Goal: Task Accomplishment & Management: Manage account settings

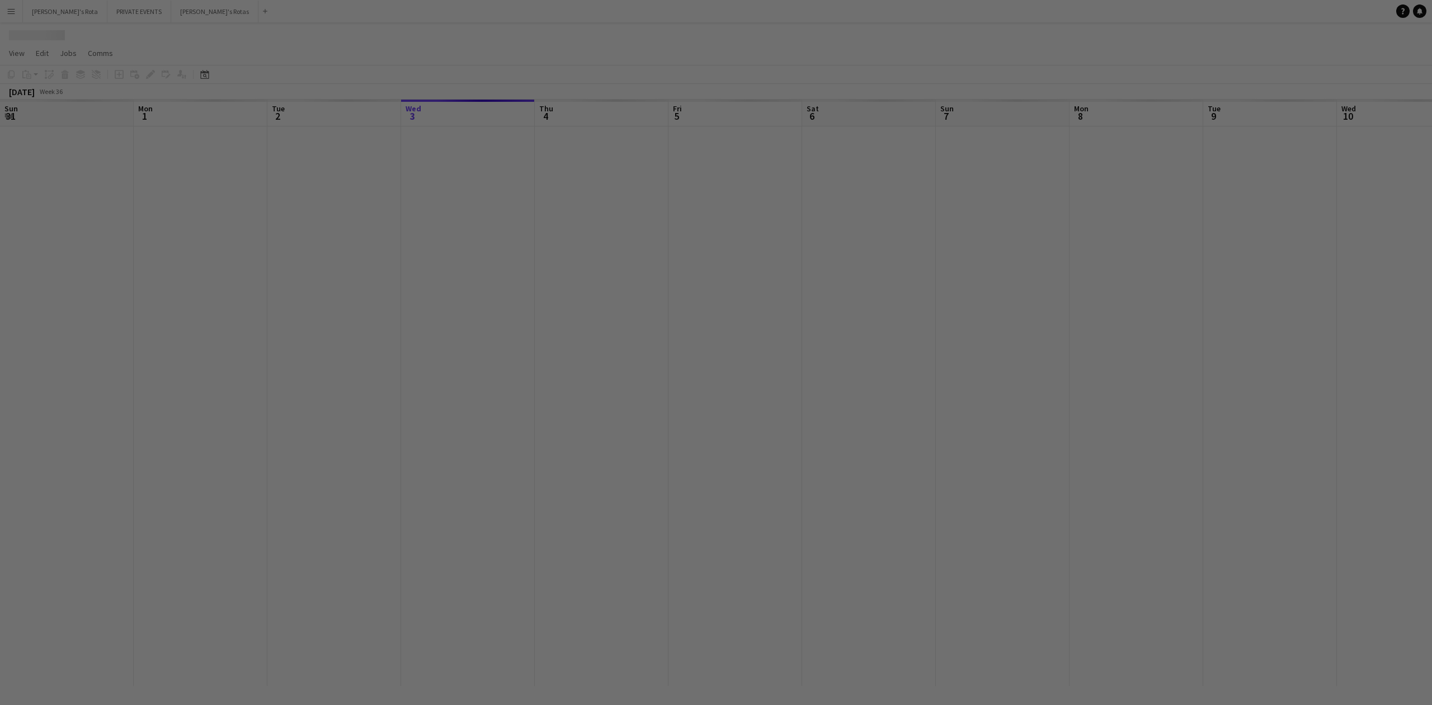
scroll to position [0, 267]
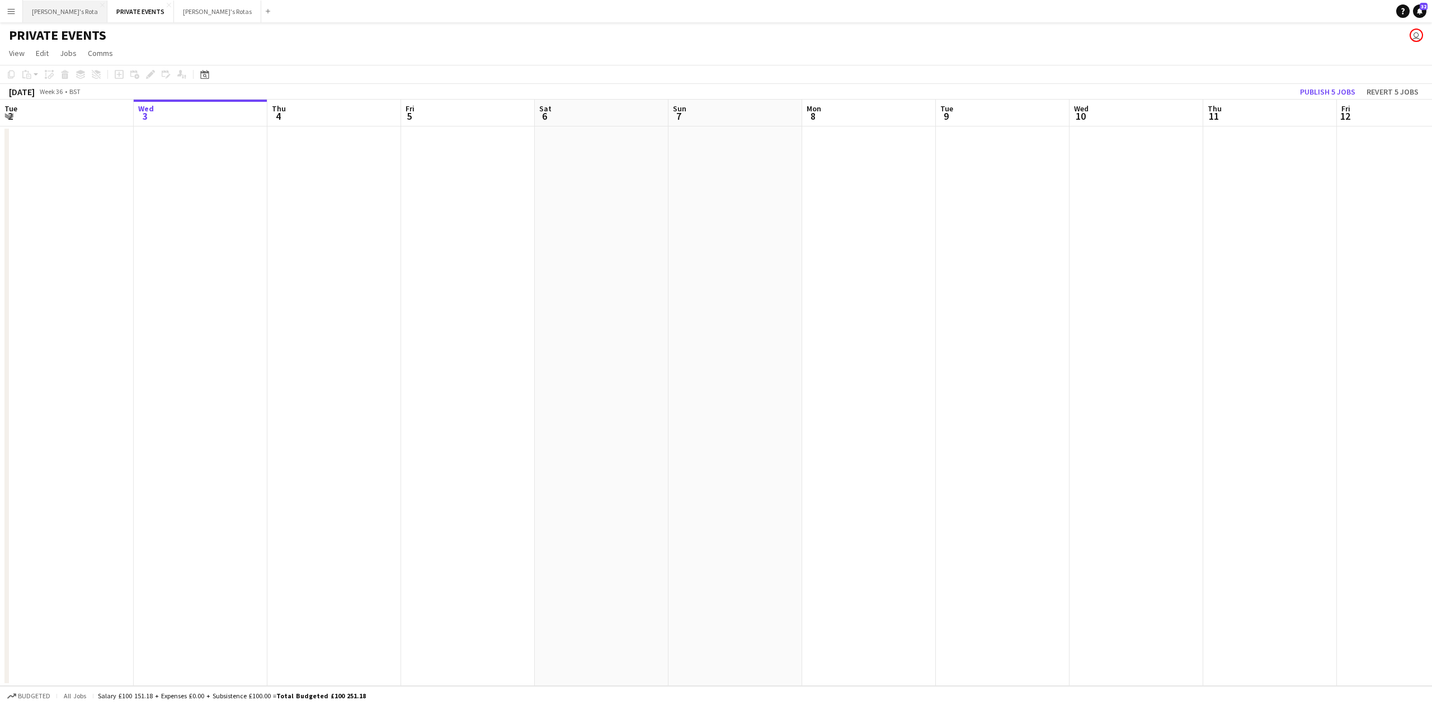
click at [44, 7] on button "[PERSON_NAME]'s Rota Close" at bounding box center [65, 12] width 84 height 22
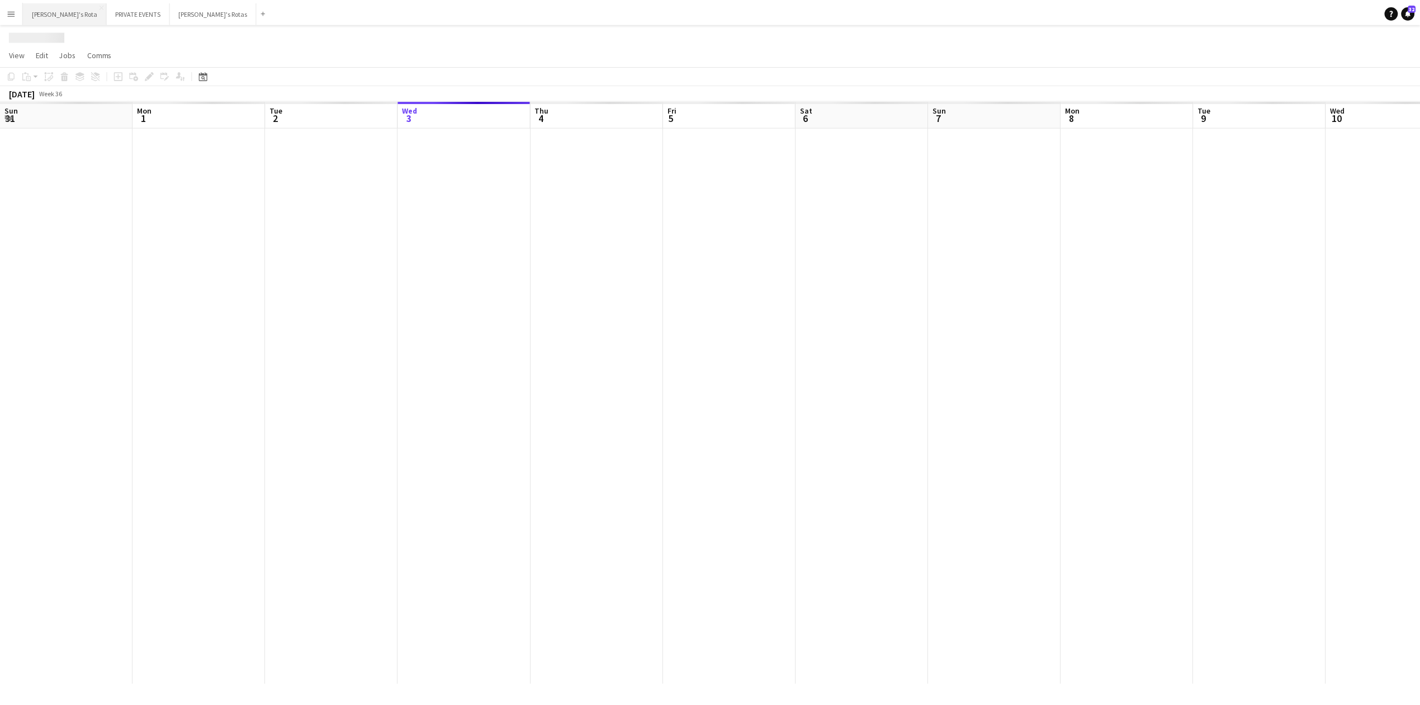
scroll to position [0, 267]
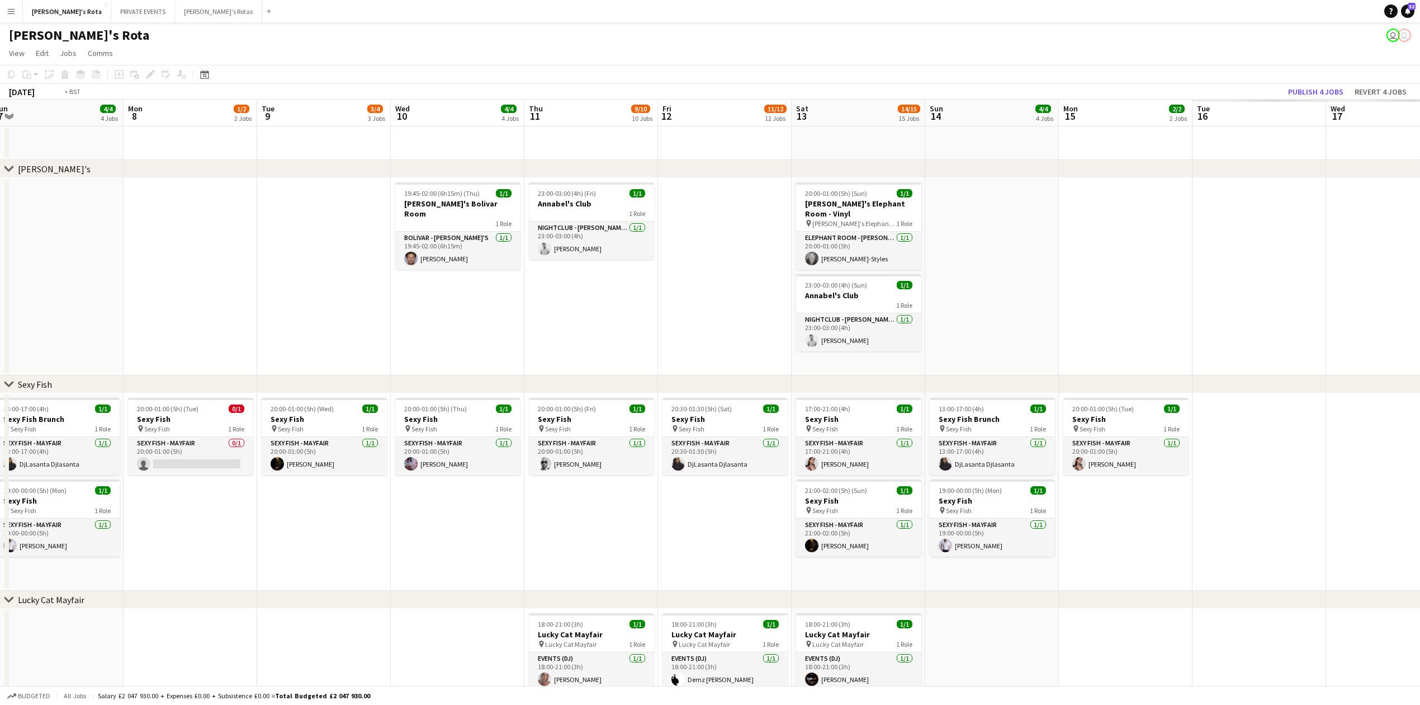
drag, startPoint x: 1036, startPoint y: 271, endPoint x: 1080, endPoint y: 328, distance: 72.1
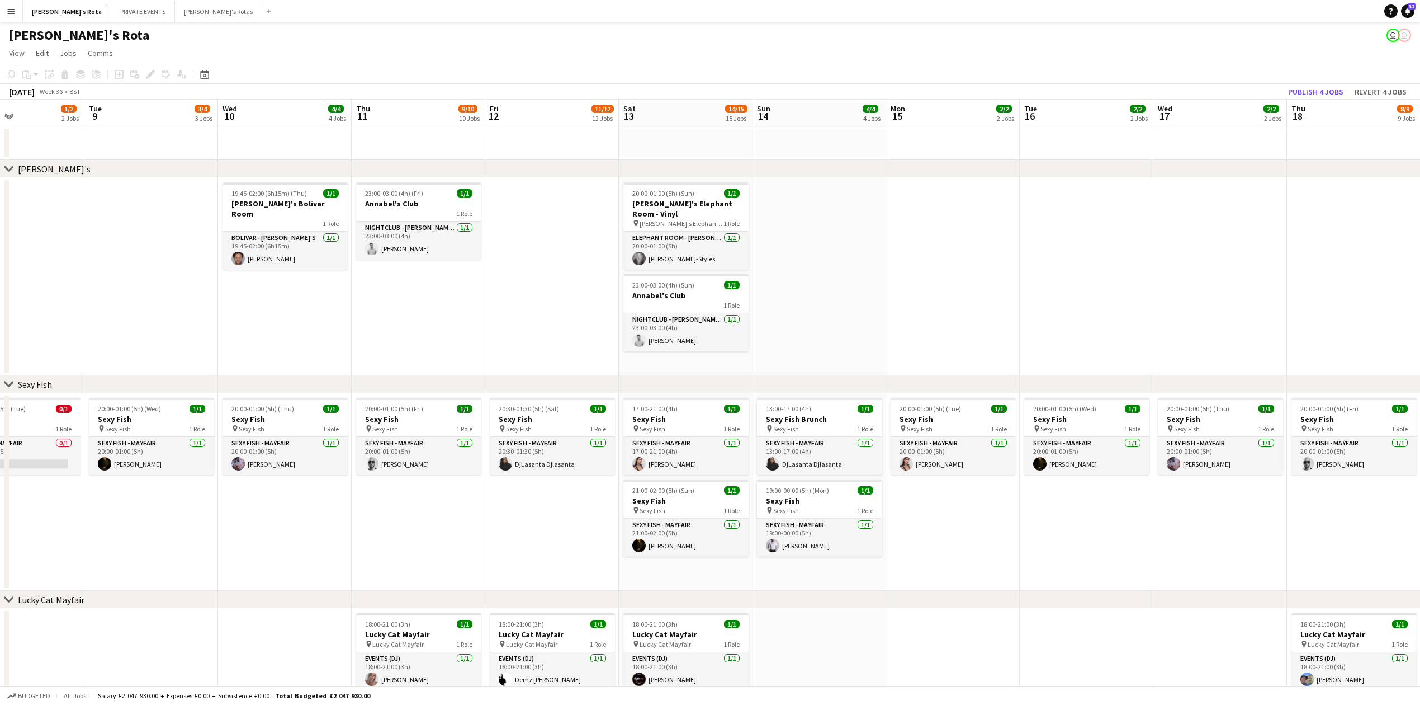
drag, startPoint x: 298, startPoint y: 385, endPoint x: 229, endPoint y: 381, distance: 69.4
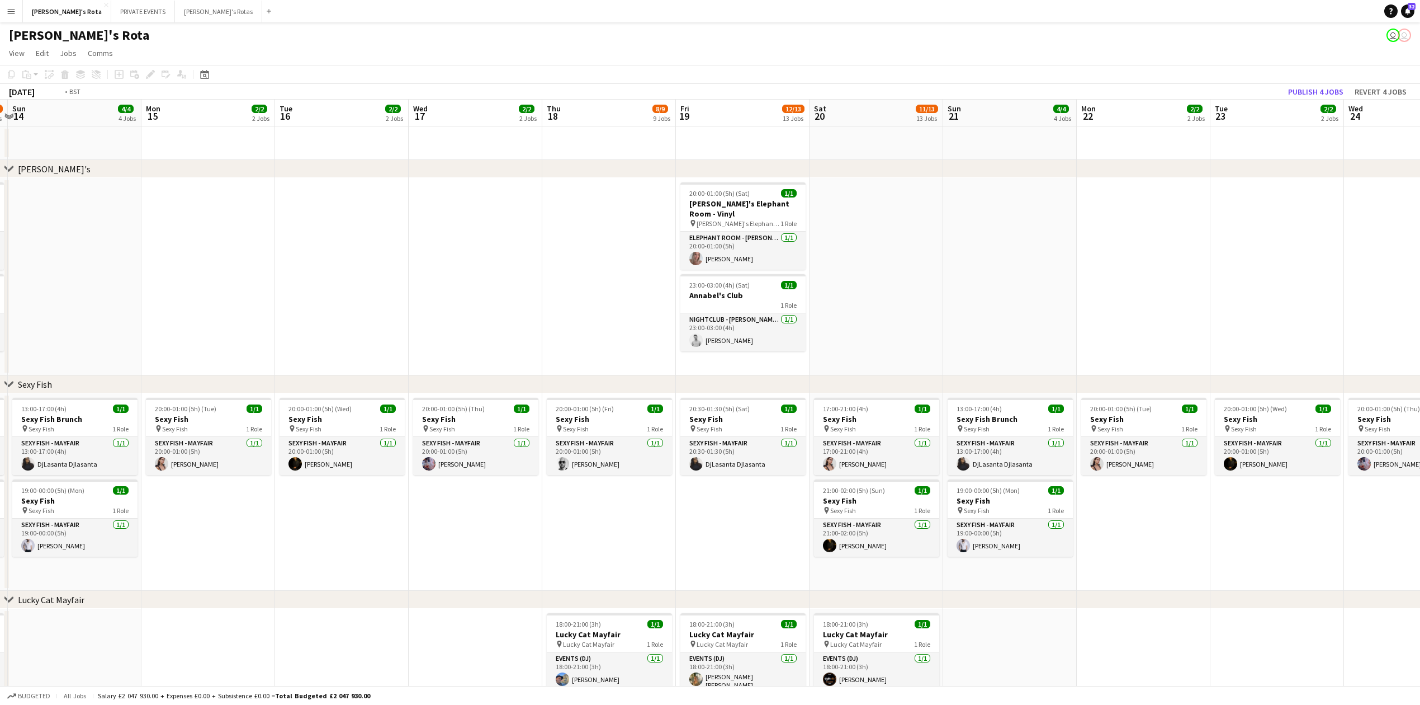
drag, startPoint x: 945, startPoint y: 284, endPoint x: 70, endPoint y: 358, distance: 878.2
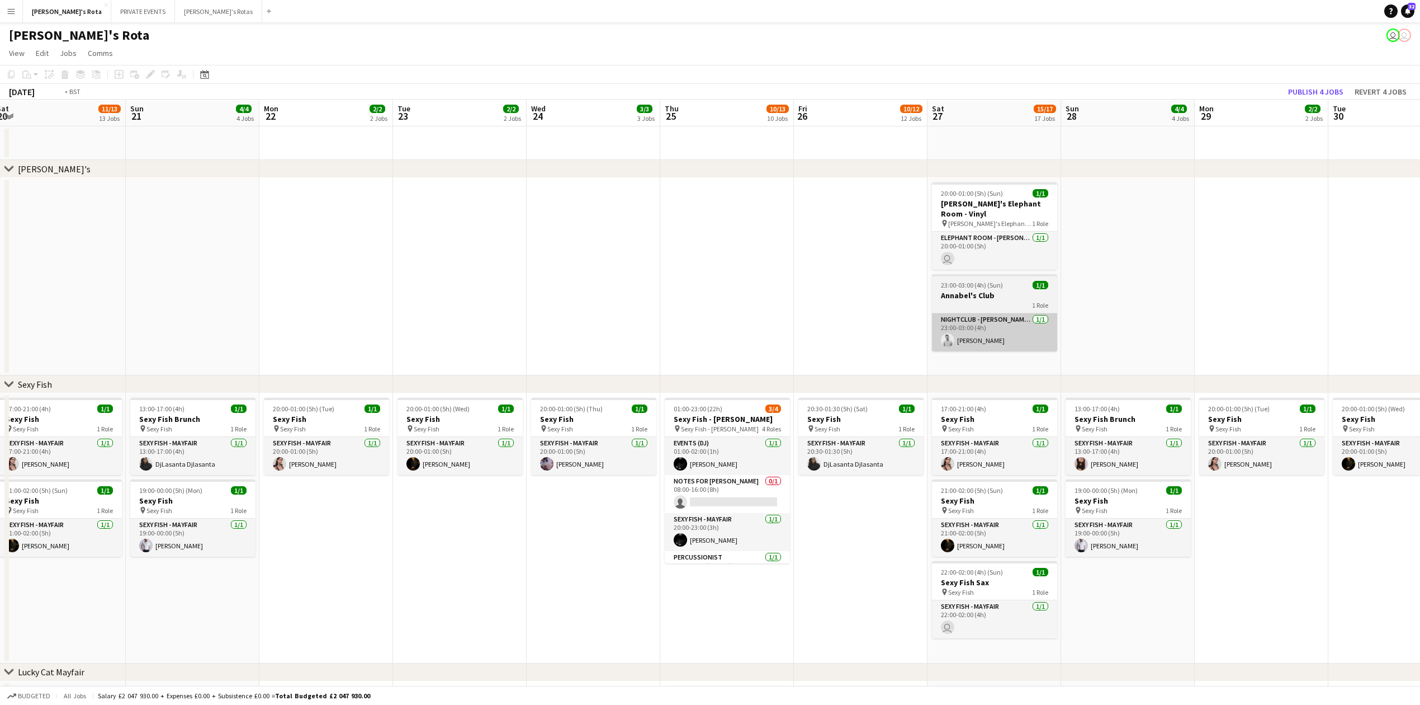
drag, startPoint x: 835, startPoint y: 305, endPoint x: 255, endPoint y: 325, distance: 580.2
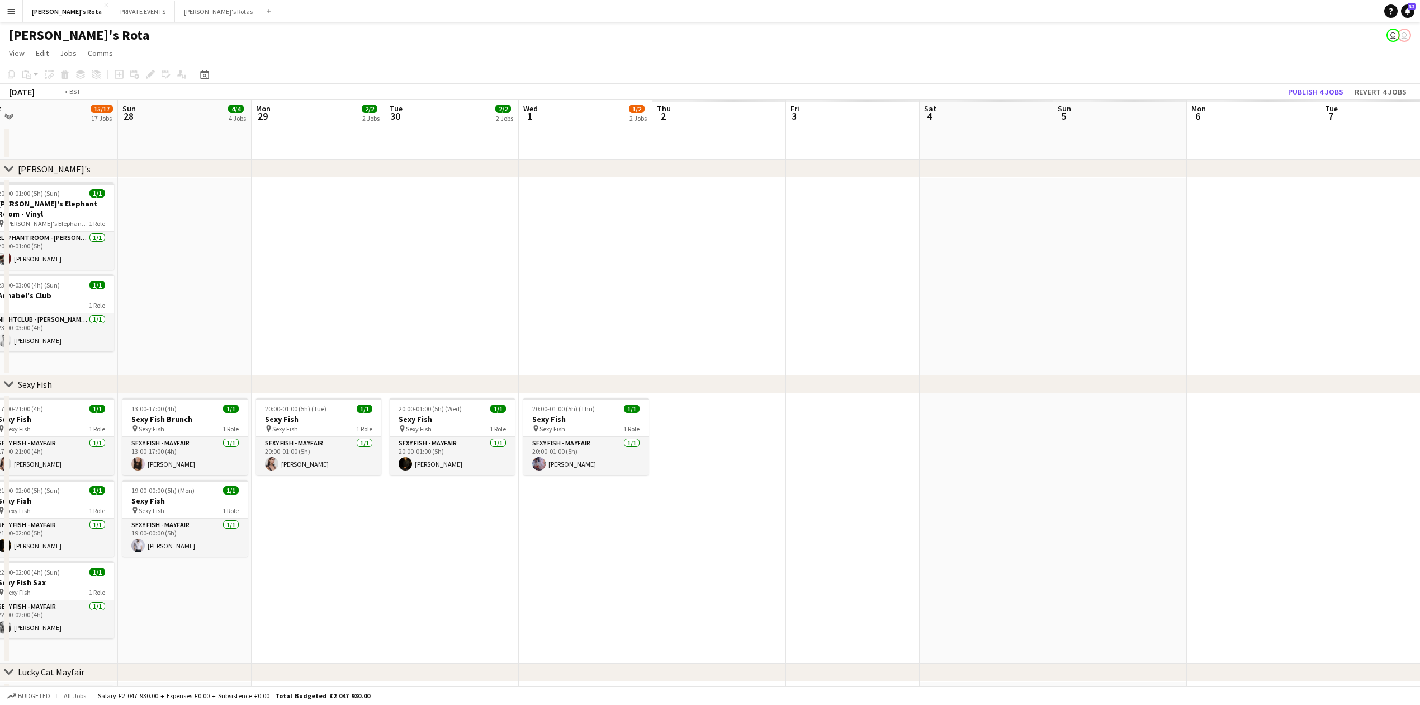
drag, startPoint x: 876, startPoint y: 307, endPoint x: 169, endPoint y: 340, distance: 707.6
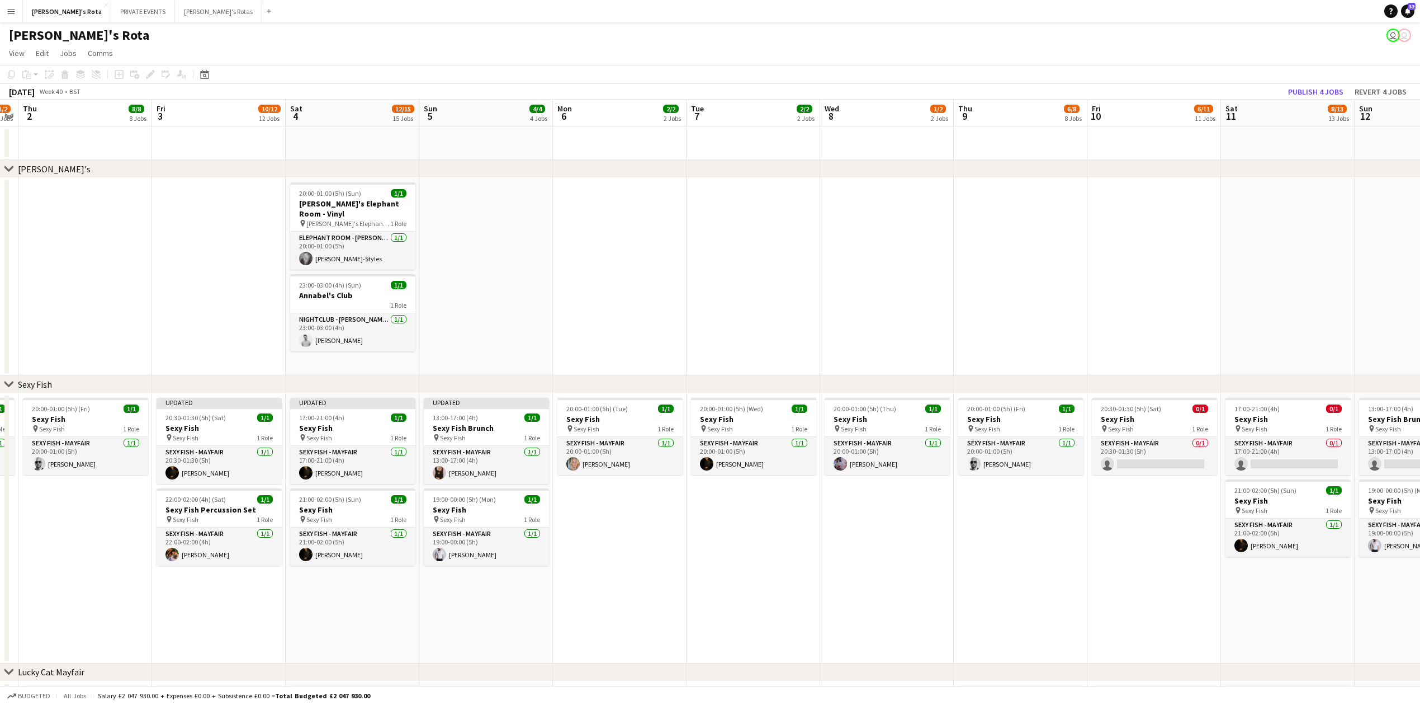
scroll to position [0, 470]
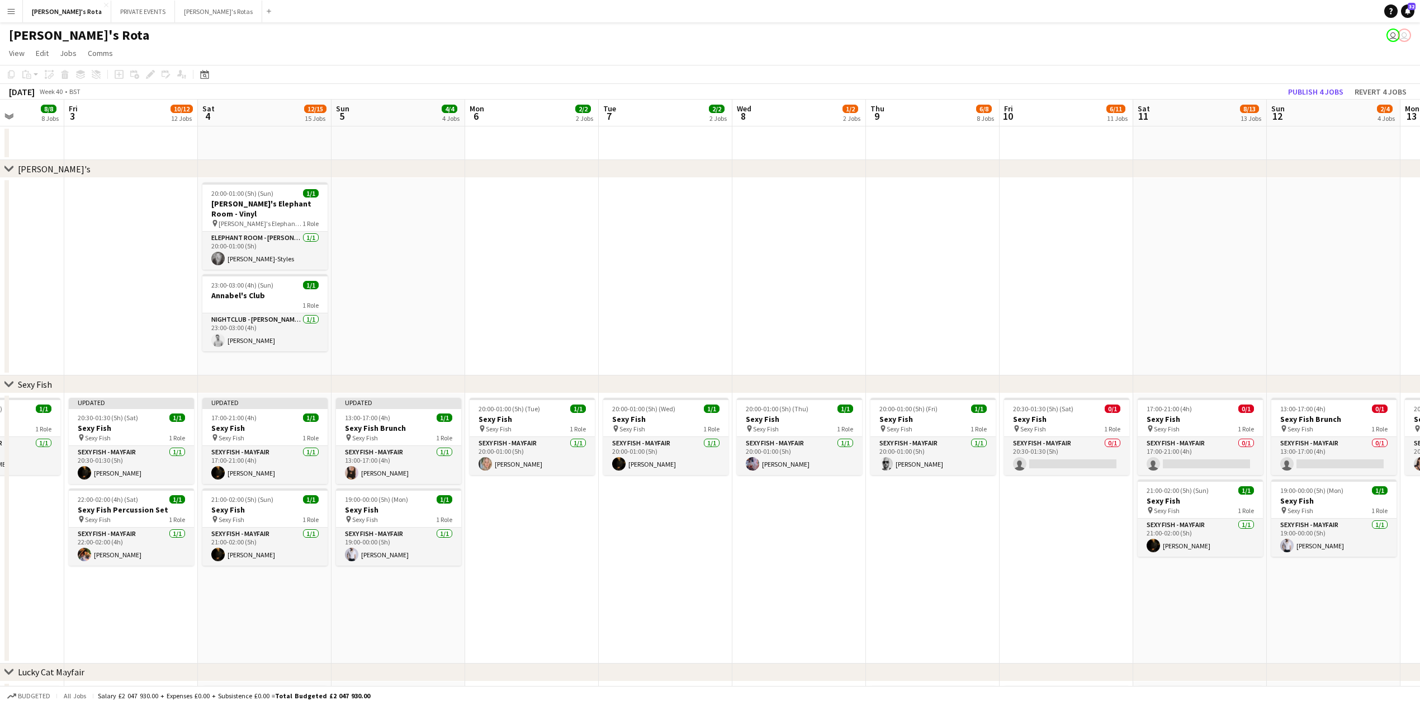
drag, startPoint x: 936, startPoint y: 302, endPoint x: 848, endPoint y: 316, distance: 89.0
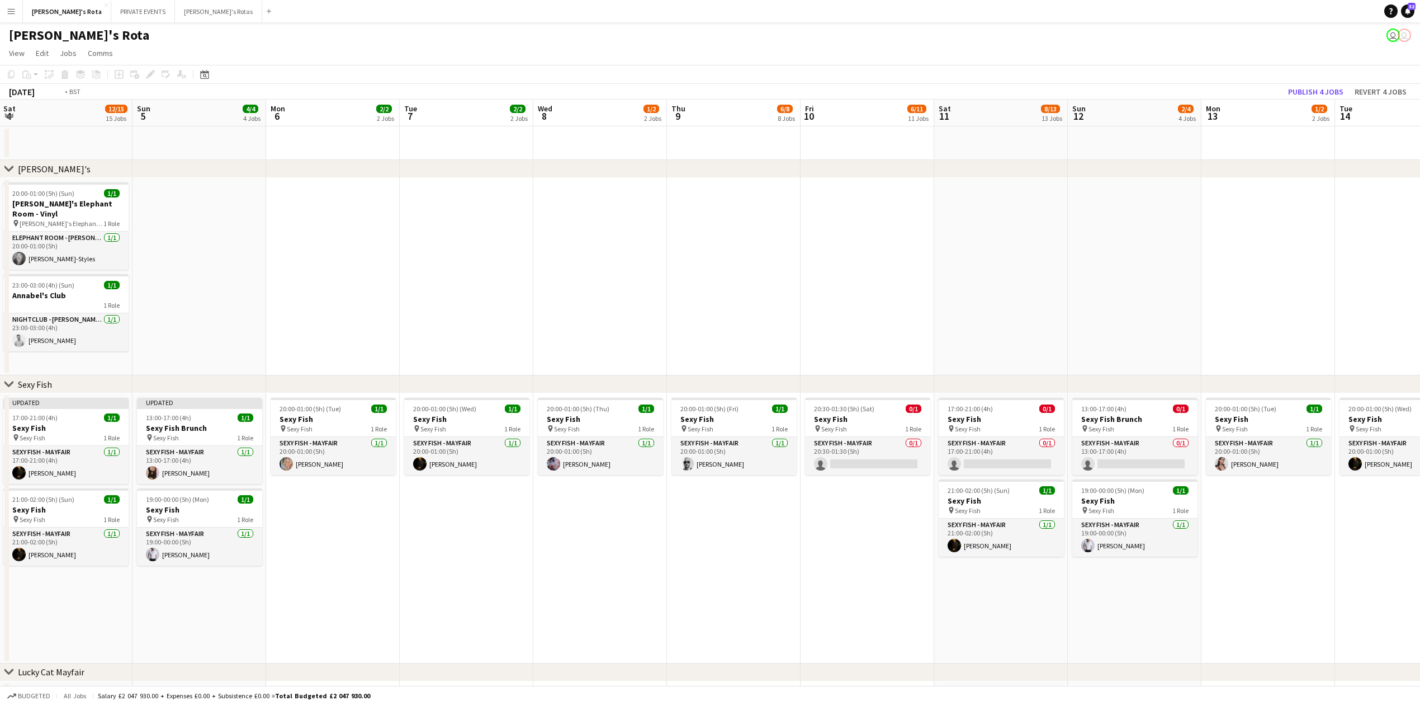
drag, startPoint x: 951, startPoint y: 308, endPoint x: 284, endPoint y: 347, distance: 668.3
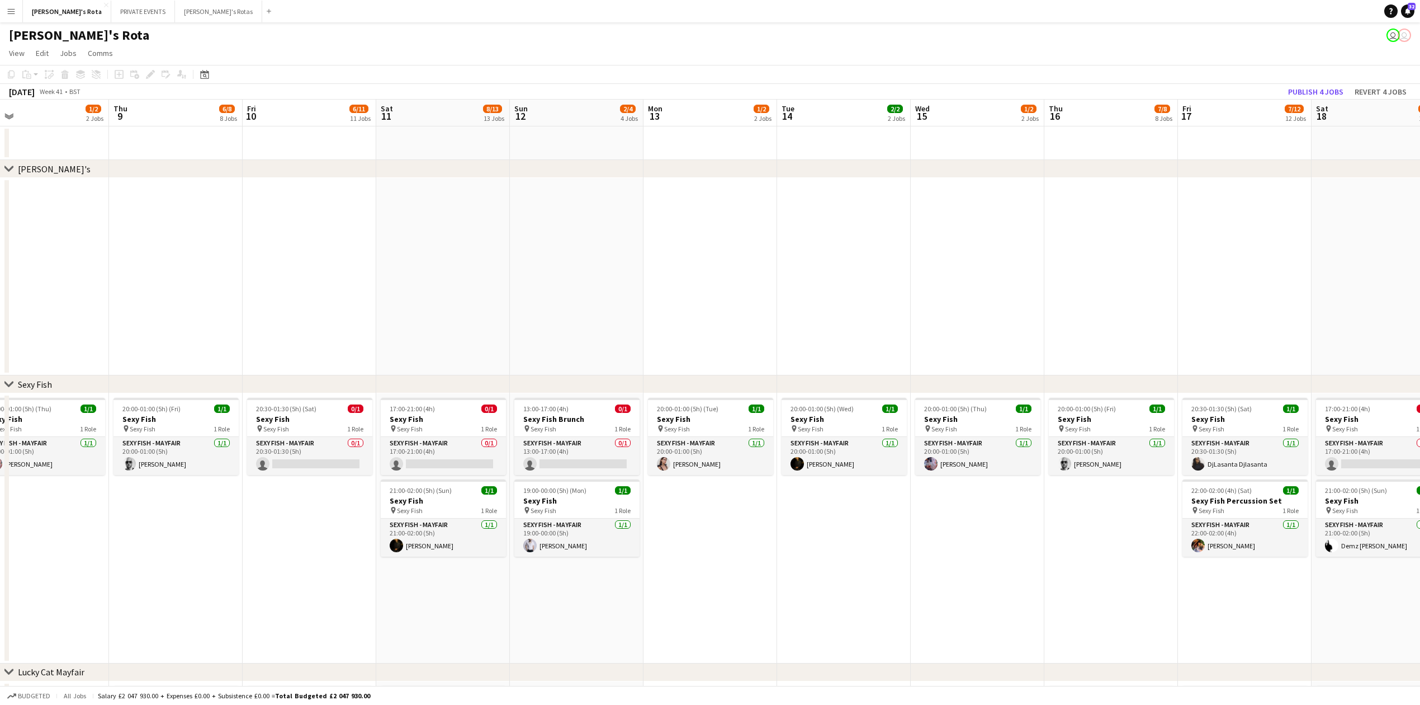
drag, startPoint x: 875, startPoint y: 298, endPoint x: 310, endPoint y: 329, distance: 566.2
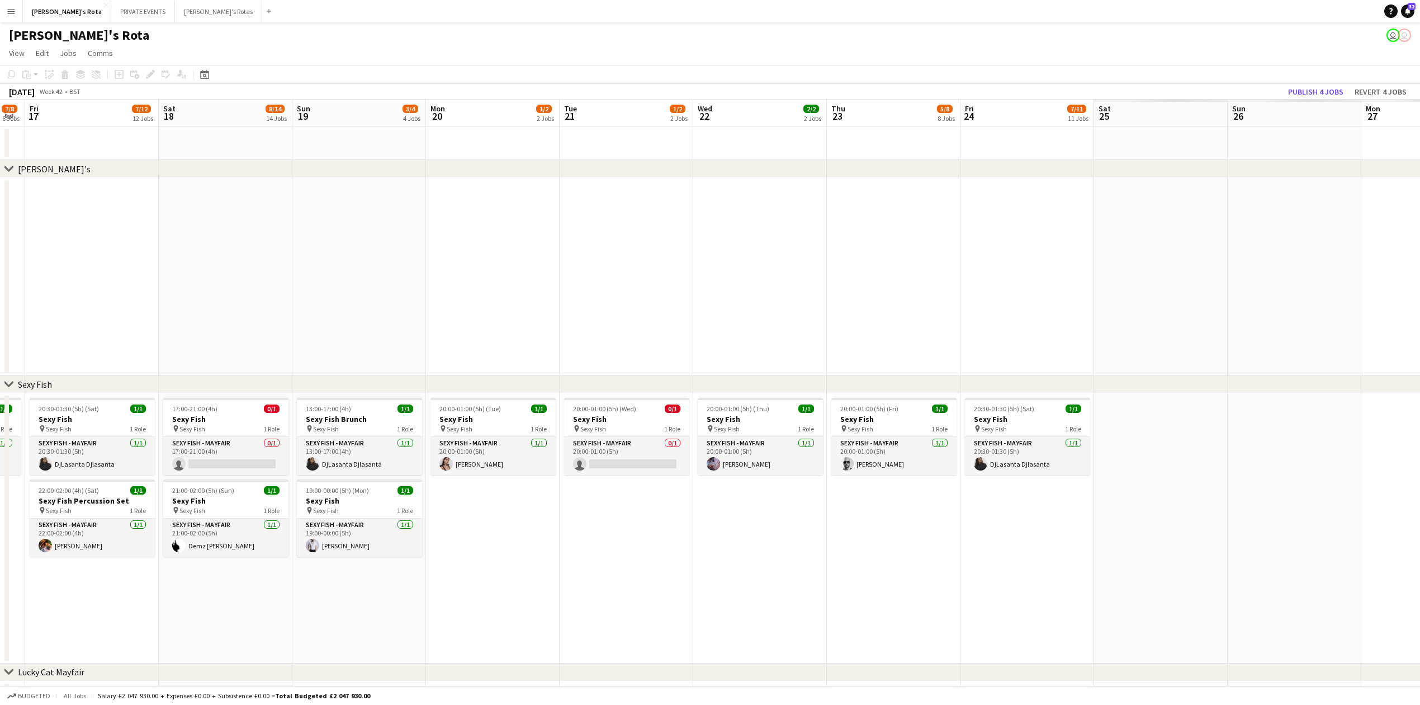
drag, startPoint x: 396, startPoint y: 303, endPoint x: 719, endPoint y: 285, distance: 323.1
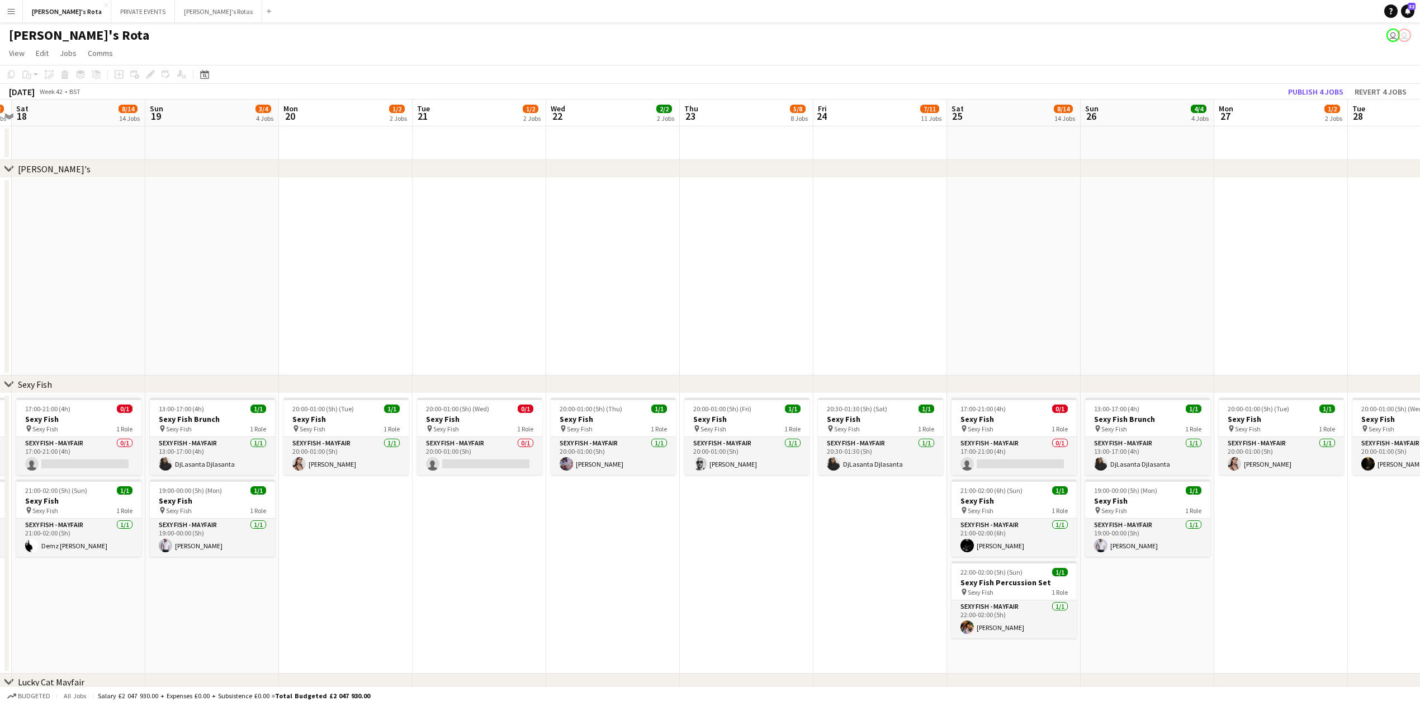
drag, startPoint x: 495, startPoint y: 294, endPoint x: 73, endPoint y: 284, distance: 422.3
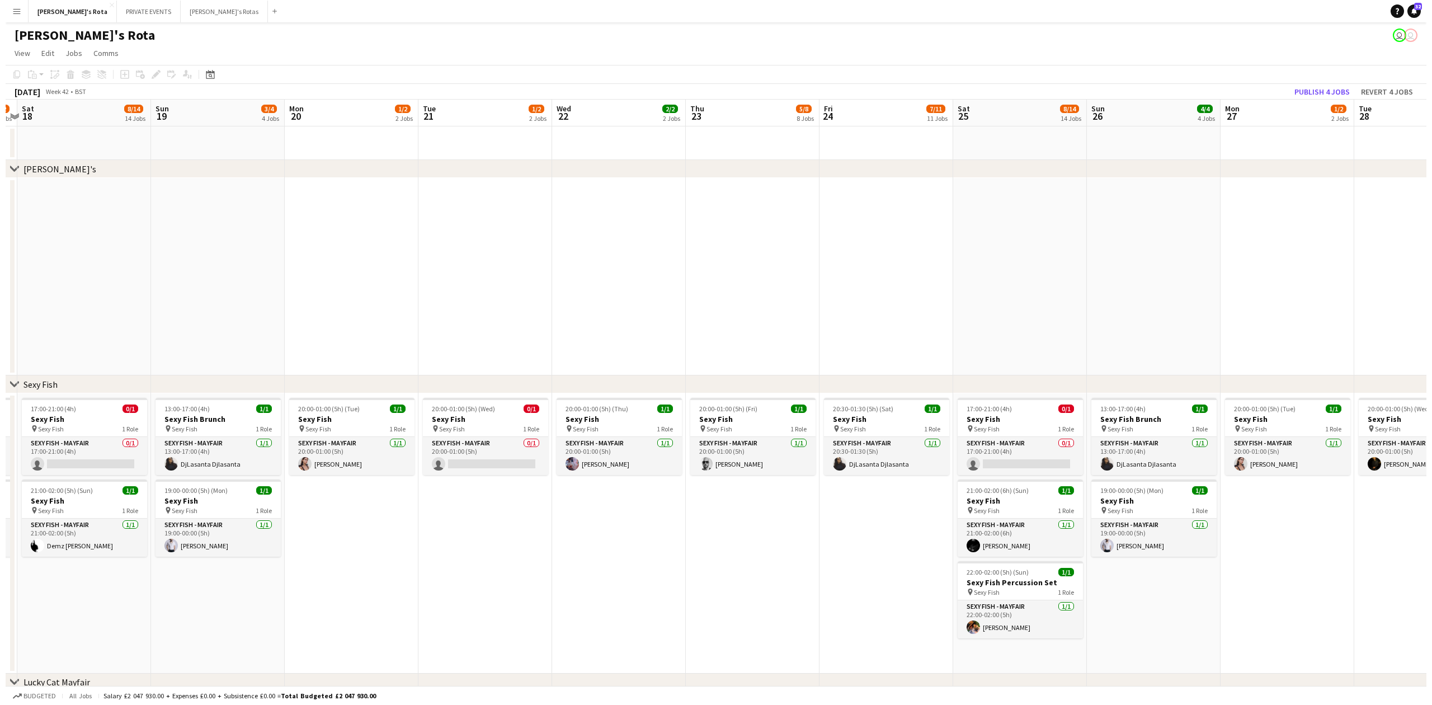
scroll to position [0, 472]
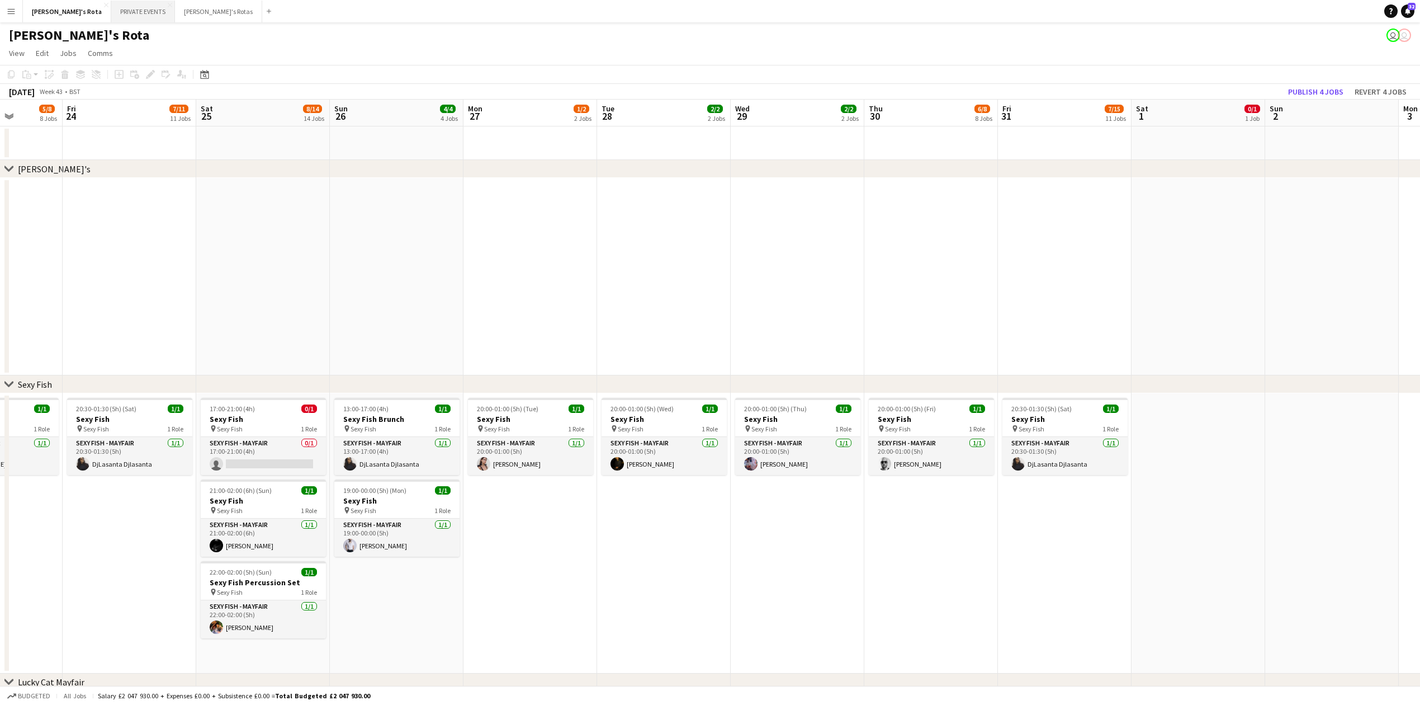
click at [112, 8] on button "PRIVATE EVENTS Close" at bounding box center [143, 12] width 64 height 22
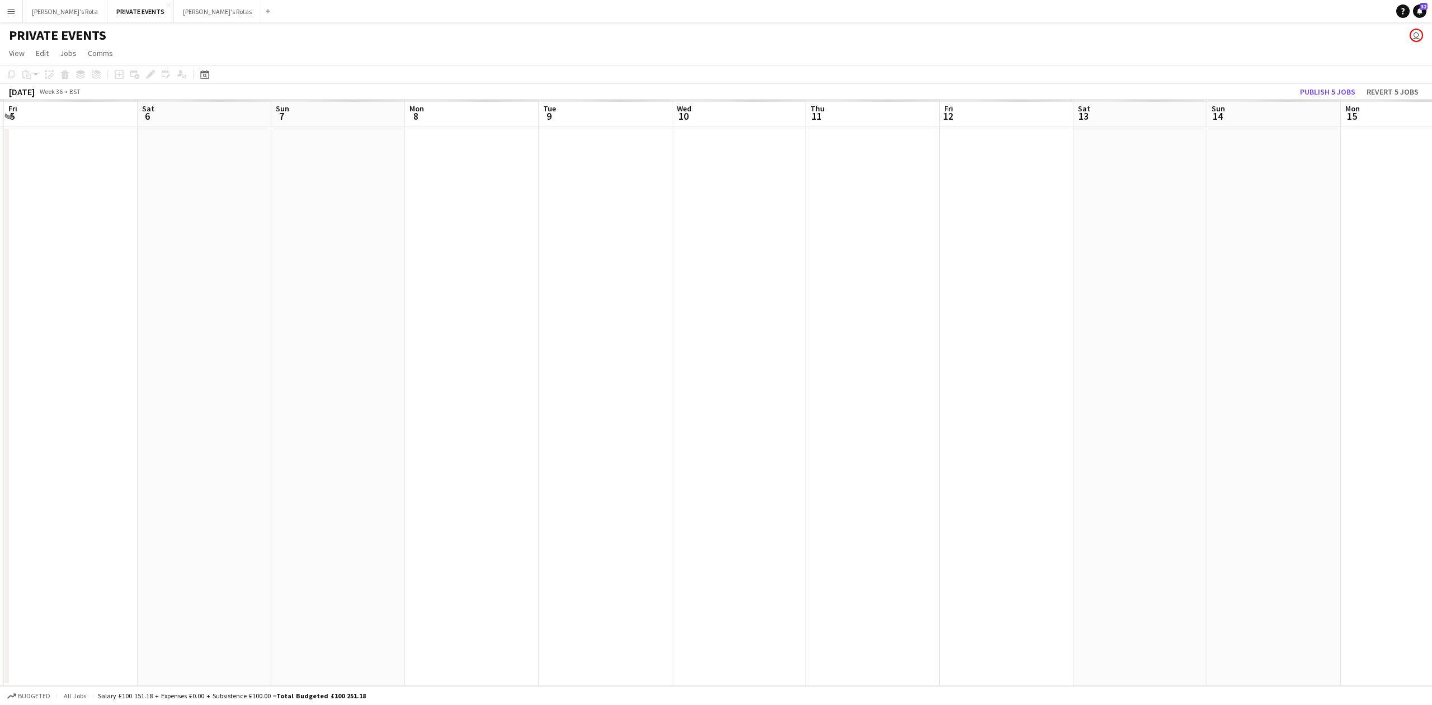
drag, startPoint x: 819, startPoint y: 311, endPoint x: 689, endPoint y: 320, distance: 130.0
click at [110, 395] on app-calendar-viewport "Tue 2 Wed 3 Thu 4 Fri 5 Sat 6 Sun 7 Mon 8 Tue 9 Wed 10 Thu 11 Fri 12 Sat 13 Sun…" at bounding box center [716, 393] width 1432 height 586
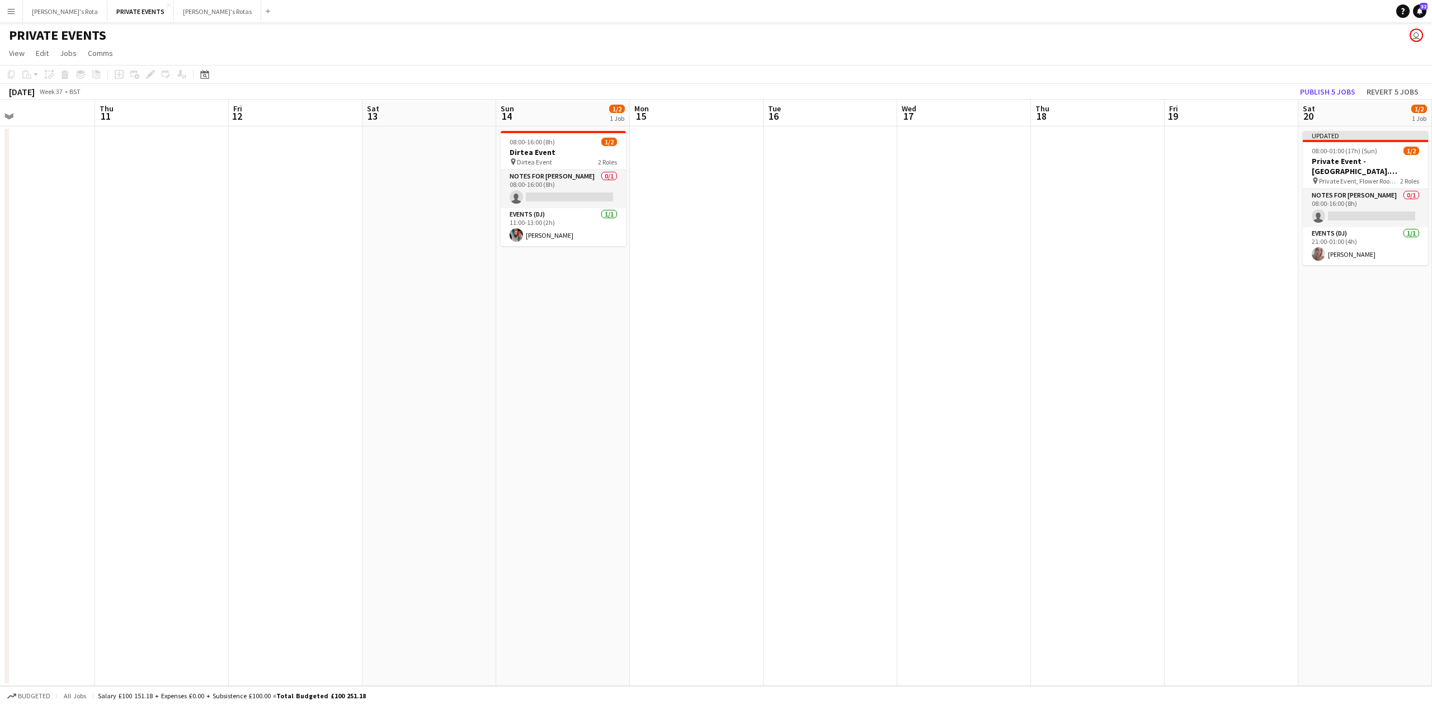
scroll to position [0, 470]
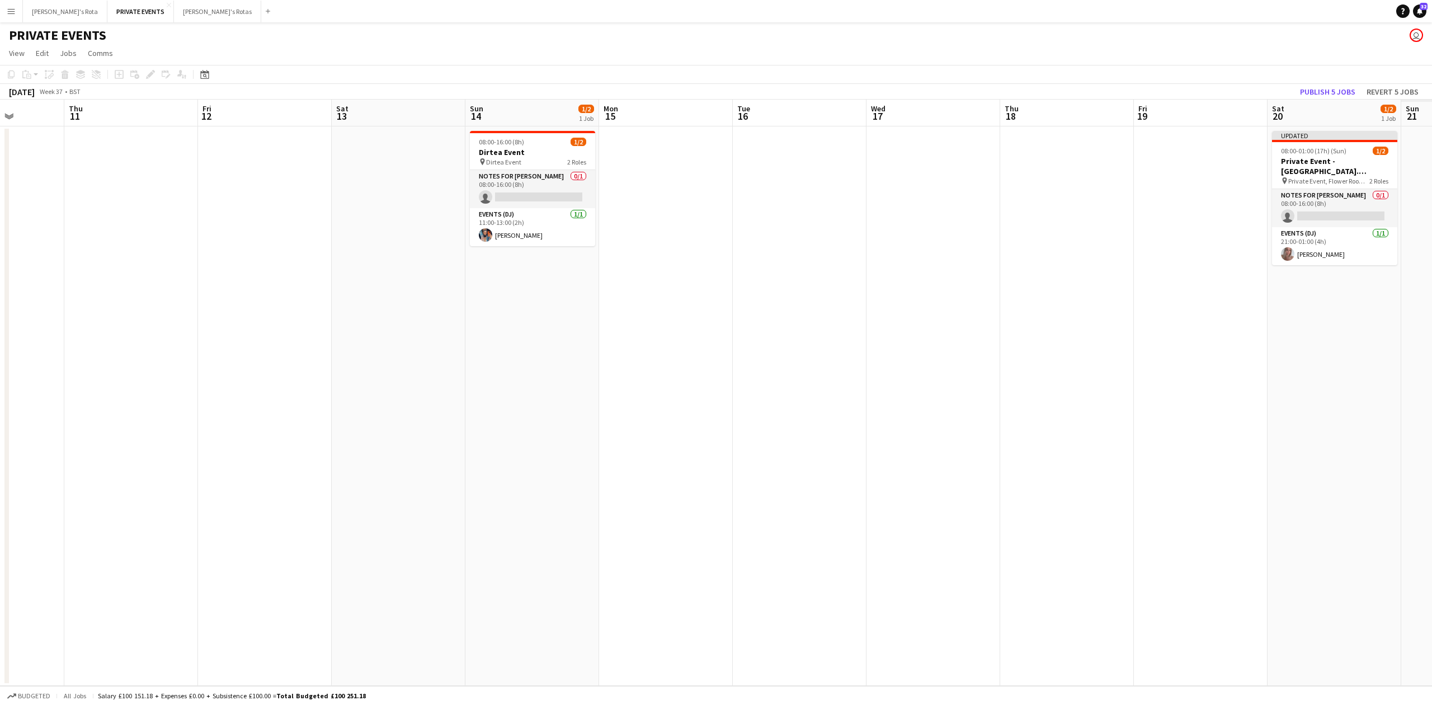
drag, startPoint x: 743, startPoint y: 311, endPoint x: 314, endPoint y: 356, distance: 431.2
click at [314, 356] on app-calendar-viewport "Sun 7 Mon 8 Tue 9 Wed 10 Thu 11 Fri 12 Sat 13 Sun 14 1/2 1 Job Mon 15 Tue 16 We…" at bounding box center [716, 393] width 1432 height 586
click at [493, 154] on h3 "Dirtea Event" at bounding box center [532, 152] width 125 height 10
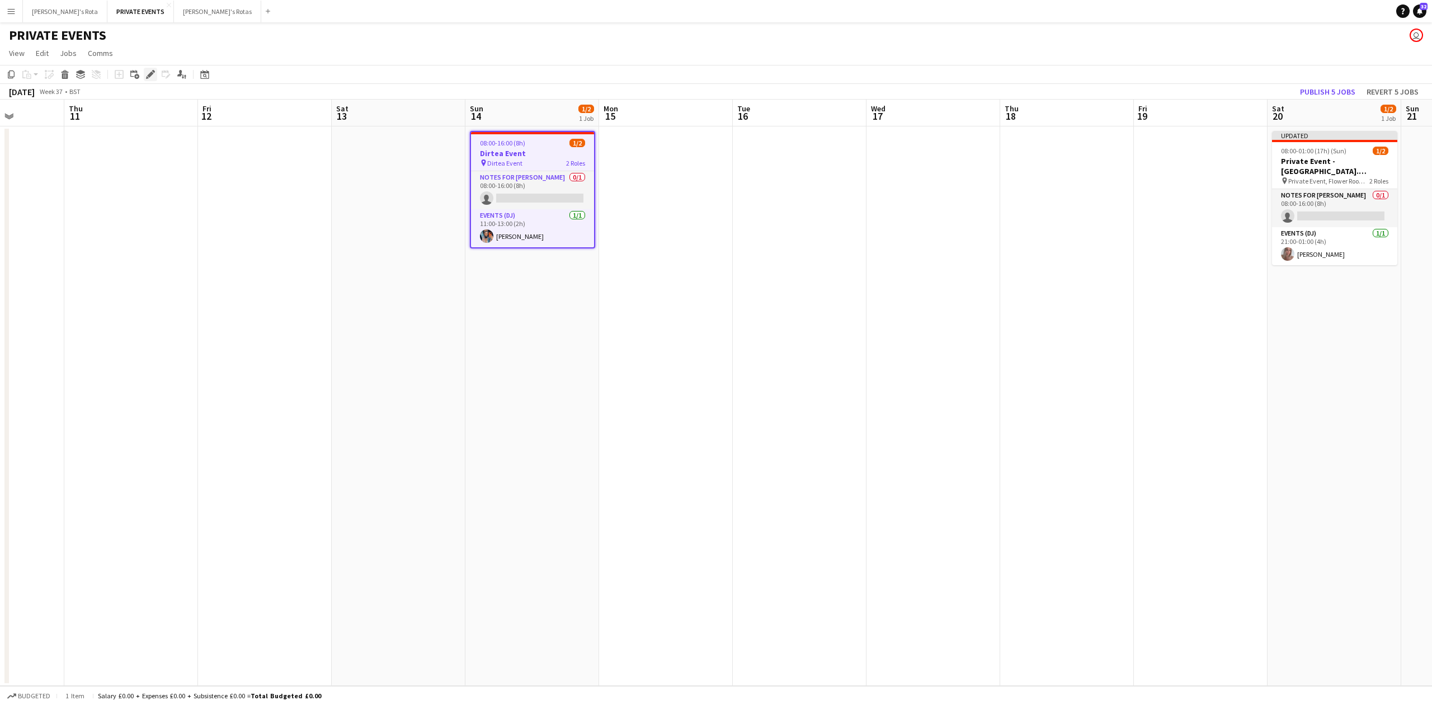
click at [157, 76] on div "Edit" at bounding box center [150, 74] width 13 height 13
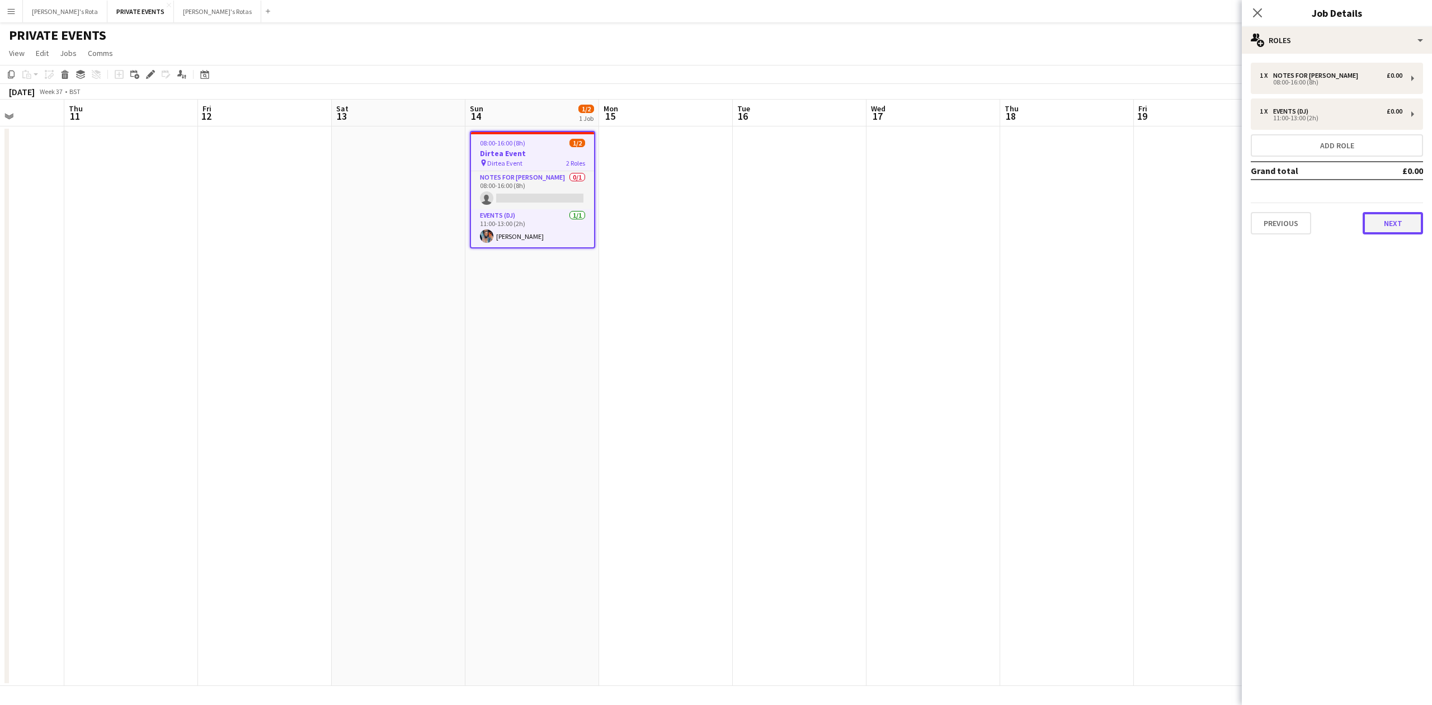
click at [1387, 224] on button "Next" at bounding box center [1392, 223] width 60 height 22
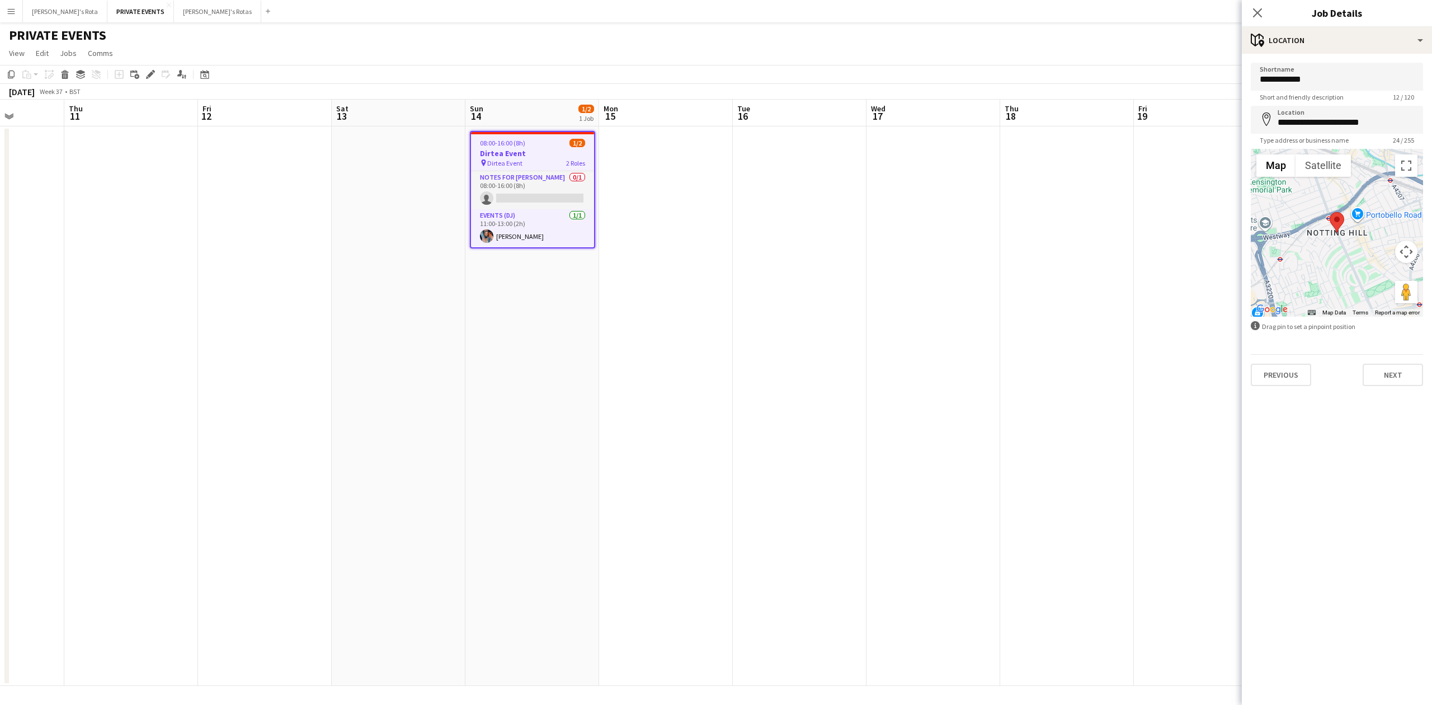
click at [1333, 94] on span "Short and friendly description" at bounding box center [1301, 97] width 102 height 8
click at [1330, 86] on input "**********" at bounding box center [1336, 77] width 172 height 28
click at [1318, 121] on input "**********" at bounding box center [1336, 120] width 172 height 28
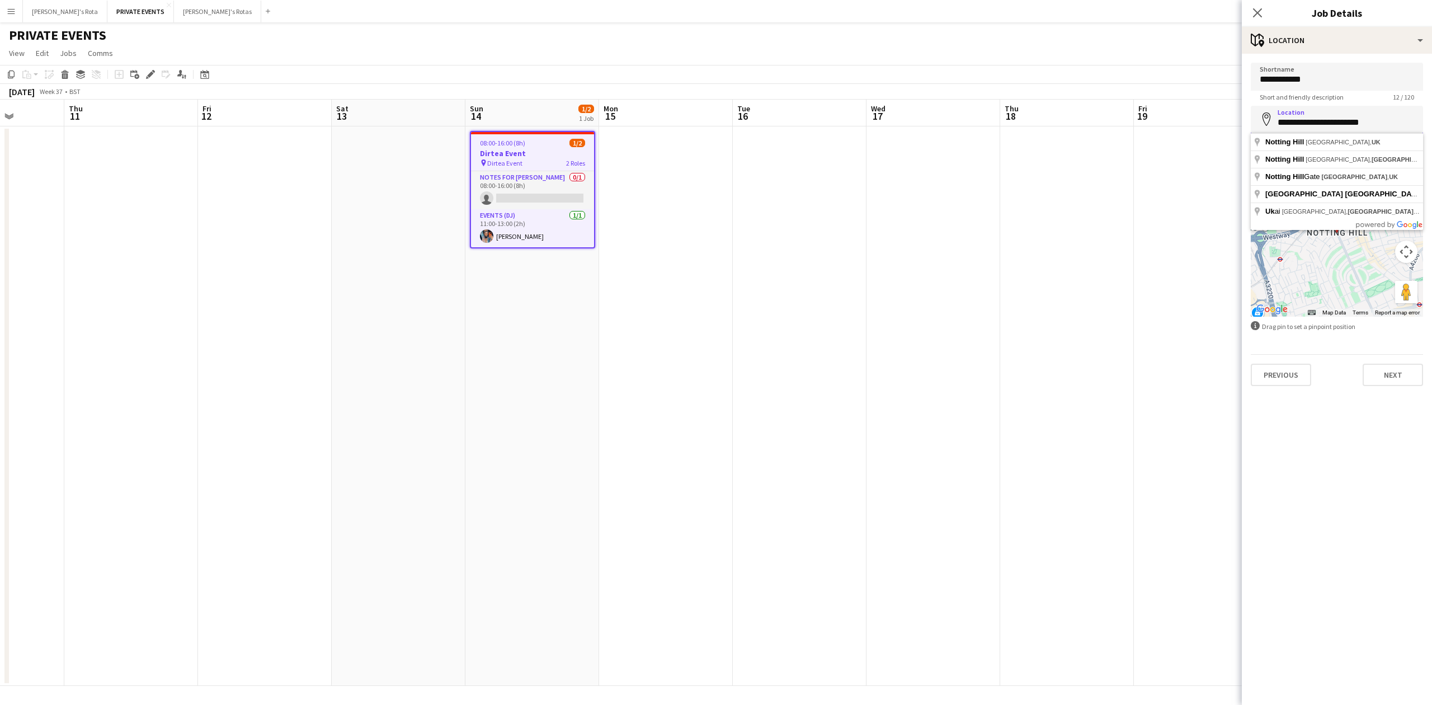
paste input "**********"
type input "**********"
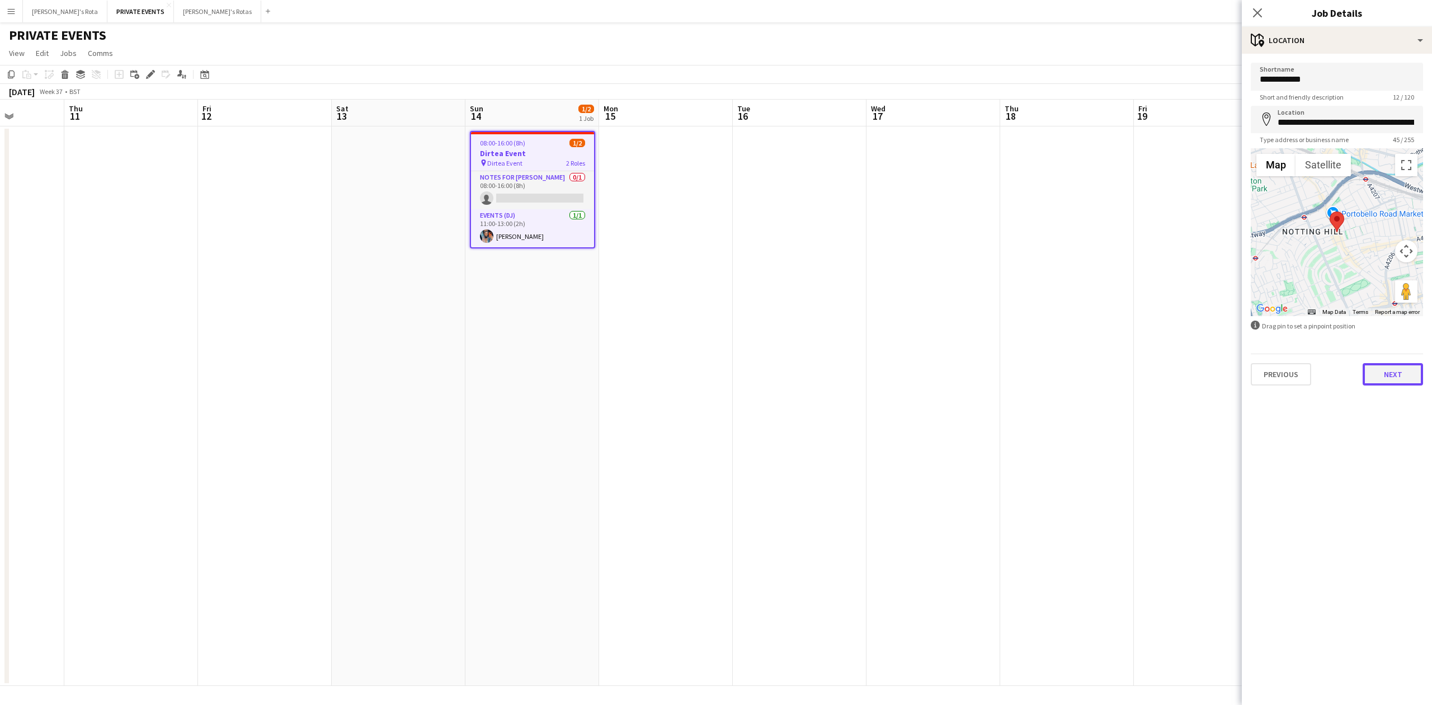
click at [1380, 374] on button "Next" at bounding box center [1392, 374] width 60 height 22
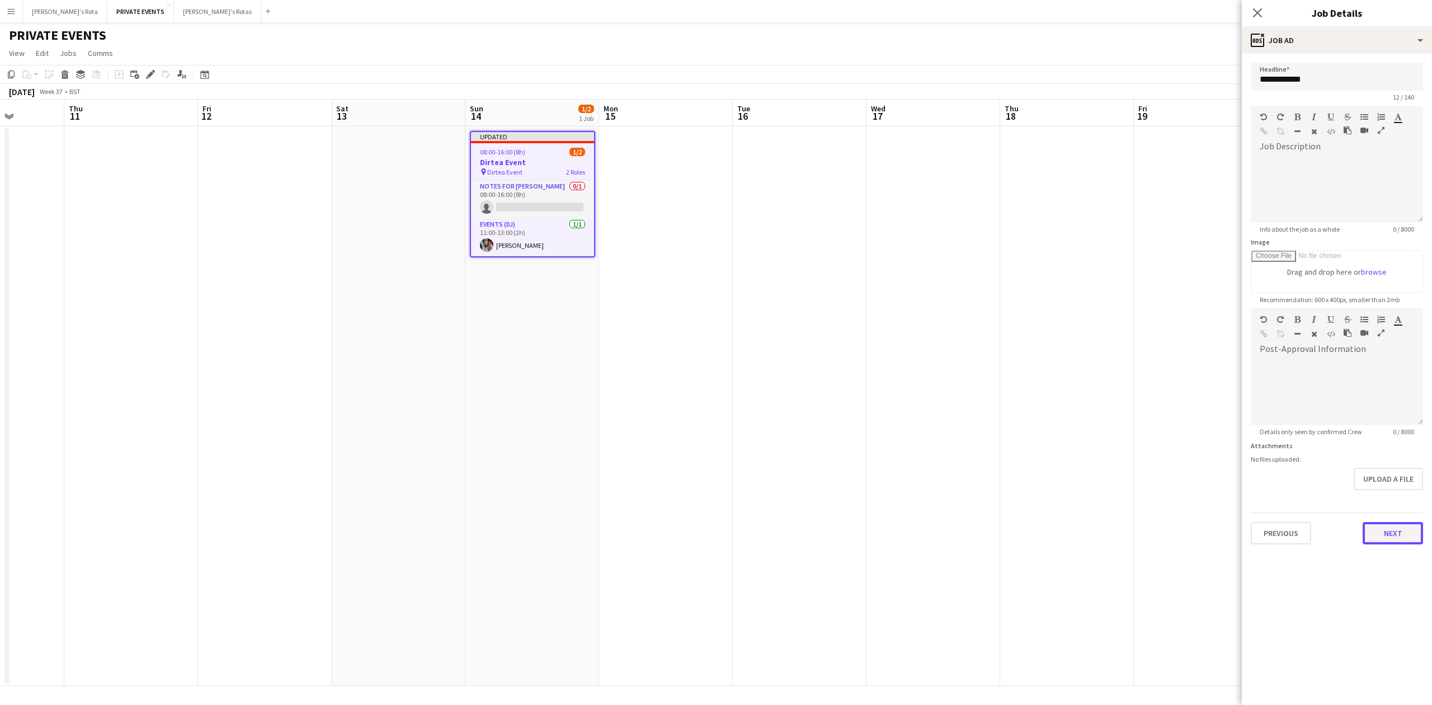
click at [1374, 532] on button "Next" at bounding box center [1392, 533] width 60 height 22
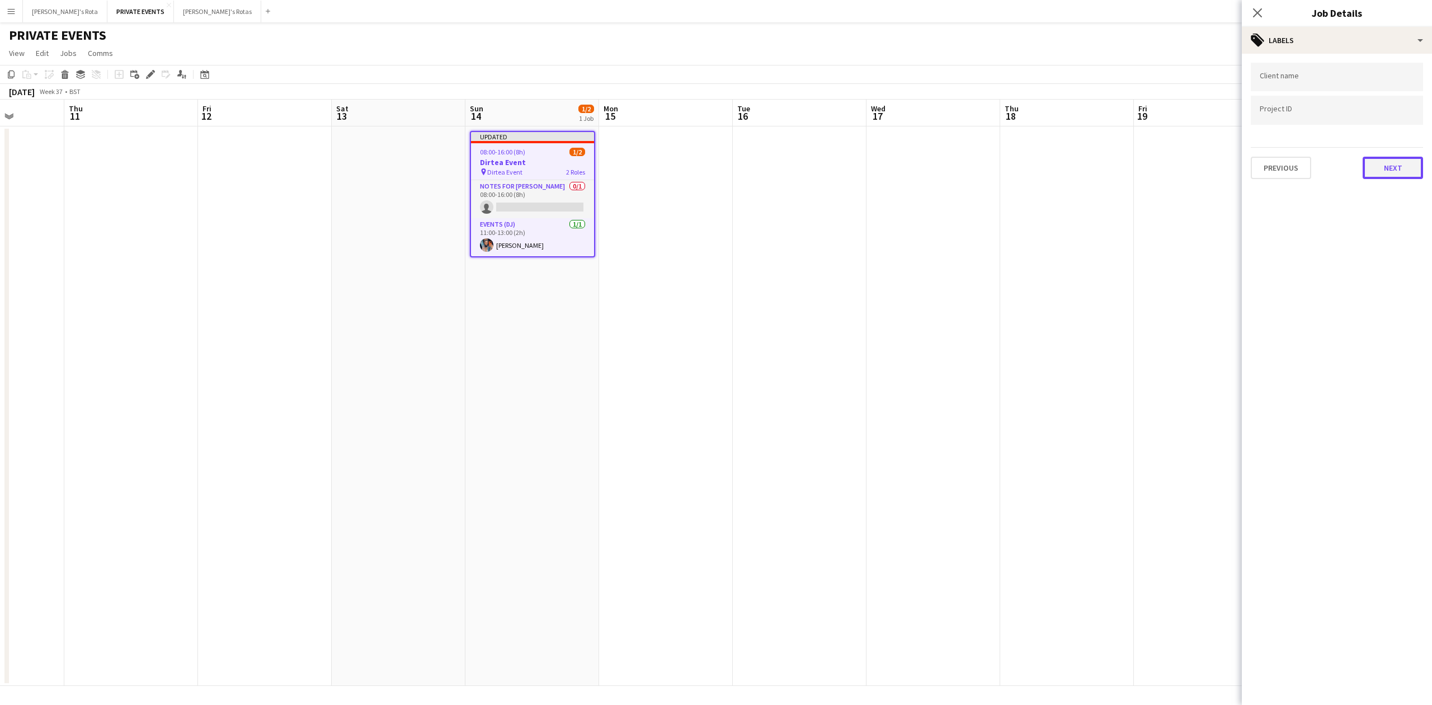
click at [1402, 159] on button "Next" at bounding box center [1392, 168] width 60 height 22
click at [1393, 219] on button "Next" at bounding box center [1392, 216] width 60 height 22
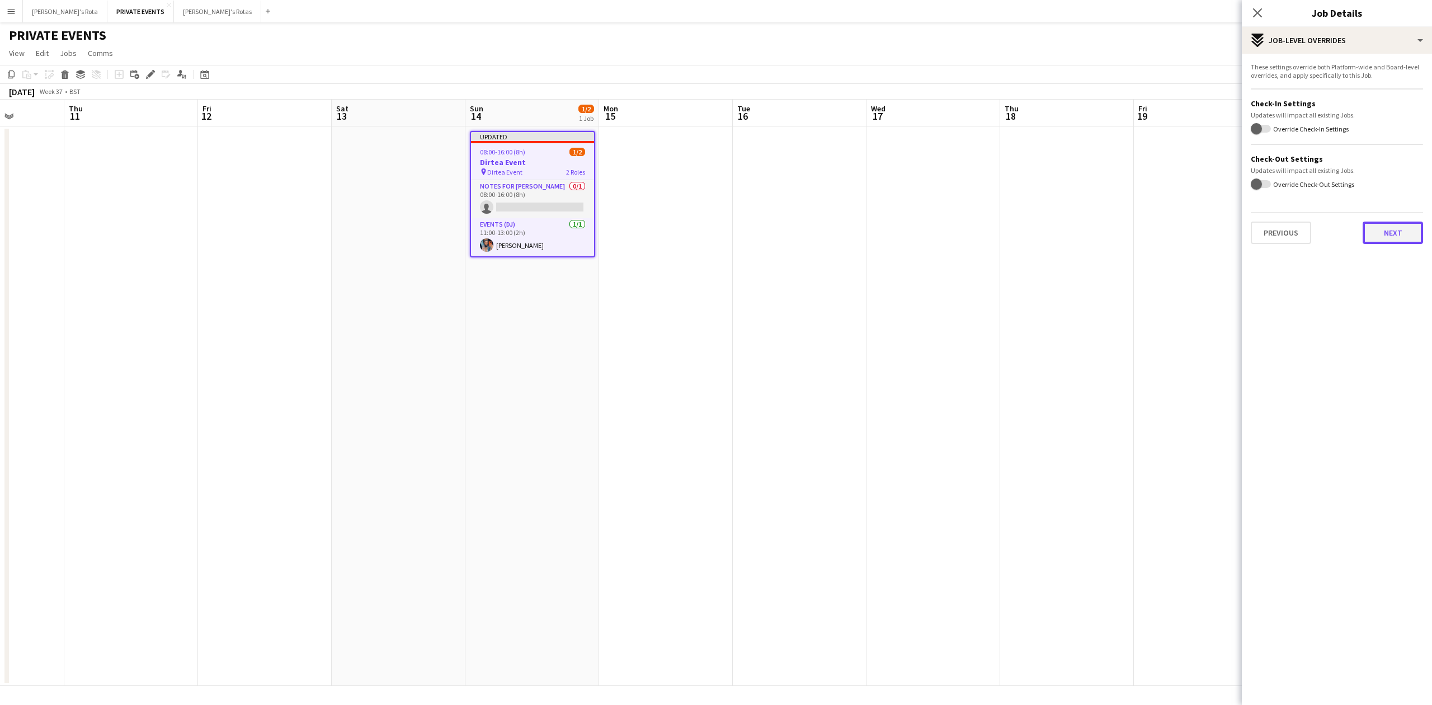
click at [1382, 235] on button "Next" at bounding box center [1392, 232] width 60 height 22
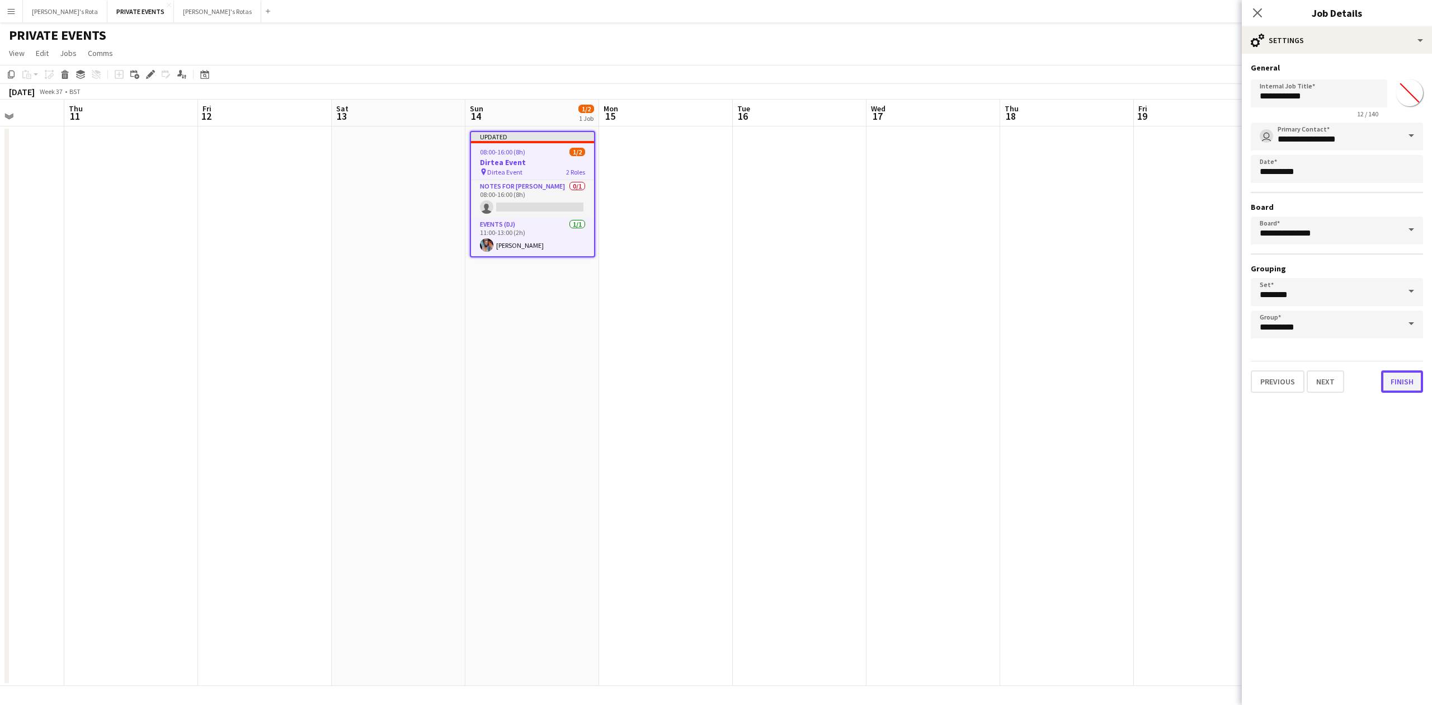
click at [1398, 376] on button "Finish" at bounding box center [1402, 381] width 42 height 22
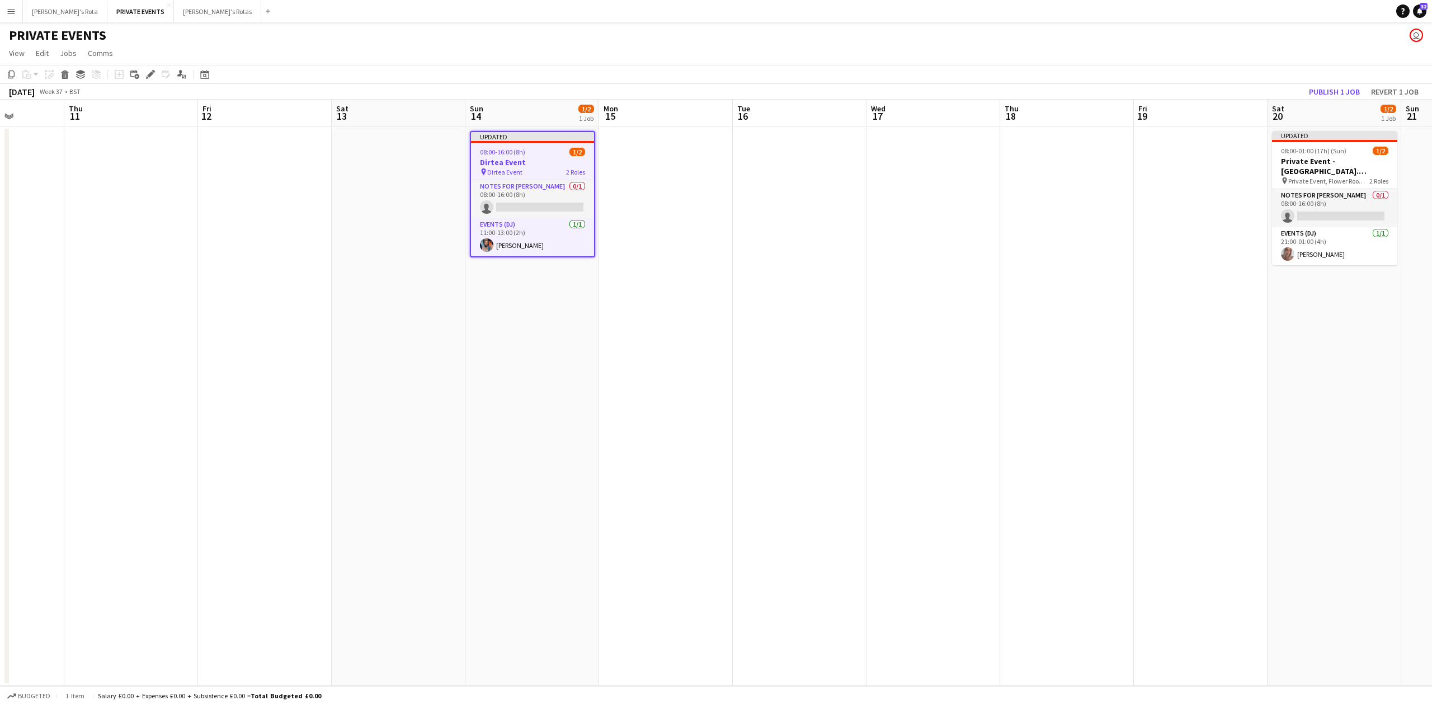
click at [1331, 83] on app-toolbar "Copy Paste Paste Ctrl+V Paste with crew Ctrl+Shift+V Paste linked Job [GEOGRAPH…" at bounding box center [716, 74] width 1432 height 19
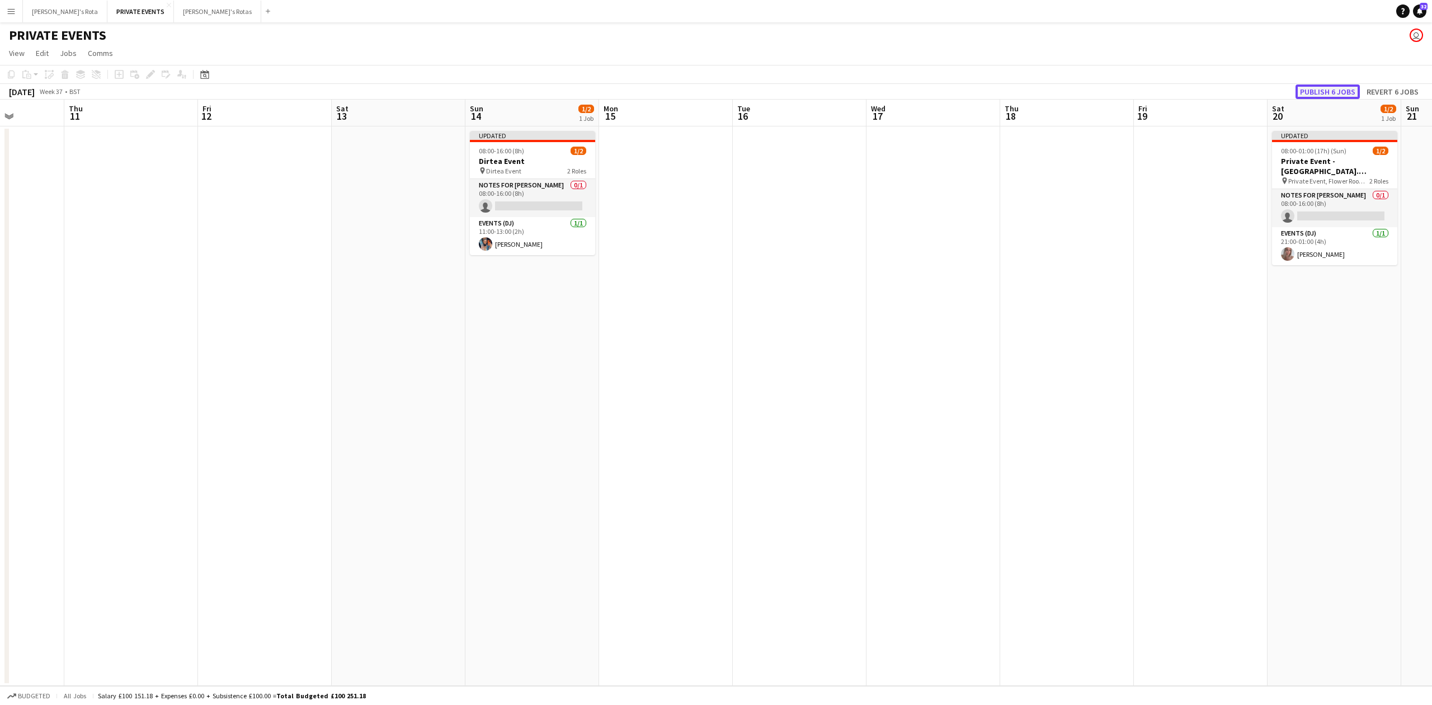
click at [1331, 87] on button "Publish 6 jobs" at bounding box center [1327, 91] width 64 height 15
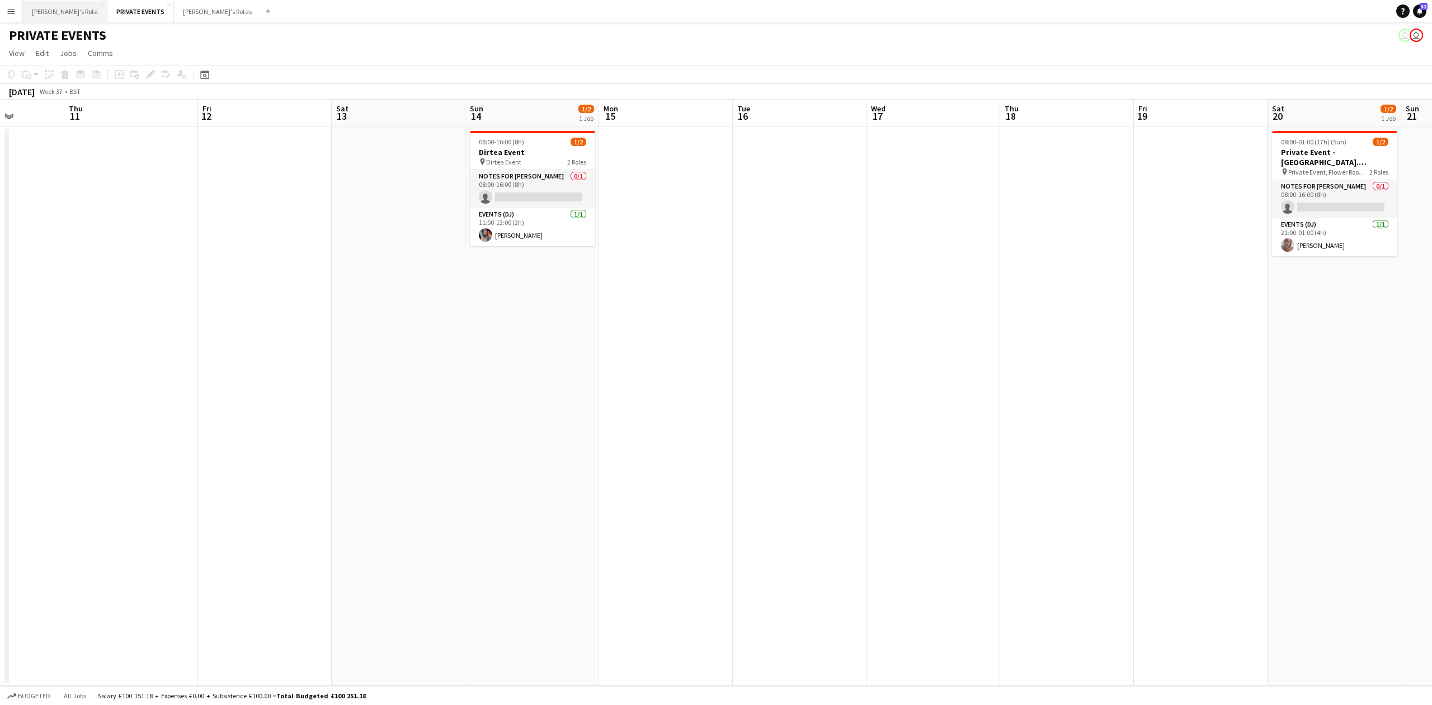
click at [65, 10] on button "[PERSON_NAME]'s Rota Close" at bounding box center [65, 12] width 84 height 22
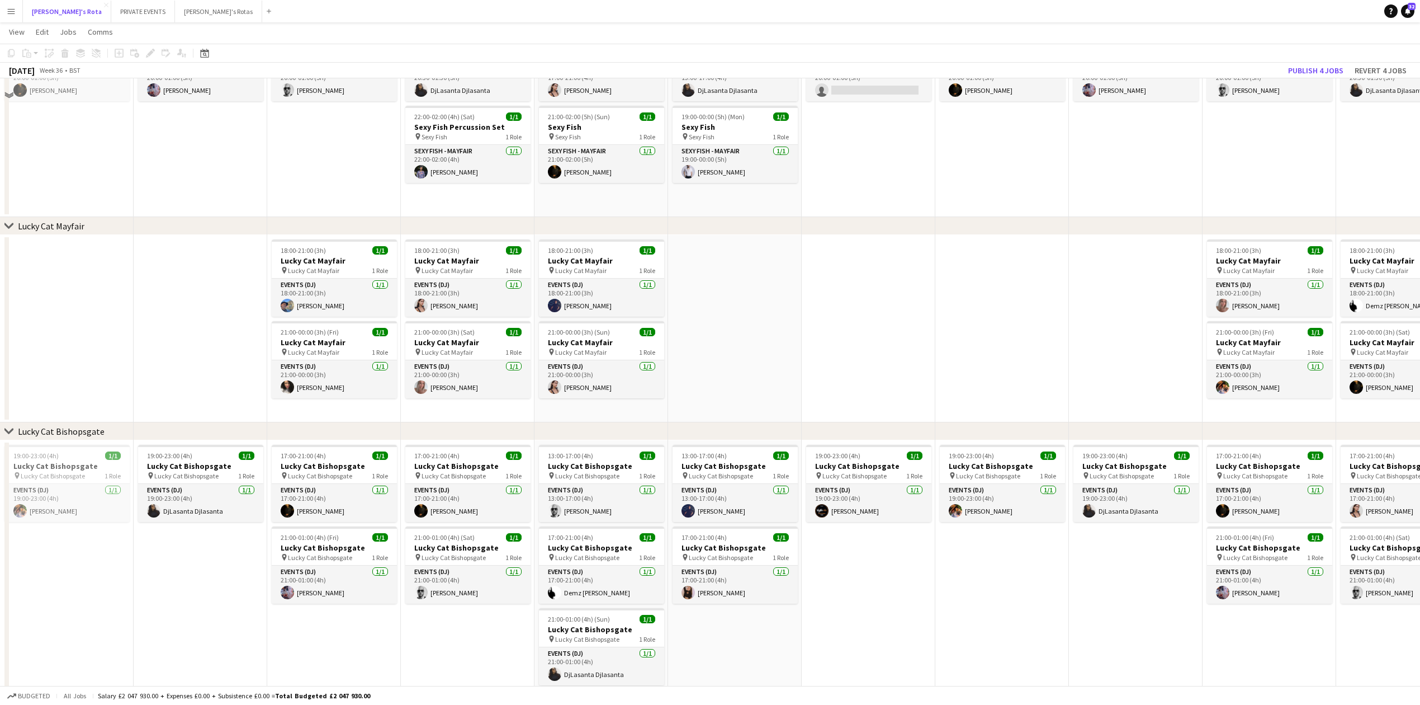
scroll to position [149, 0]
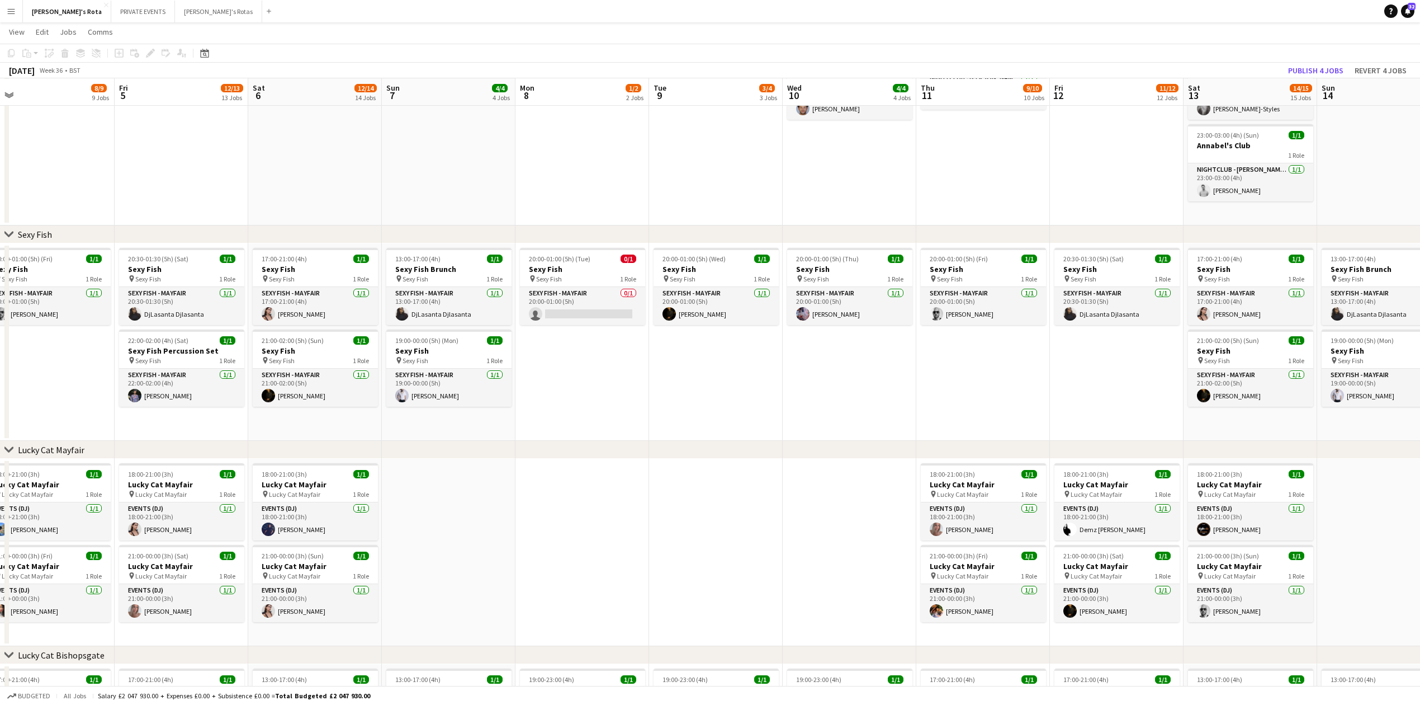
drag, startPoint x: 830, startPoint y: 378, endPoint x: 533, endPoint y: 382, distance: 296.4
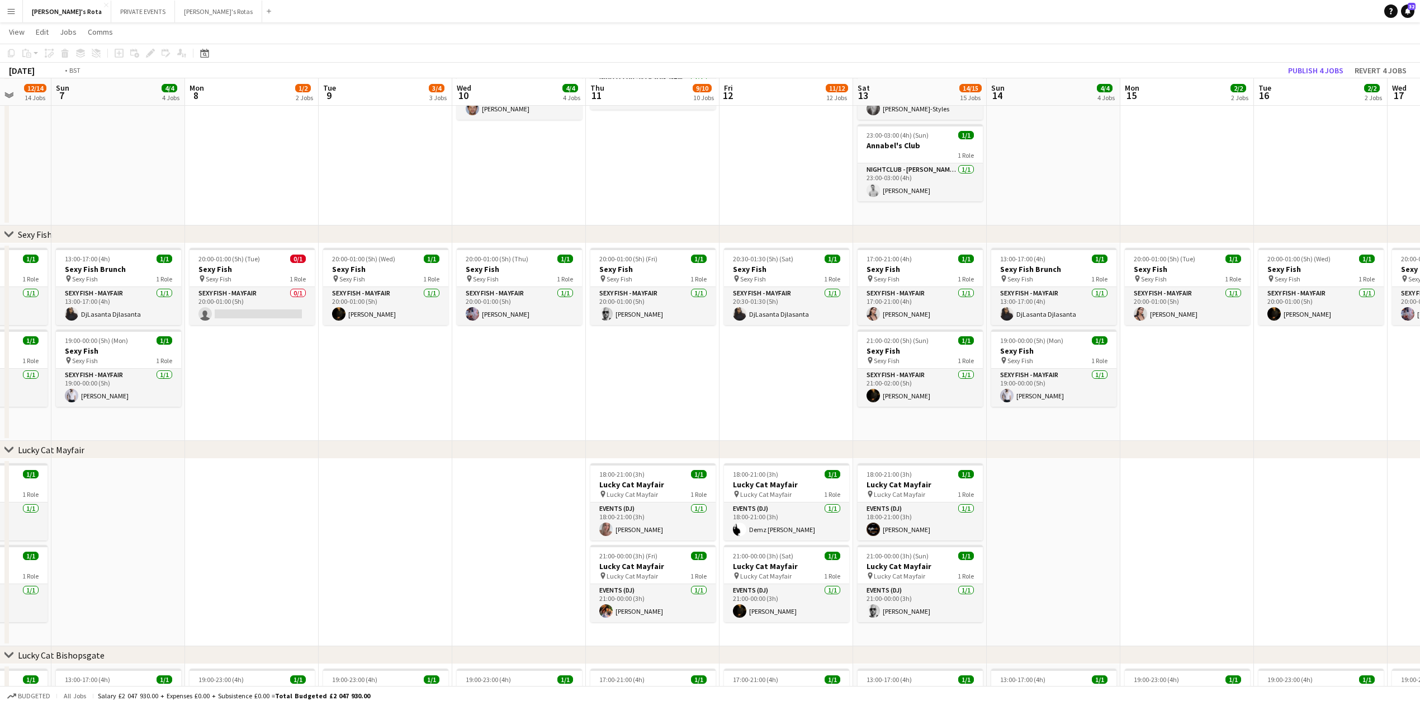
drag, startPoint x: 708, startPoint y: 405, endPoint x: 423, endPoint y: 418, distance: 284.9
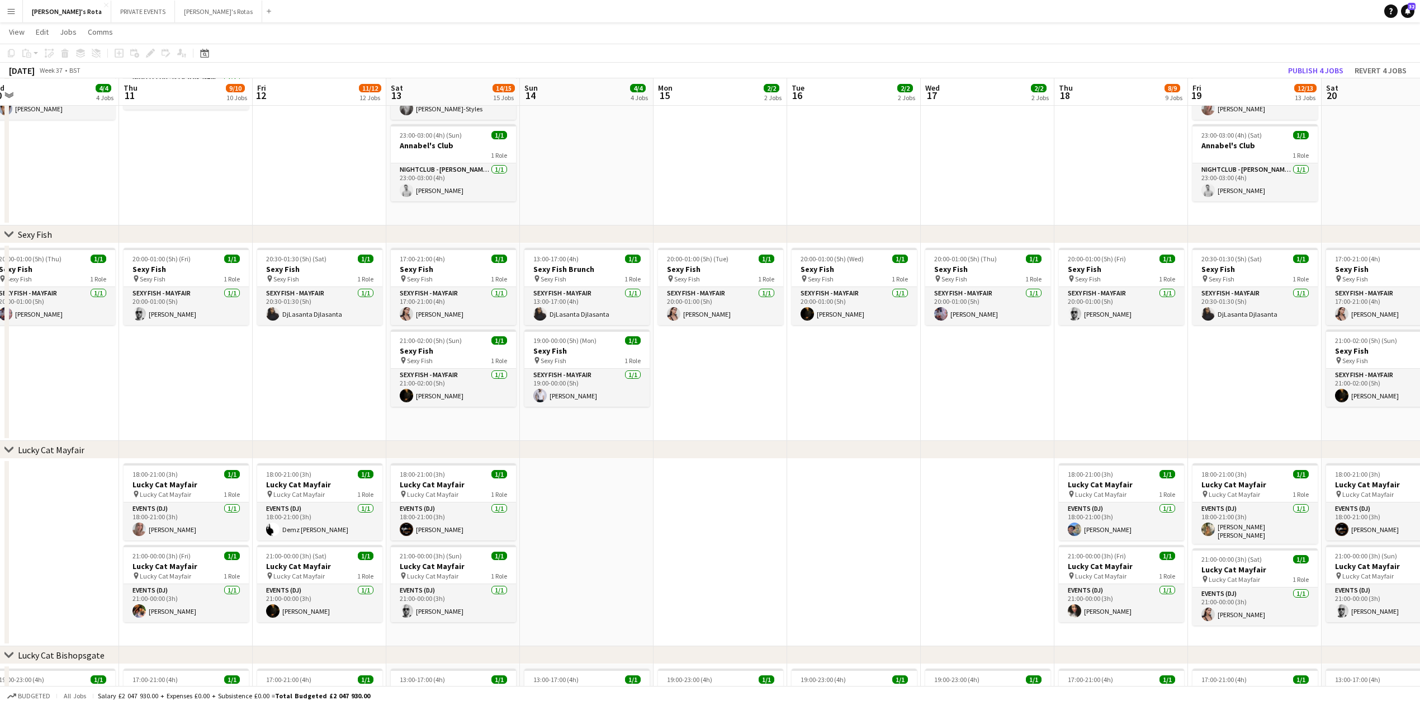
drag, startPoint x: 599, startPoint y: 406, endPoint x: 450, endPoint y: 421, distance: 150.6
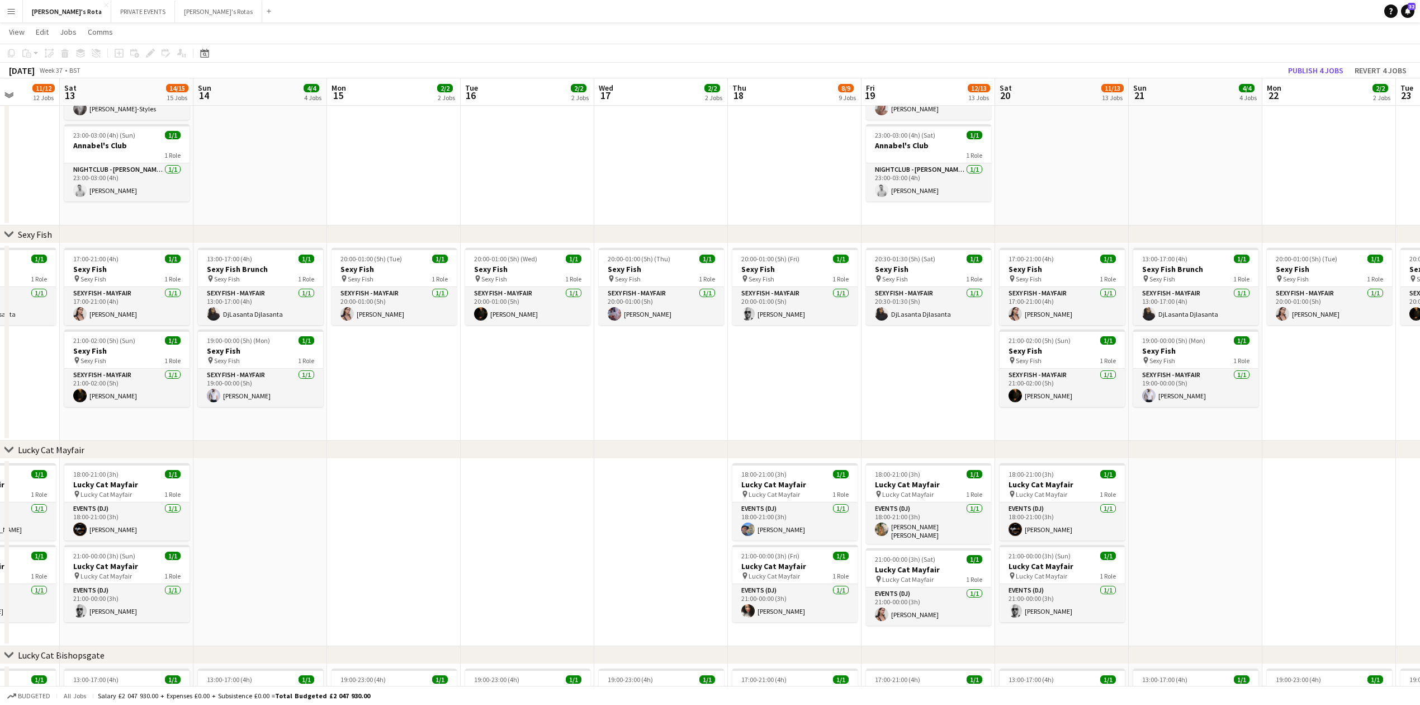
drag, startPoint x: 667, startPoint y: 437, endPoint x: 405, endPoint y: 442, distance: 261.7
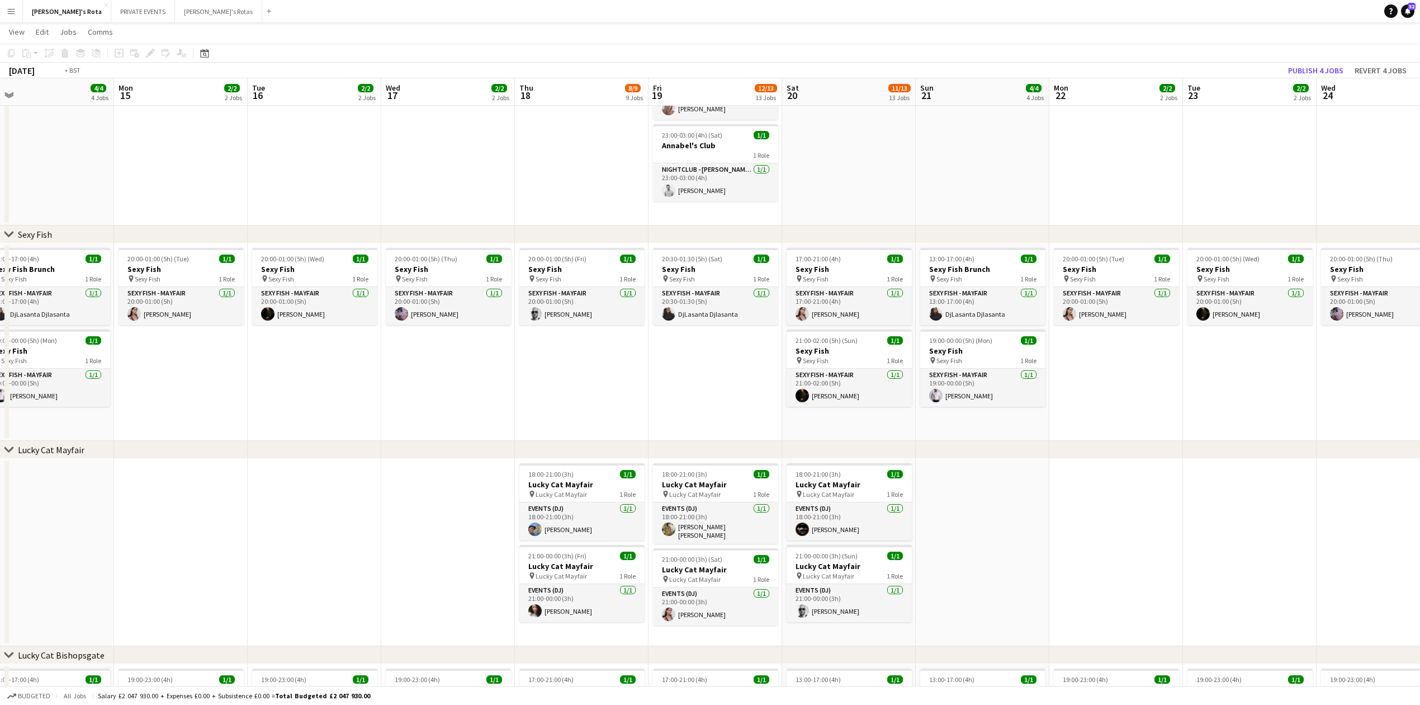
drag, startPoint x: 650, startPoint y: 432, endPoint x: 219, endPoint y: 459, distance: 431.4
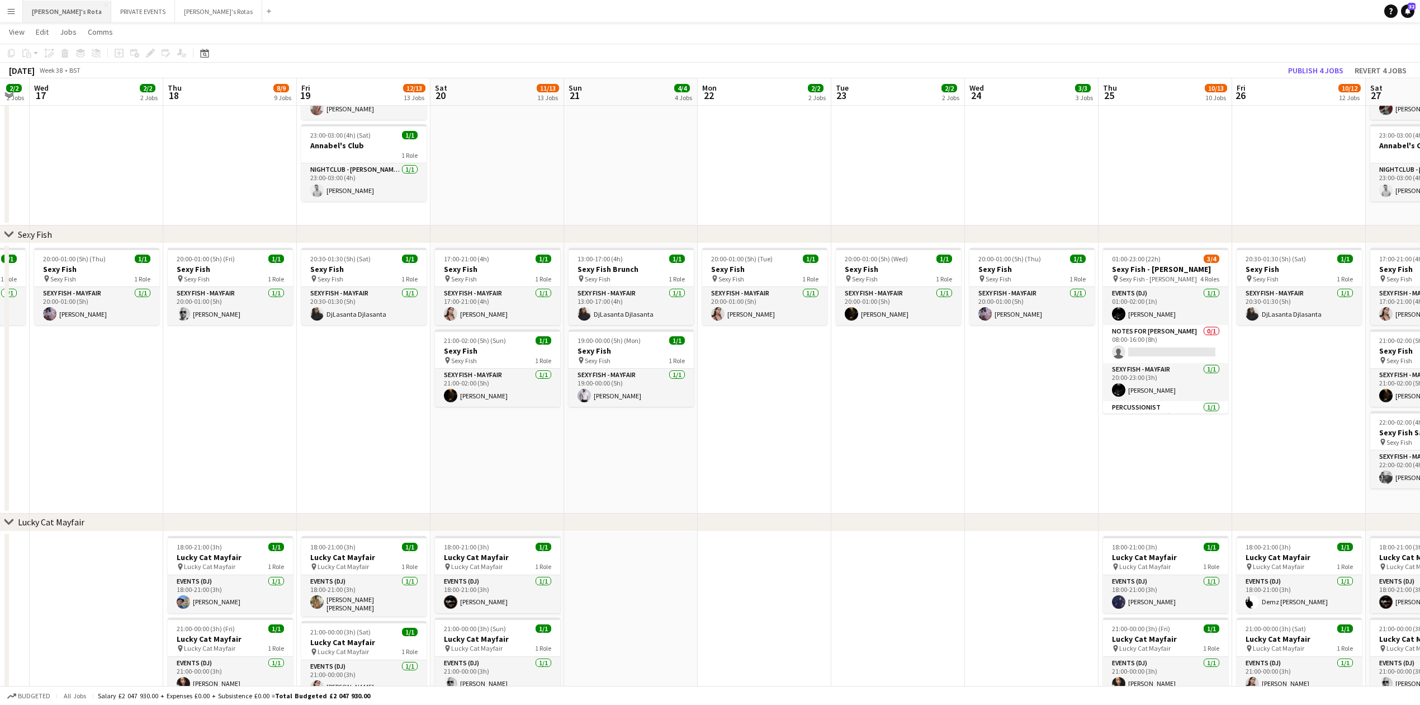
click at [69, 20] on button "[PERSON_NAME]'s Rota Close" at bounding box center [67, 12] width 88 height 22
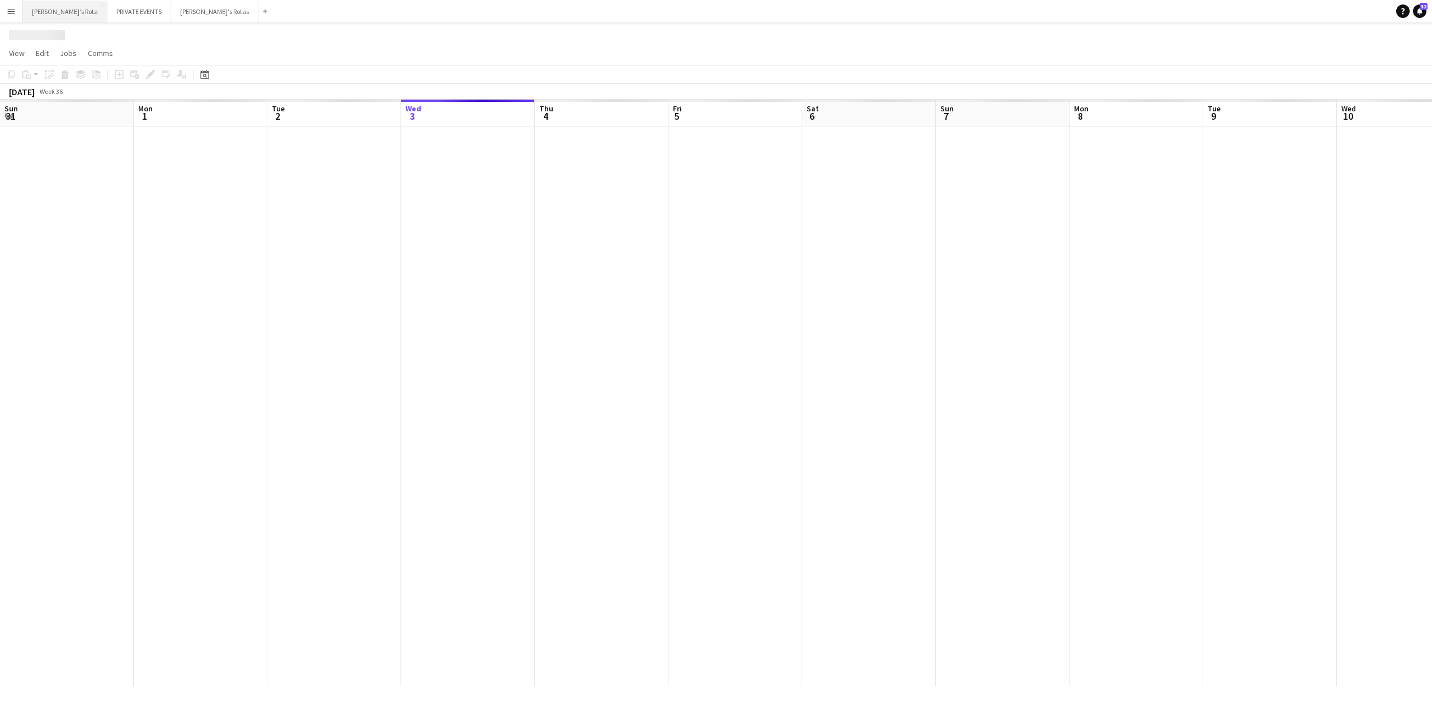
scroll to position [0, 267]
click at [124, 10] on button "PRIVATE EVENTS Close" at bounding box center [143, 12] width 64 height 22
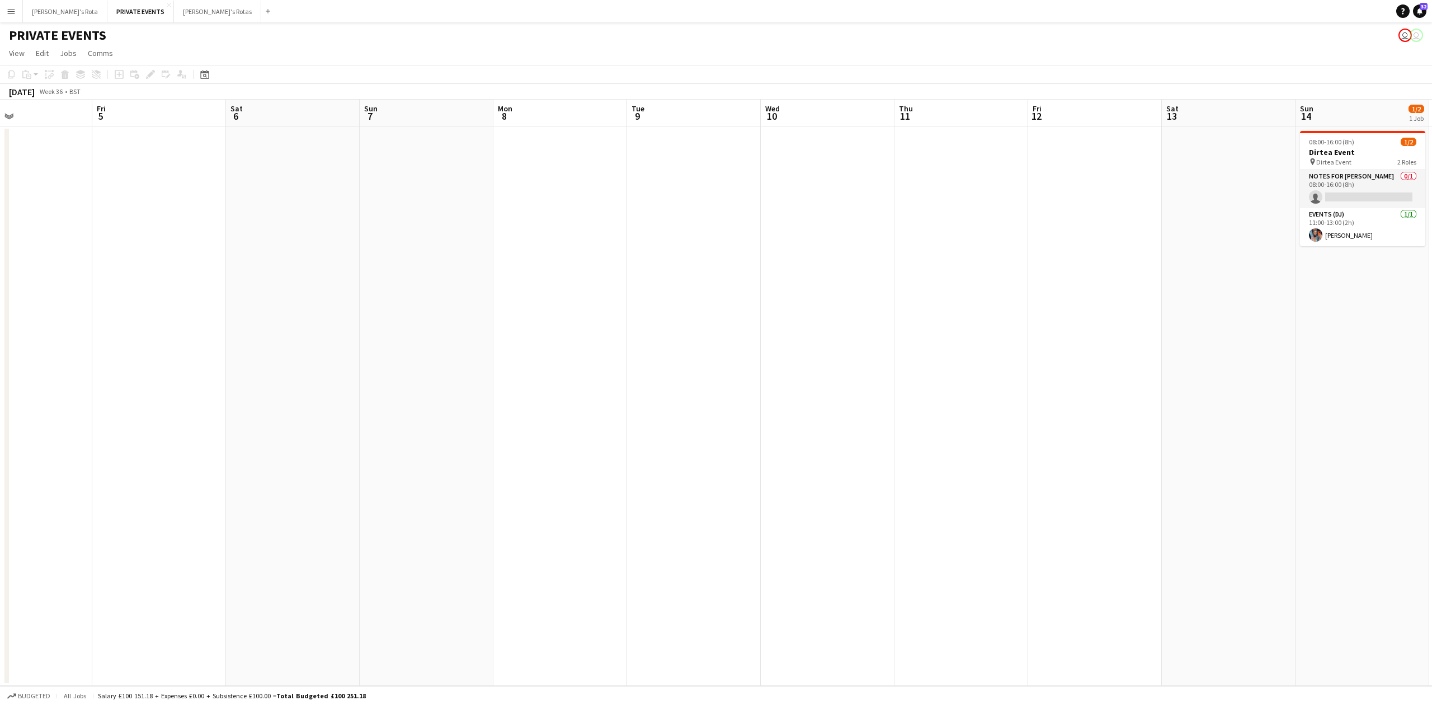
drag, startPoint x: 715, startPoint y: 417, endPoint x: 520, endPoint y: 361, distance: 202.5
click at [218, 428] on app-calendar-viewport "Tue 2 Wed 3 Thu 4 Fri 5 Sat 6 Sun 7 Mon 8 Tue 9 Wed 10 Thu 11 Fri 12 Sat 13 Sun…" at bounding box center [716, 393] width 1432 height 586
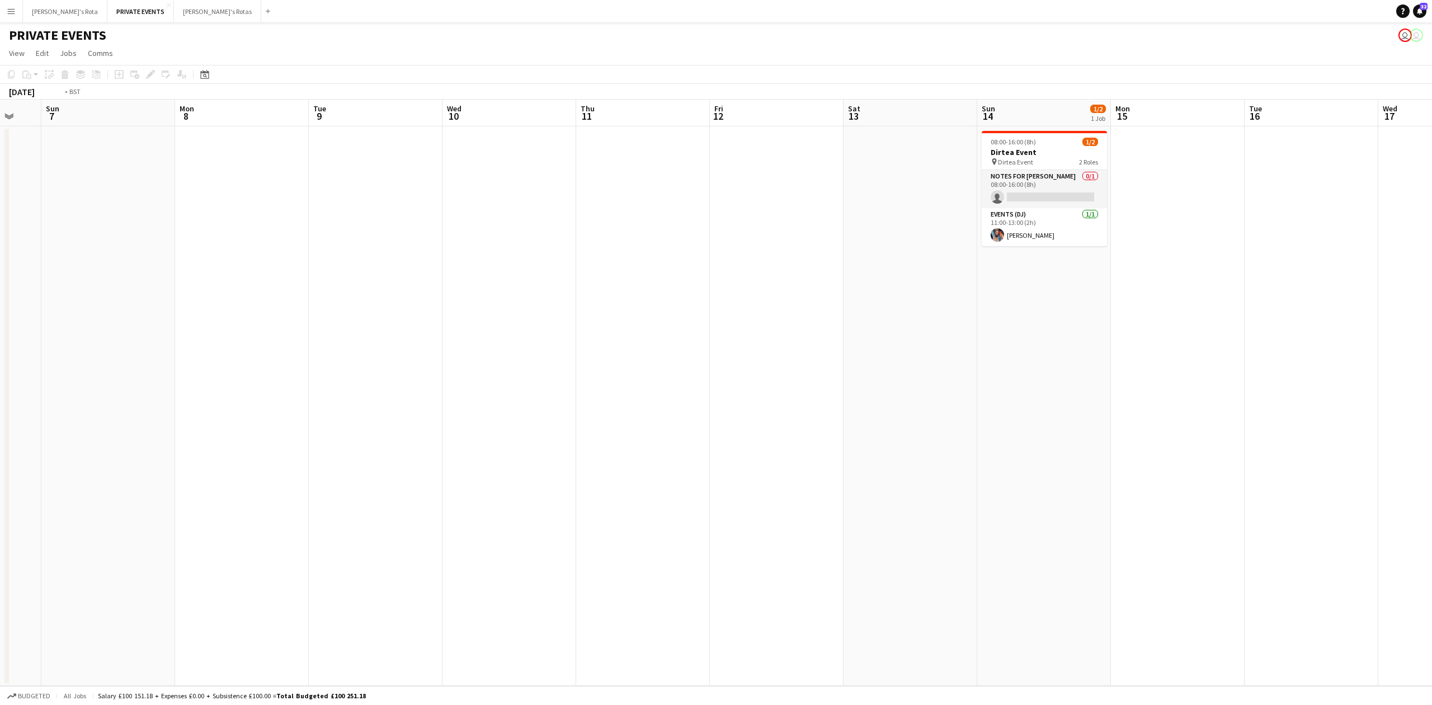
drag, startPoint x: 585, startPoint y: 358, endPoint x: 211, endPoint y: 383, distance: 374.3
click at [121, 403] on app-calendar-viewport "Wed 3 Thu 4 Fri 5 Sat 6 Sun 7 Mon 8 Tue 9 Wed 10 Thu 11 Fri 12 Sat 13 Sun 14 1/…" at bounding box center [716, 393] width 1432 height 586
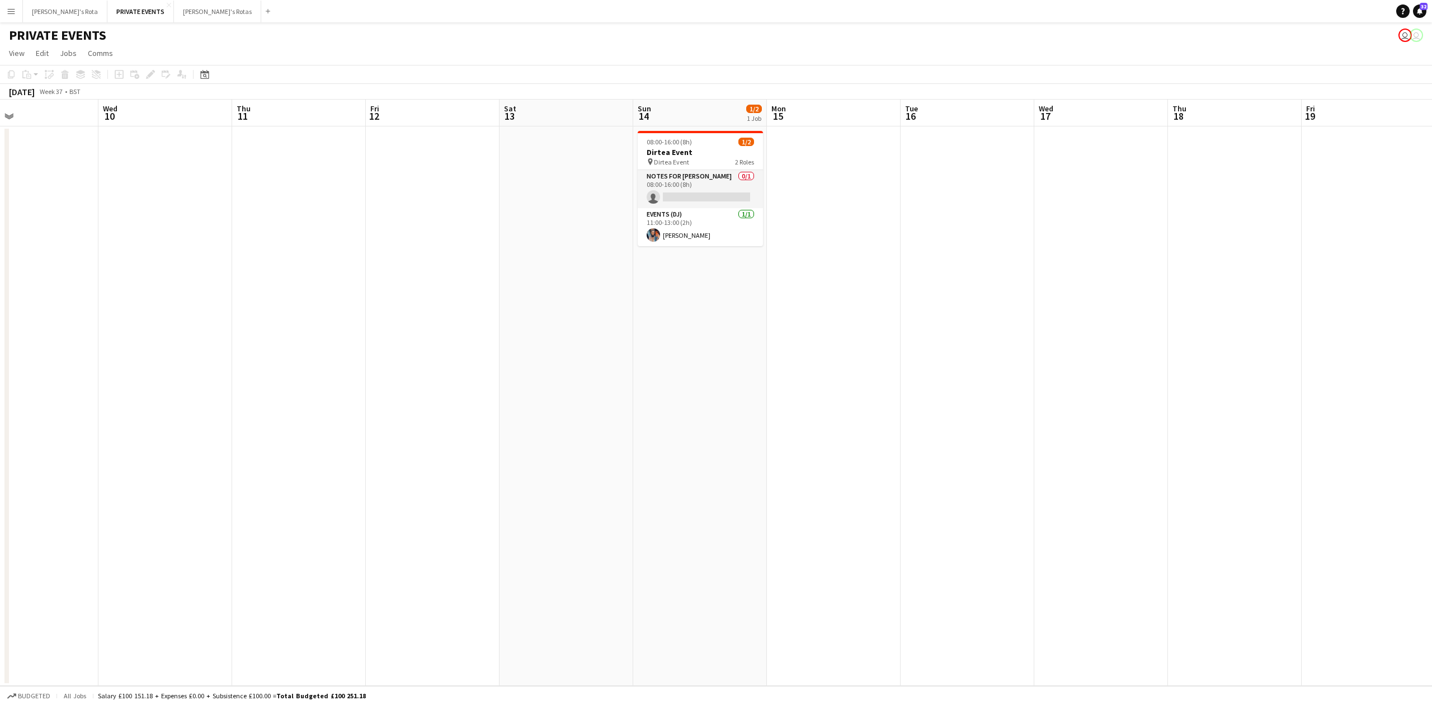
drag, startPoint x: 880, startPoint y: 334, endPoint x: 681, endPoint y: 339, distance: 199.1
click at [688, 338] on app-calendar-viewport "Sun 7 Mon 8 Tue 9 Wed 10 Thu 11 Fri 12 Sat 13 Sun 14 1/2 1 Job Mon 15 Tue 16 We…" at bounding box center [716, 393] width 1432 height 586
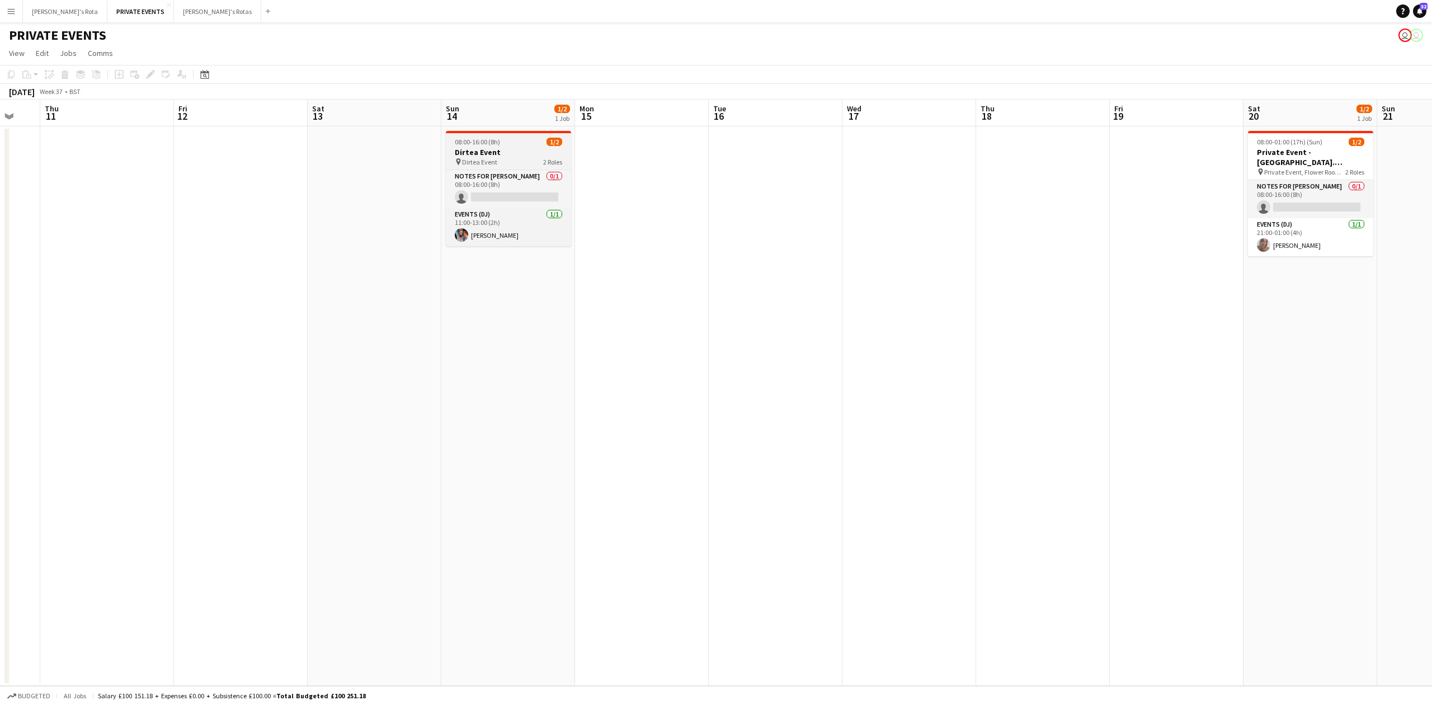
click at [474, 153] on h3 "Dirtea Event" at bounding box center [508, 152] width 125 height 10
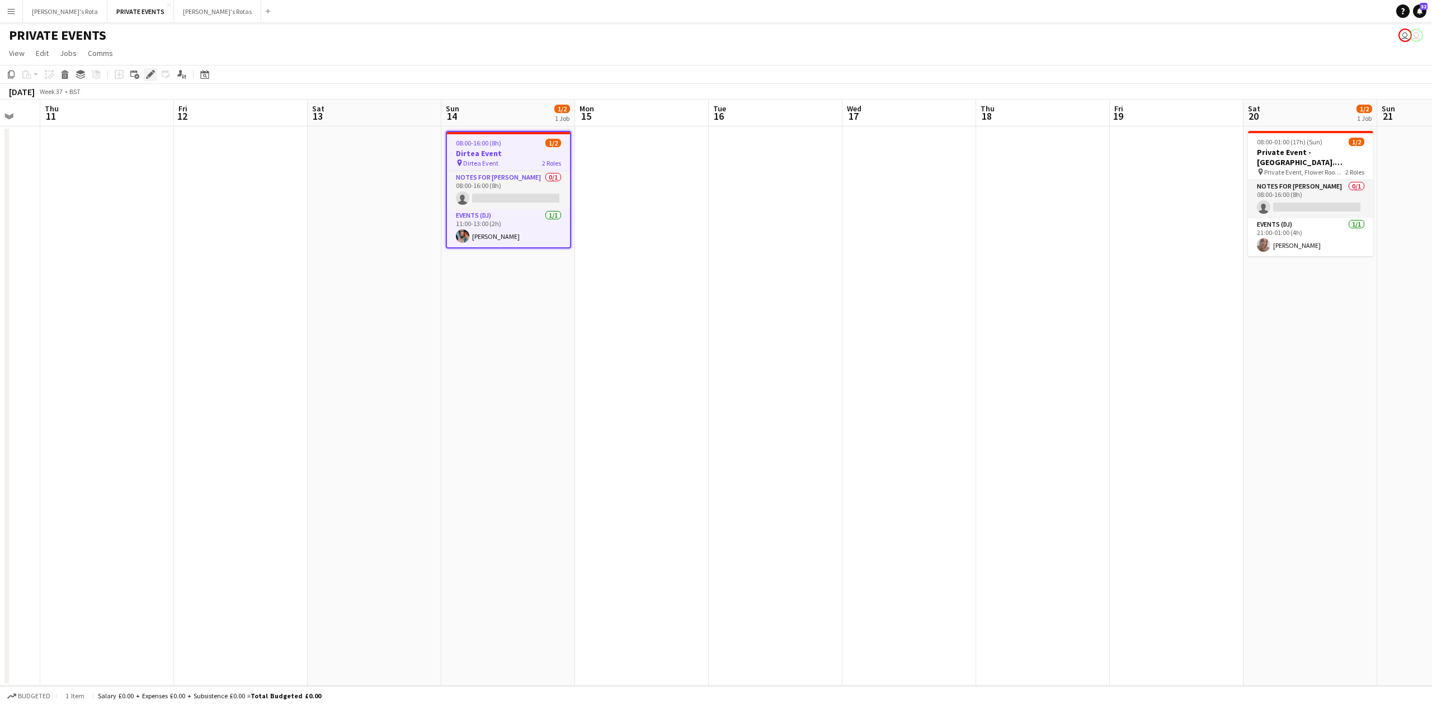
click at [148, 74] on icon at bounding box center [150, 75] width 6 height 6
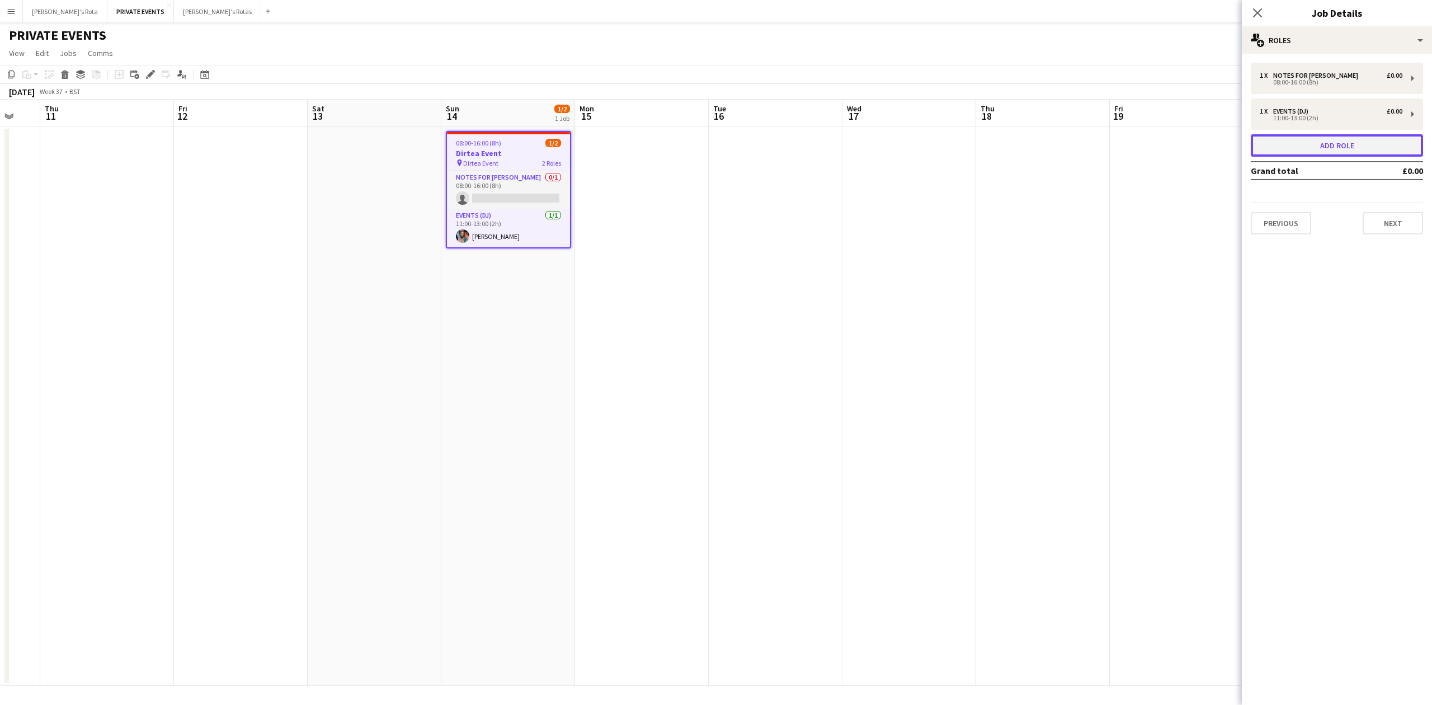
click at [1303, 139] on button "Add role" at bounding box center [1336, 145] width 172 height 22
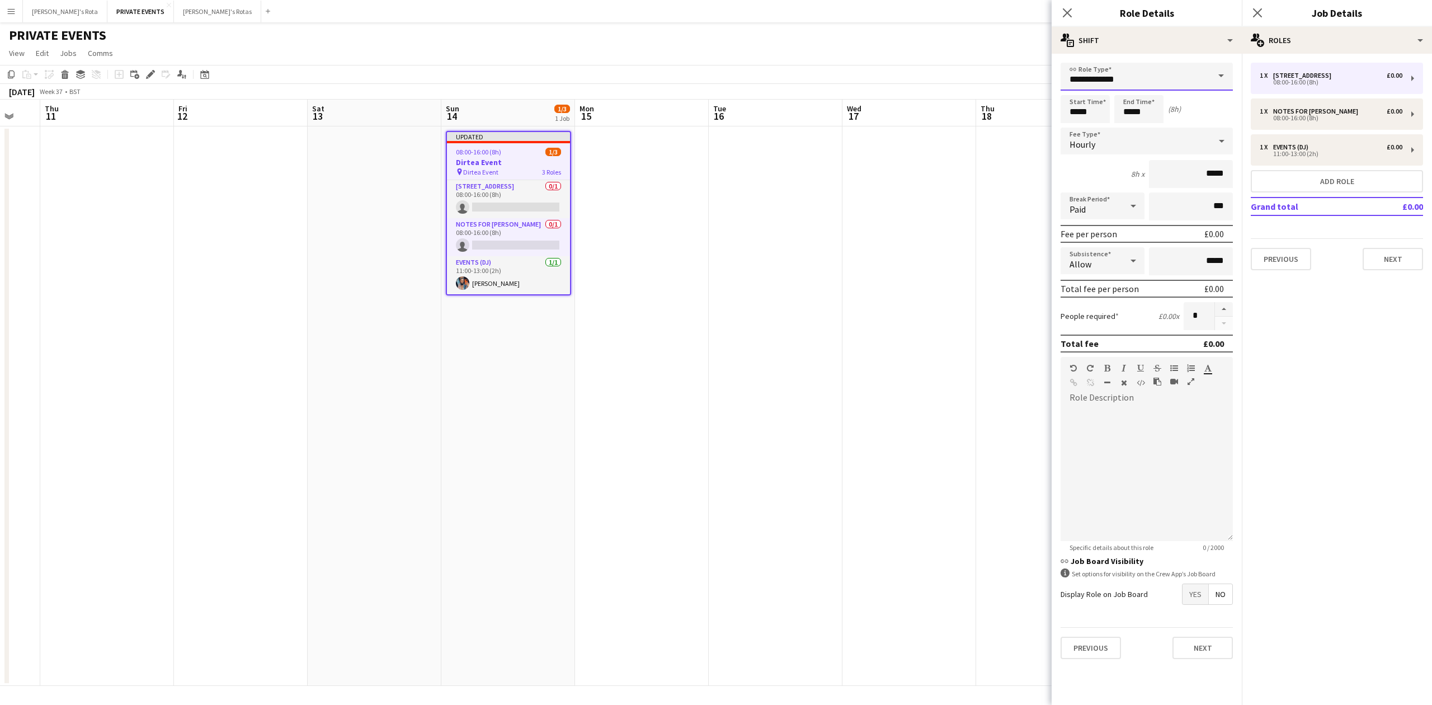
drag, startPoint x: 1140, startPoint y: 77, endPoint x: 1140, endPoint y: 83, distance: 6.2
click at [1141, 77] on input "**********" at bounding box center [1146, 77] width 172 height 28
click at [1105, 193] on span "Soundsystem" at bounding box center [1146, 192] width 154 height 11
click at [1305, 154] on div "11:00-13:00 (2h)" at bounding box center [1330, 154] width 143 height 6
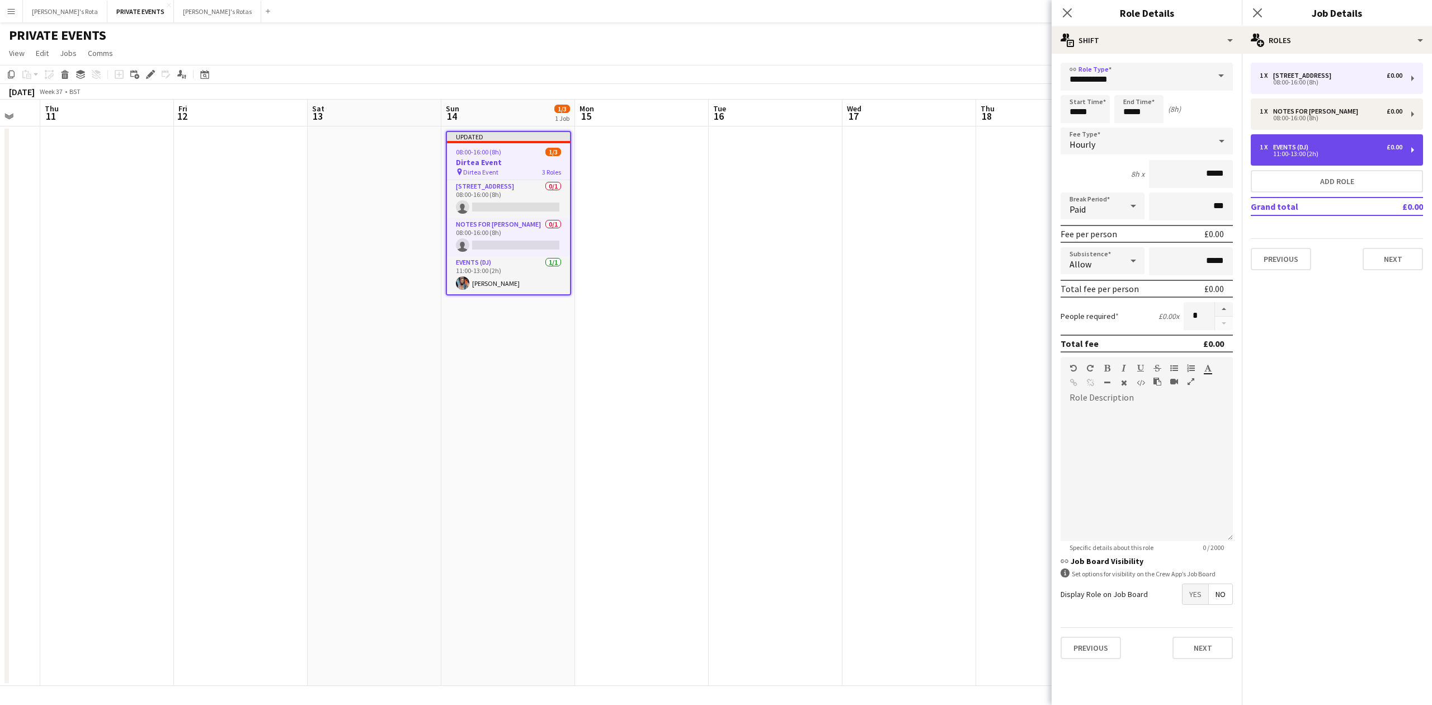
type input "**********"
type input "*****"
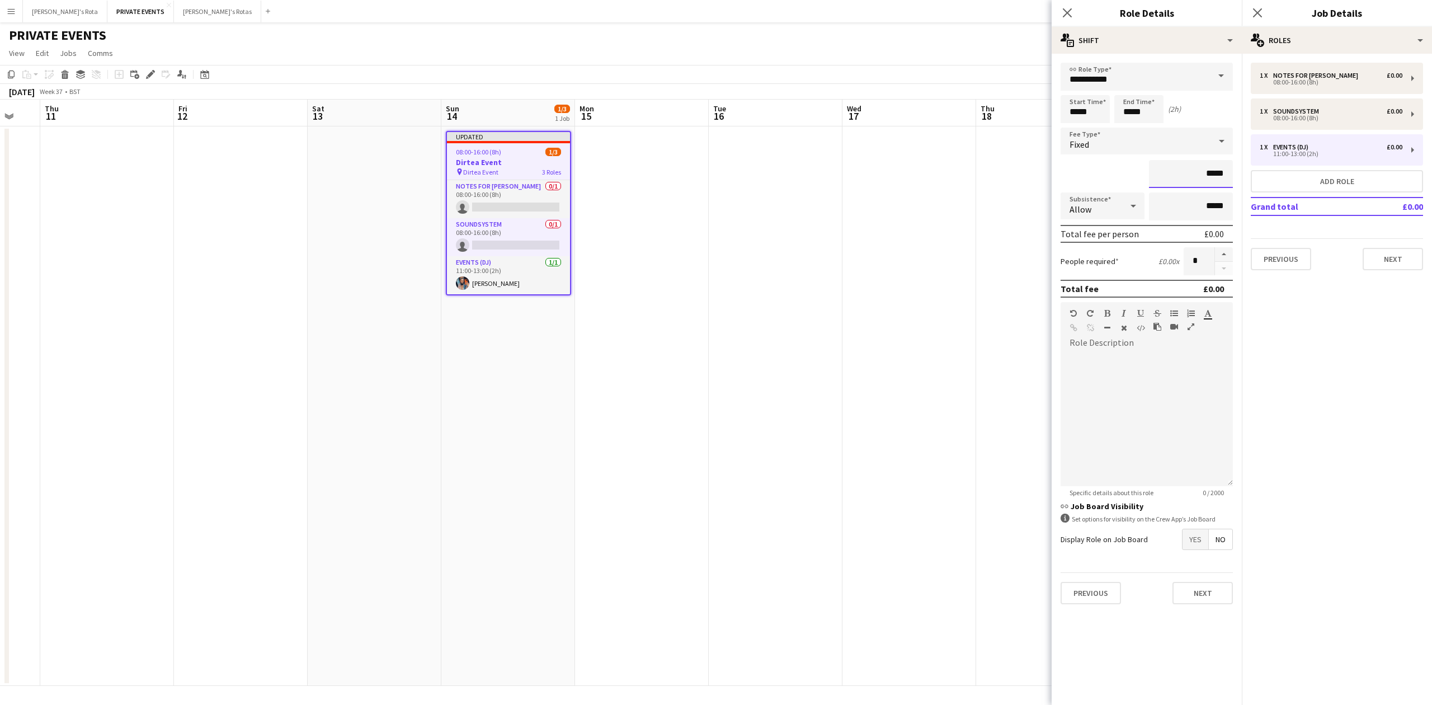
click at [1204, 177] on input "*****" at bounding box center [1191, 174] width 84 height 28
click at [1208, 170] on input "*****" at bounding box center [1191, 174] width 84 height 28
type input "****"
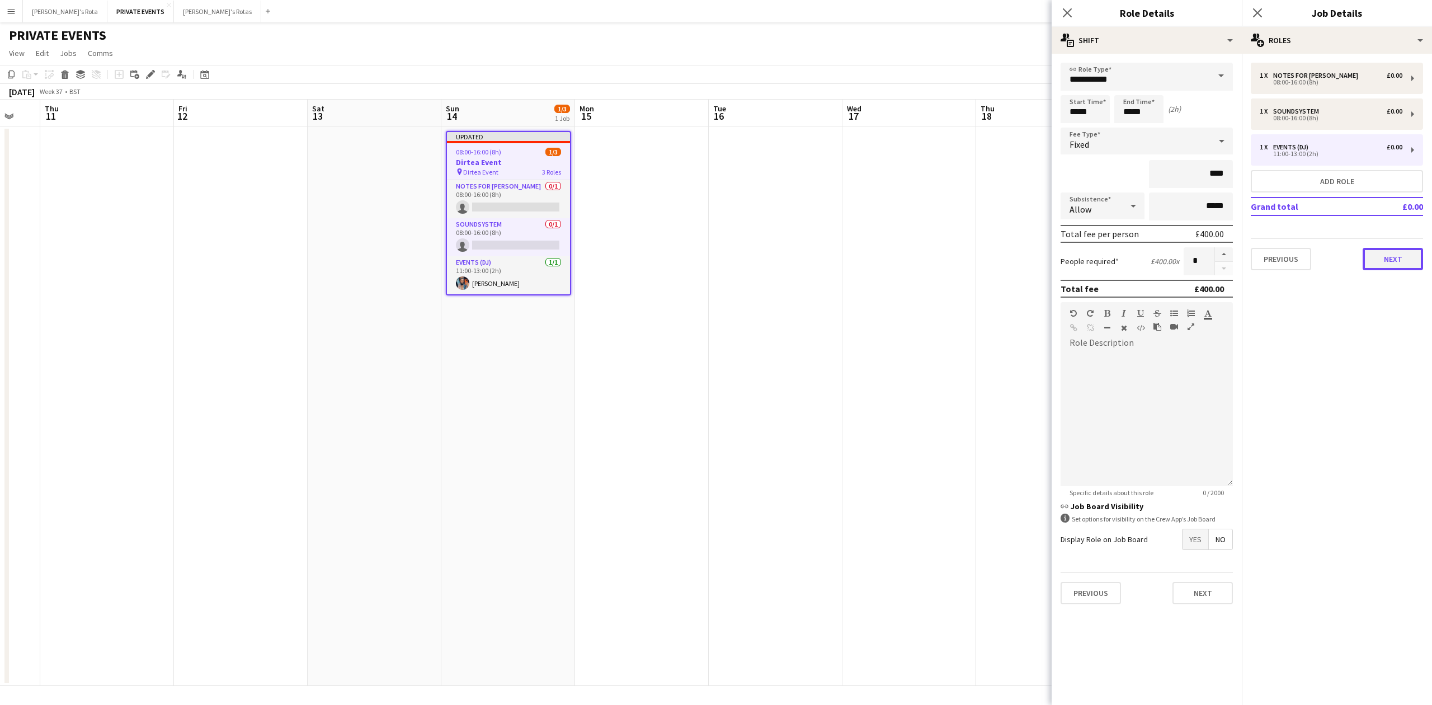
click at [1387, 267] on button "Next" at bounding box center [1392, 259] width 60 height 22
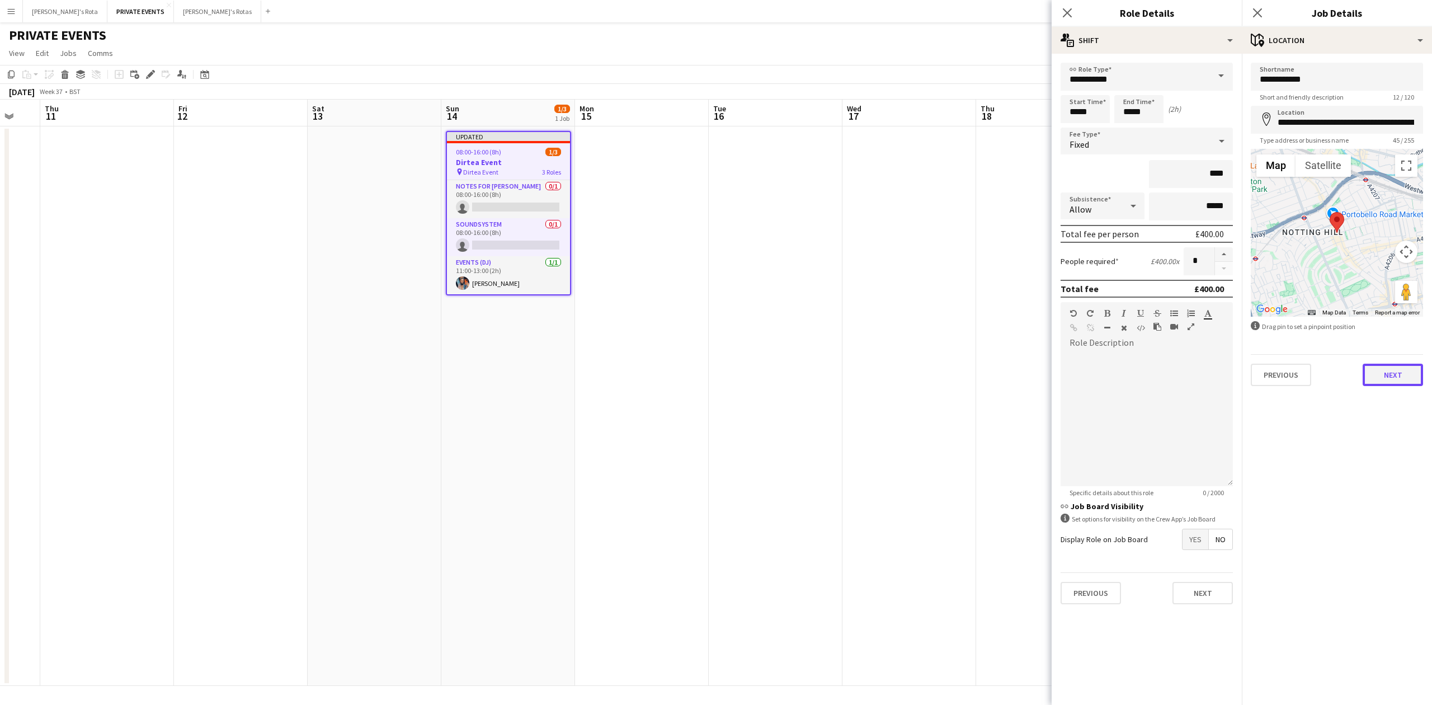
click at [1386, 372] on button "Next" at bounding box center [1392, 374] width 60 height 22
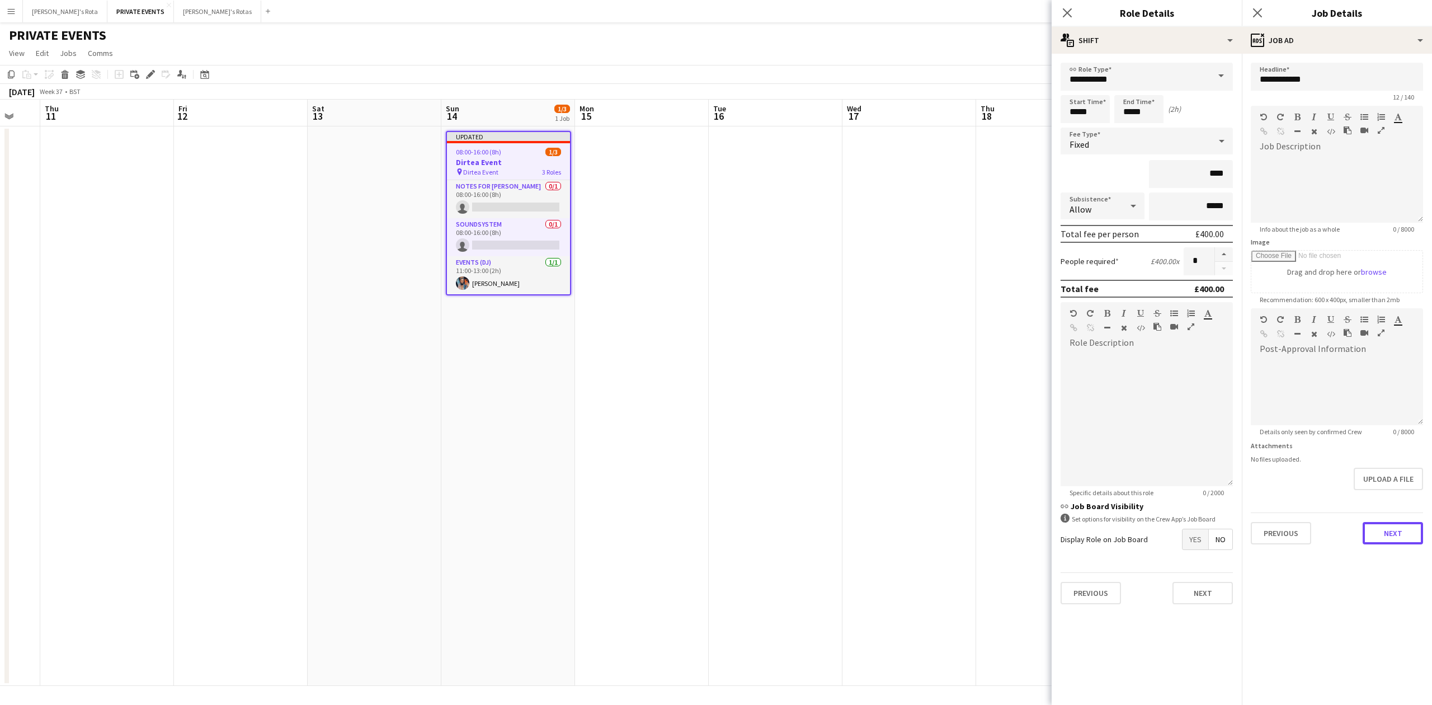
click at [1381, 531] on button "Next" at bounding box center [1392, 533] width 60 height 22
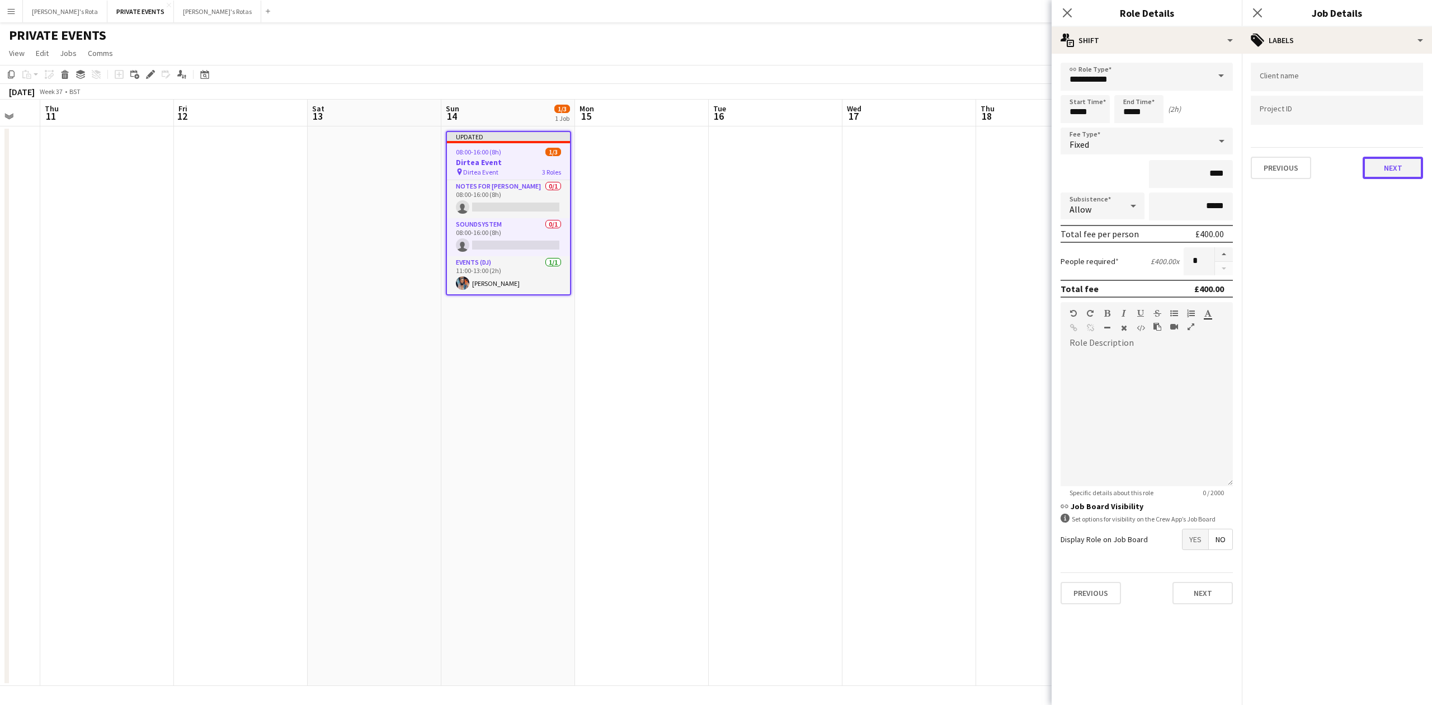
click at [1403, 164] on button "Next" at bounding box center [1392, 168] width 60 height 22
click at [1396, 215] on button "Next" at bounding box center [1392, 216] width 60 height 22
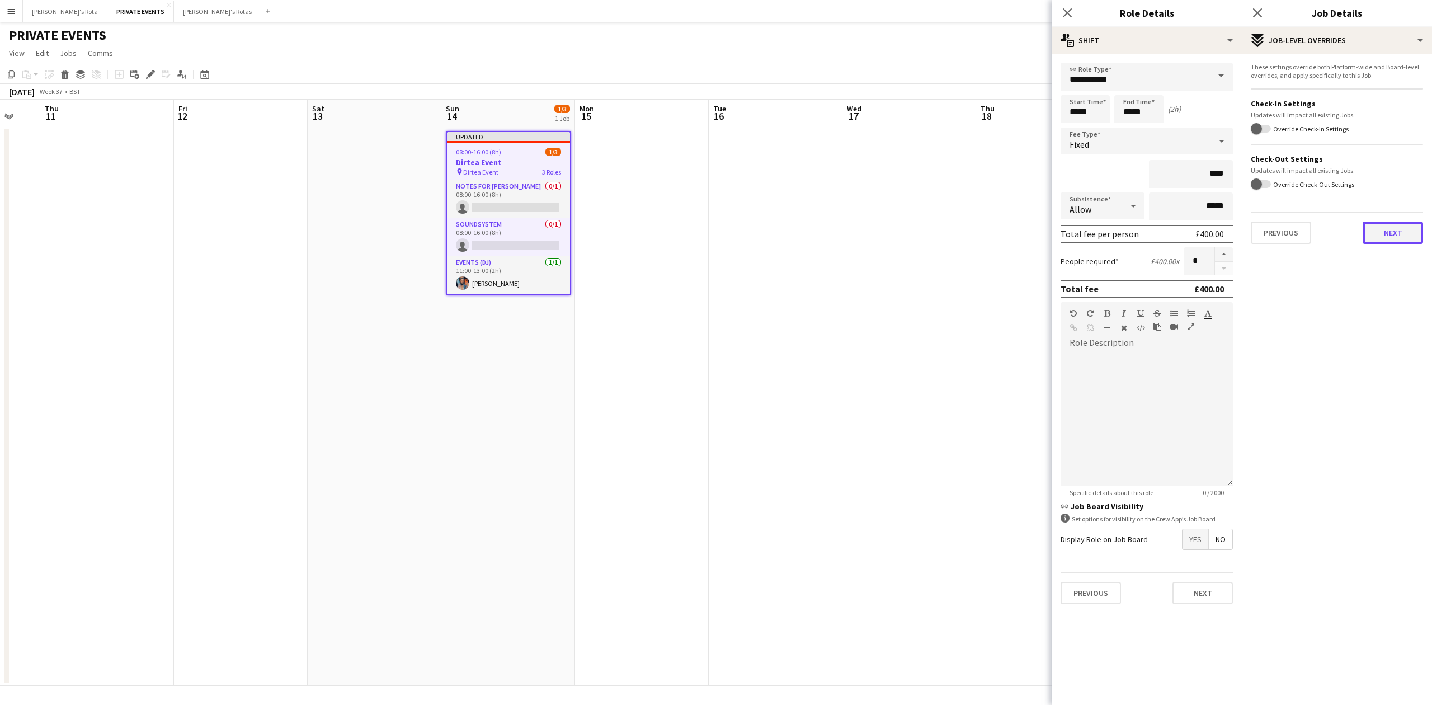
click at [1390, 228] on button "Next" at bounding box center [1392, 232] width 60 height 22
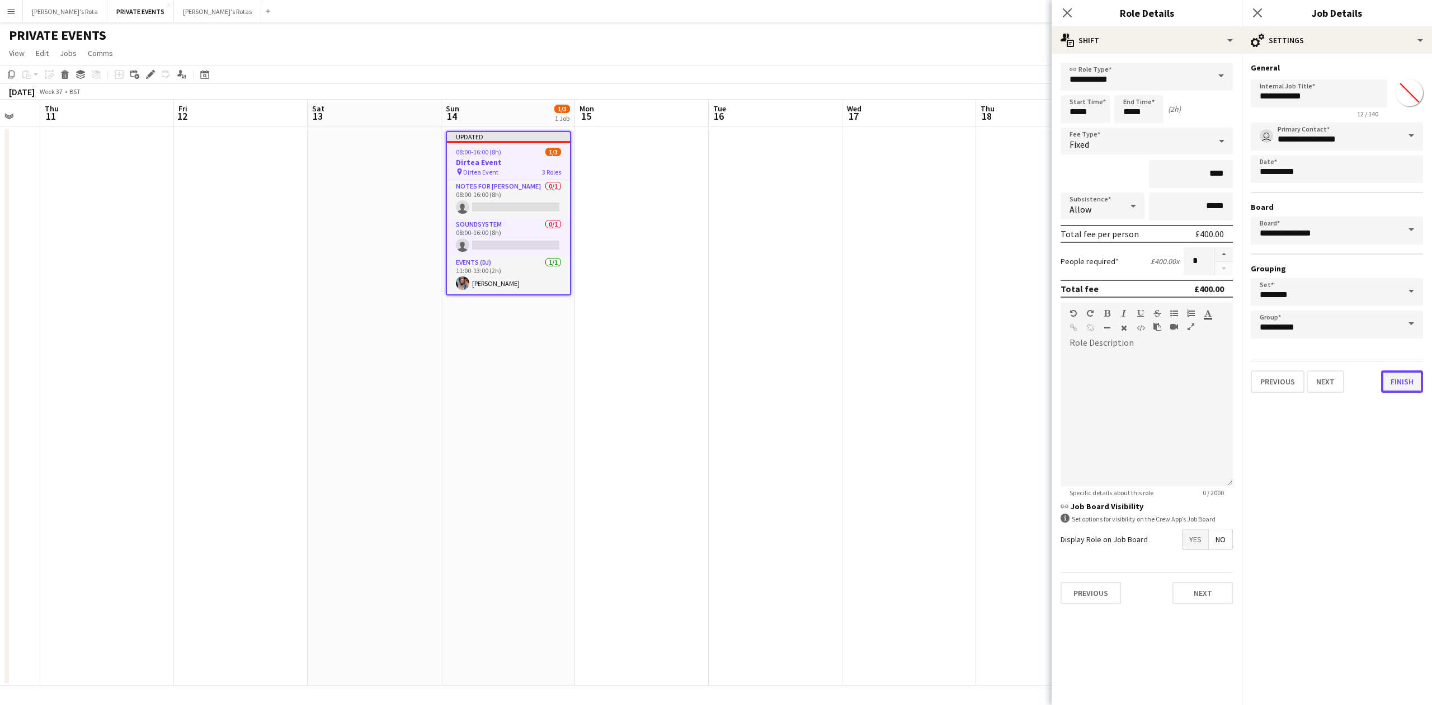
click at [1394, 378] on button "Finish" at bounding box center [1402, 381] width 42 height 22
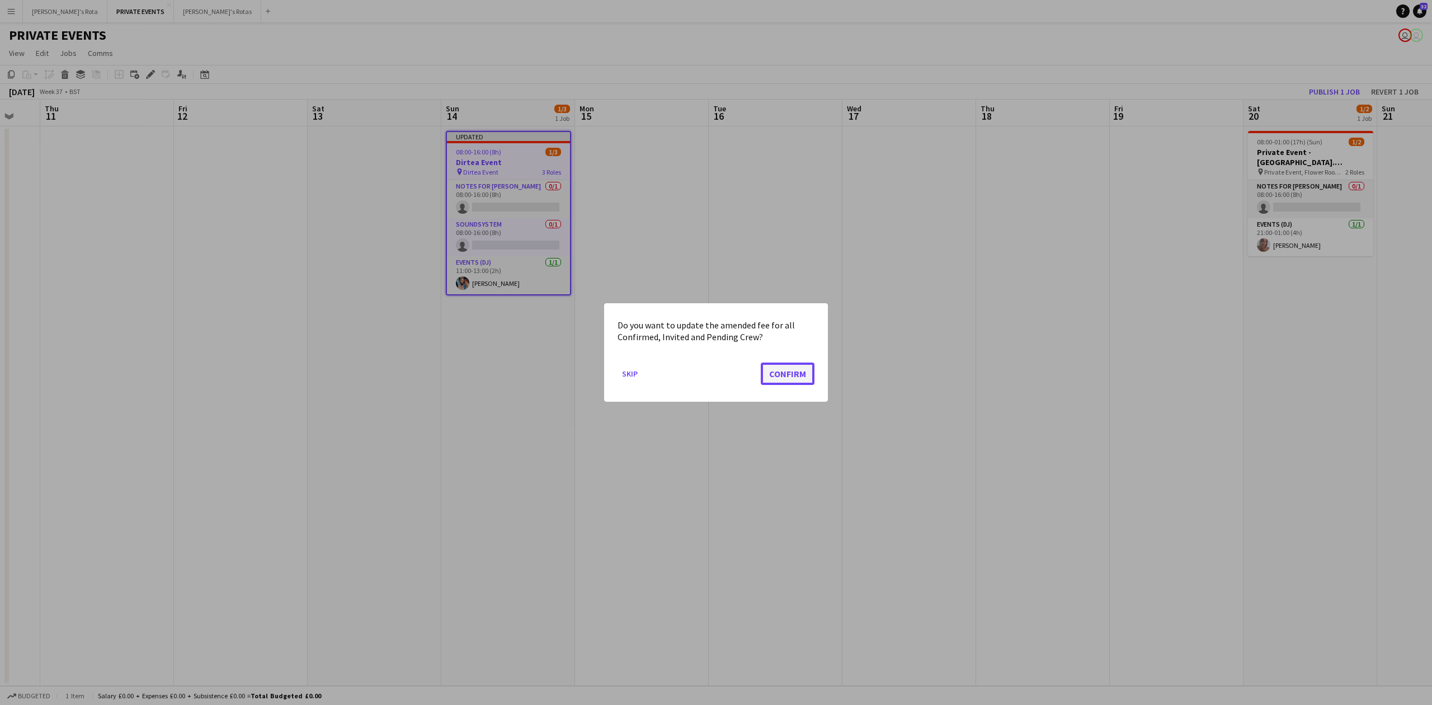
click at [785, 376] on button "Confirm" at bounding box center [787, 373] width 54 height 22
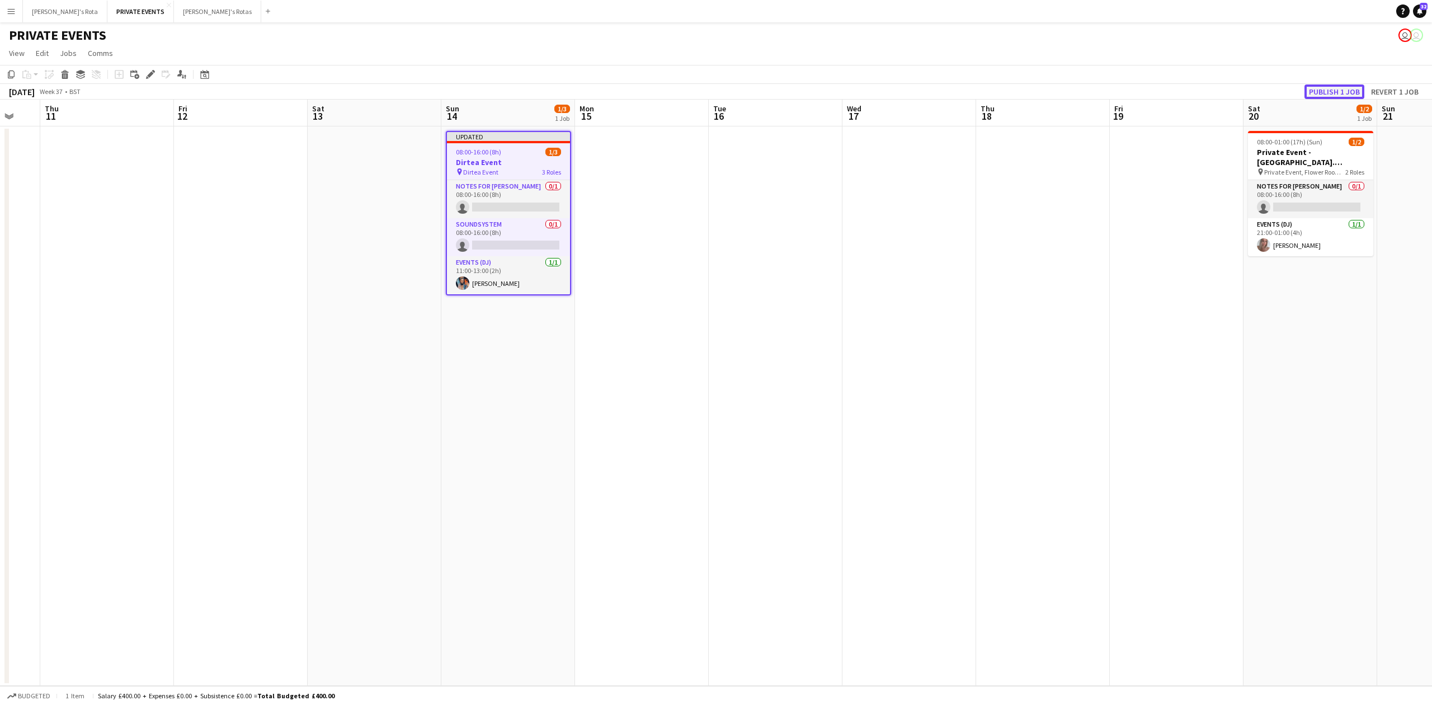
click at [1325, 92] on button "Publish 1 job" at bounding box center [1334, 91] width 60 height 15
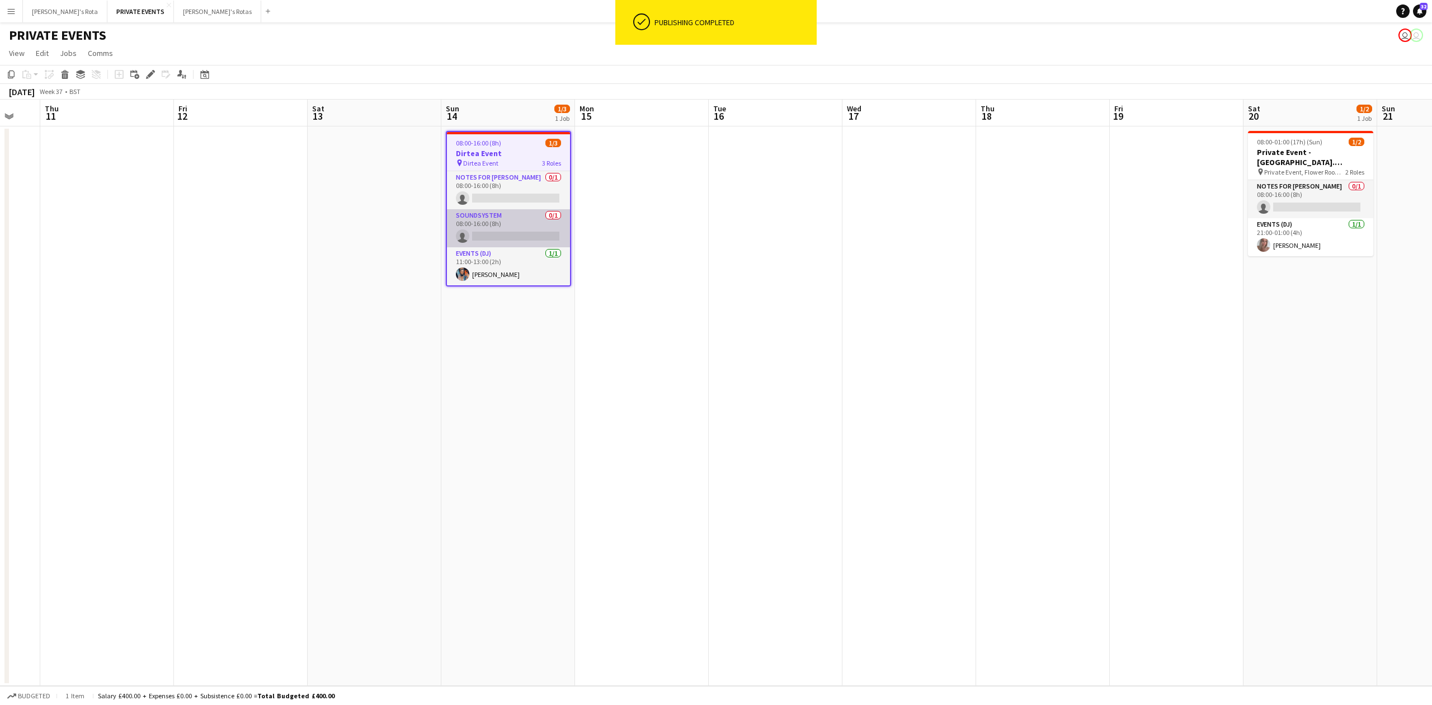
click at [483, 229] on app-card-role "Soundsystem 0/1 08:00-16:00 (8h) single-neutral-actions" at bounding box center [508, 228] width 123 height 38
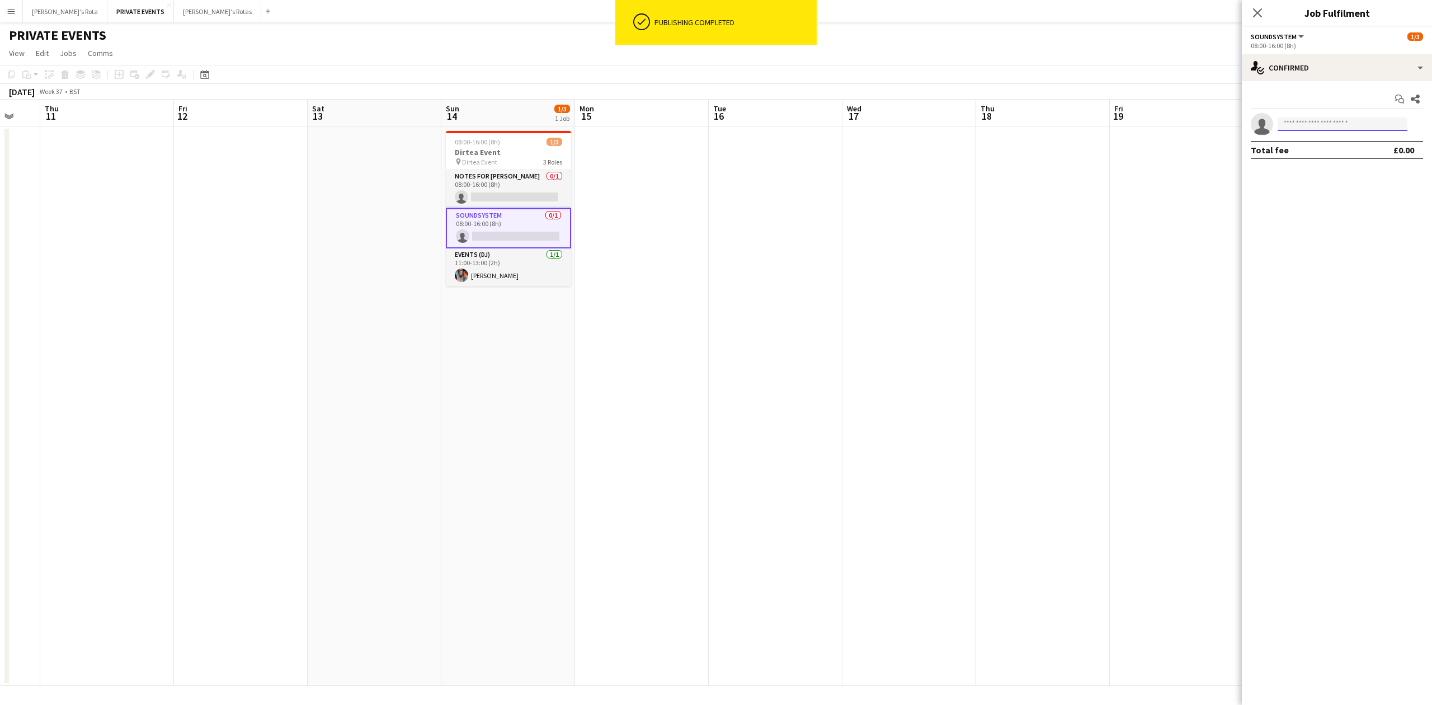
click at [1289, 121] on input at bounding box center [1342, 123] width 130 height 13
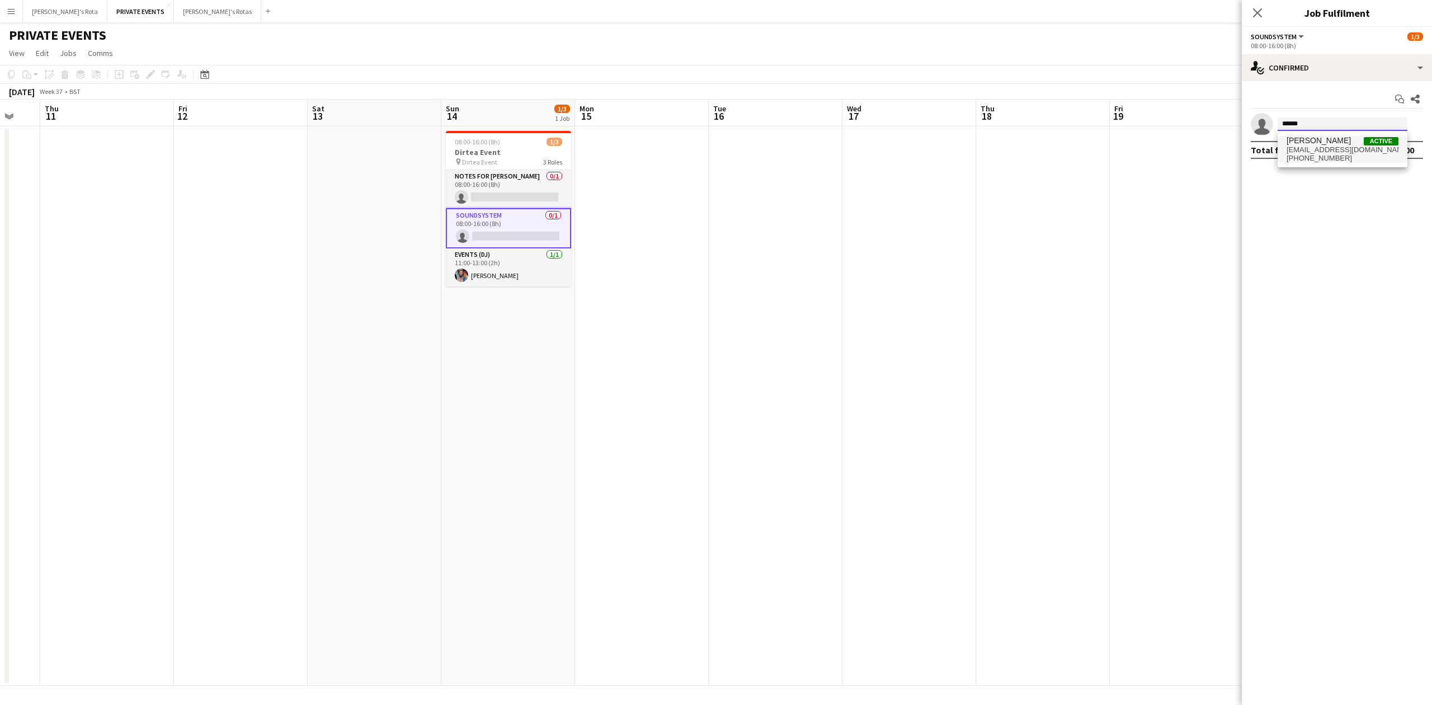
type input "******"
click at [1306, 148] on span "[EMAIL_ADDRESS][DOMAIN_NAME]" at bounding box center [1342, 149] width 112 height 9
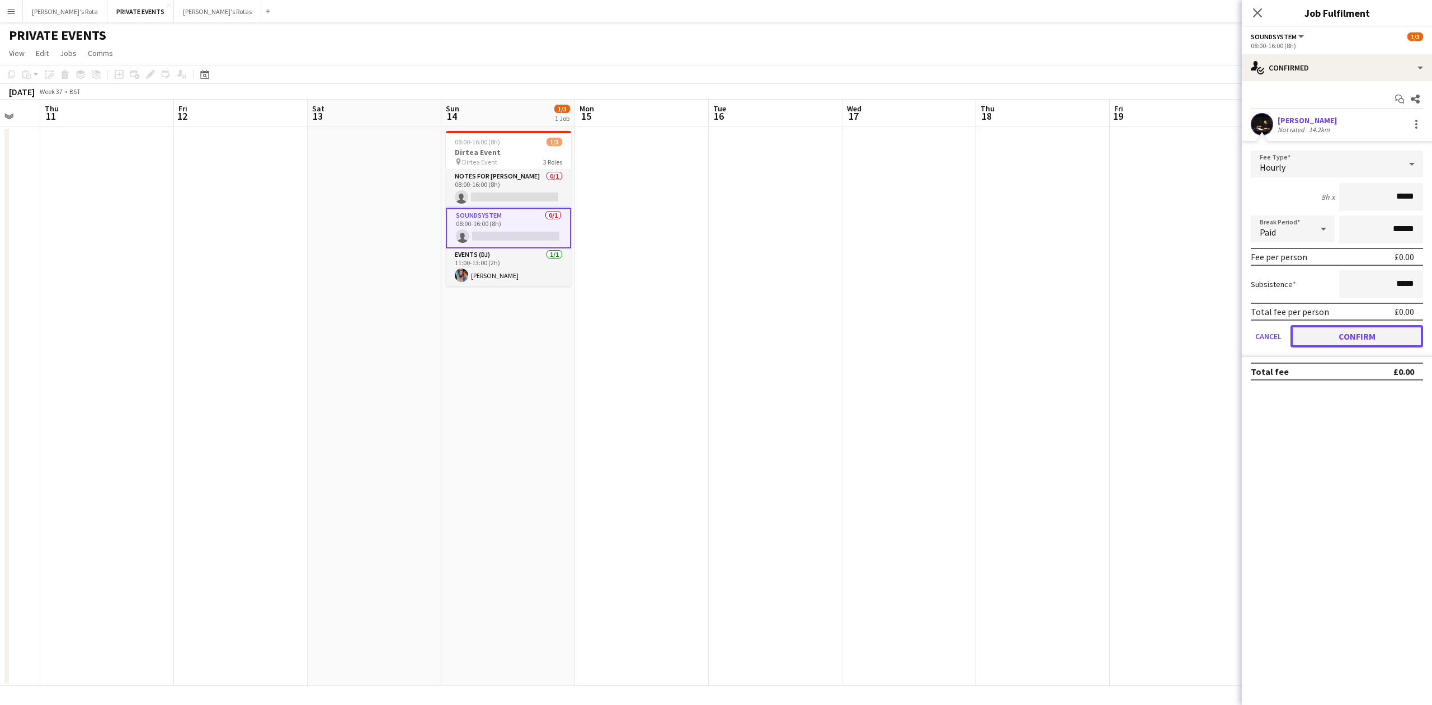
click at [1363, 325] on button "Confirm" at bounding box center [1356, 336] width 133 height 22
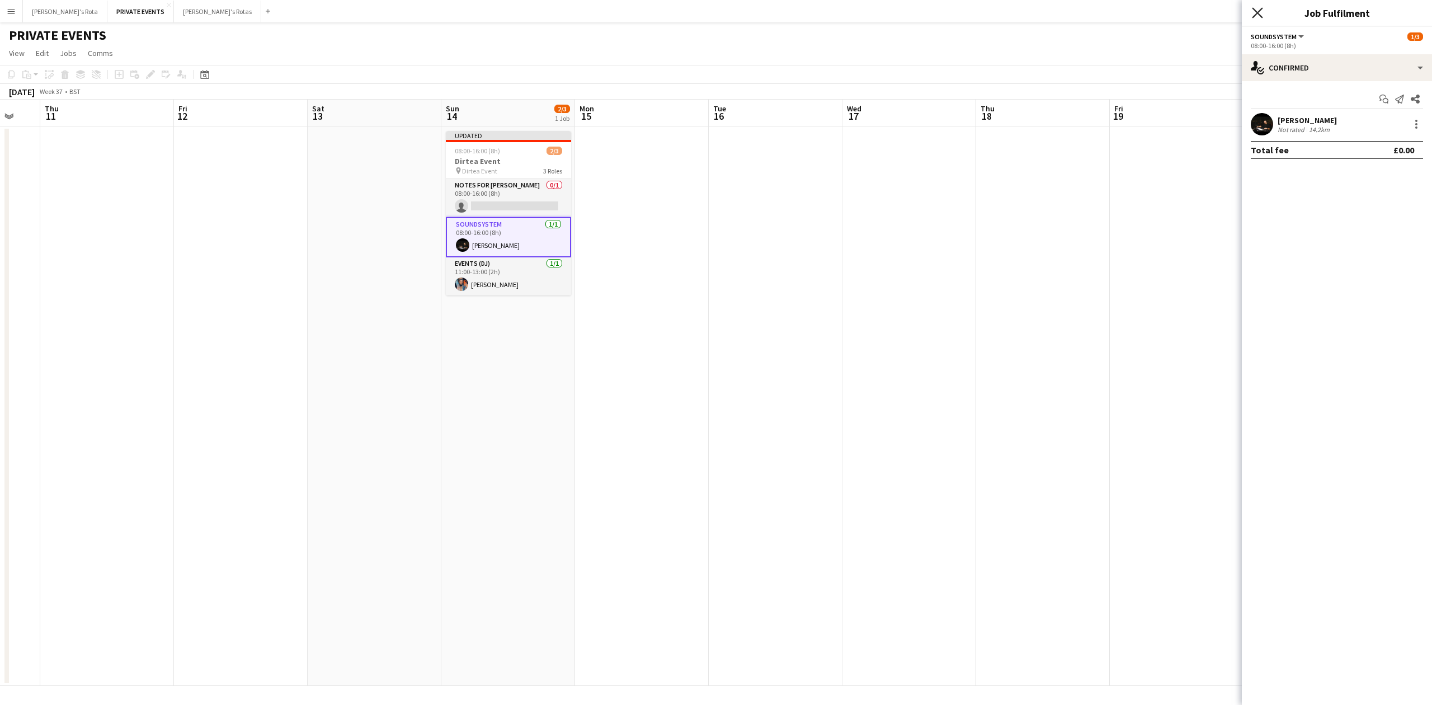
click at [1257, 12] on icon at bounding box center [1256, 12] width 11 height 11
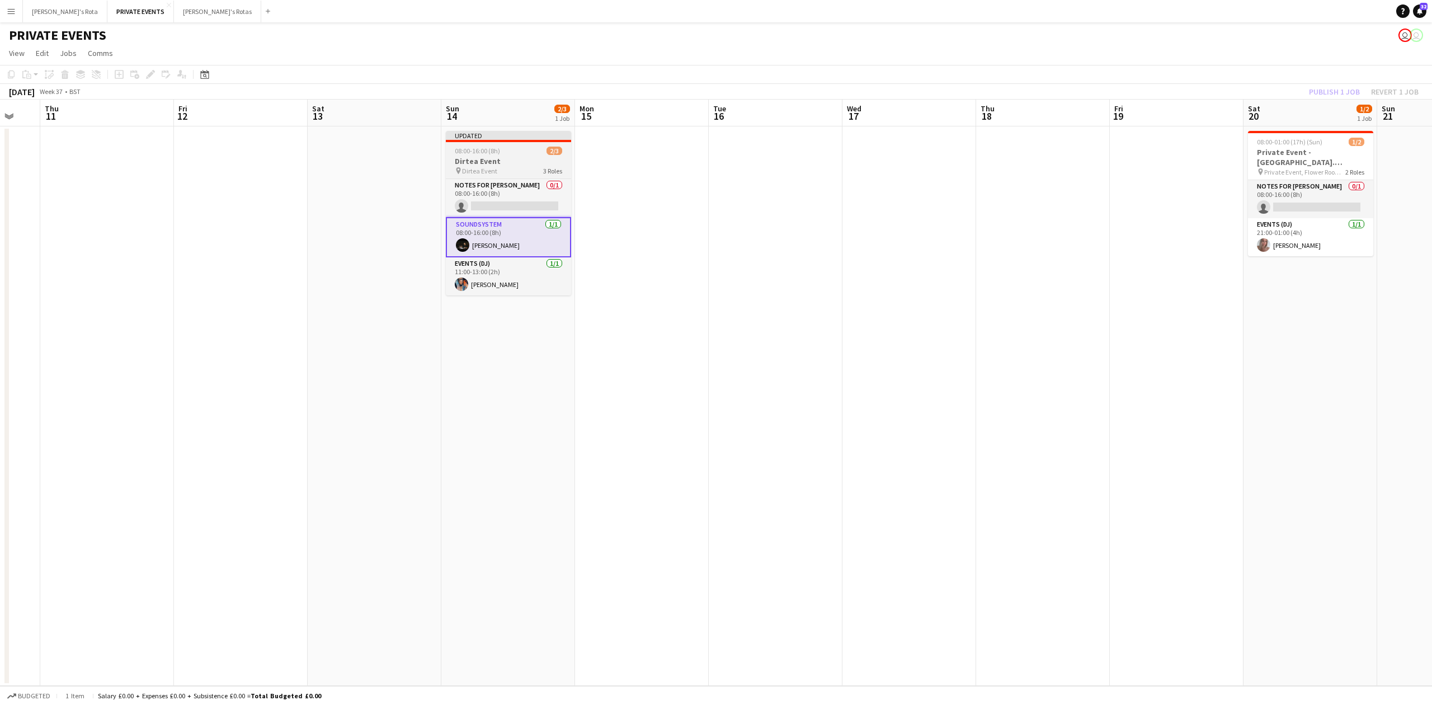
click at [493, 168] on span "Dirtea Event" at bounding box center [479, 171] width 35 height 8
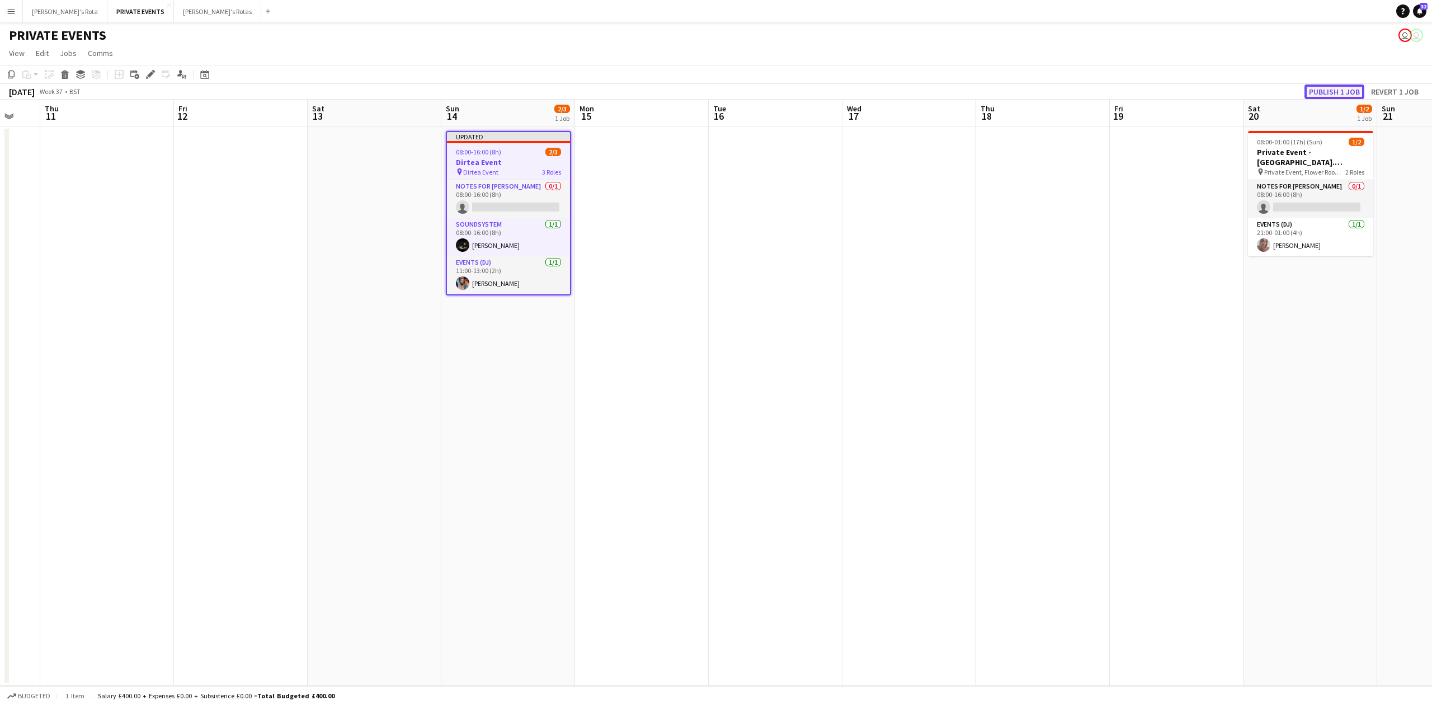
click at [1321, 88] on button "Publish 1 job" at bounding box center [1334, 91] width 60 height 15
click at [142, 215] on app-date-cell at bounding box center [107, 405] width 134 height 559
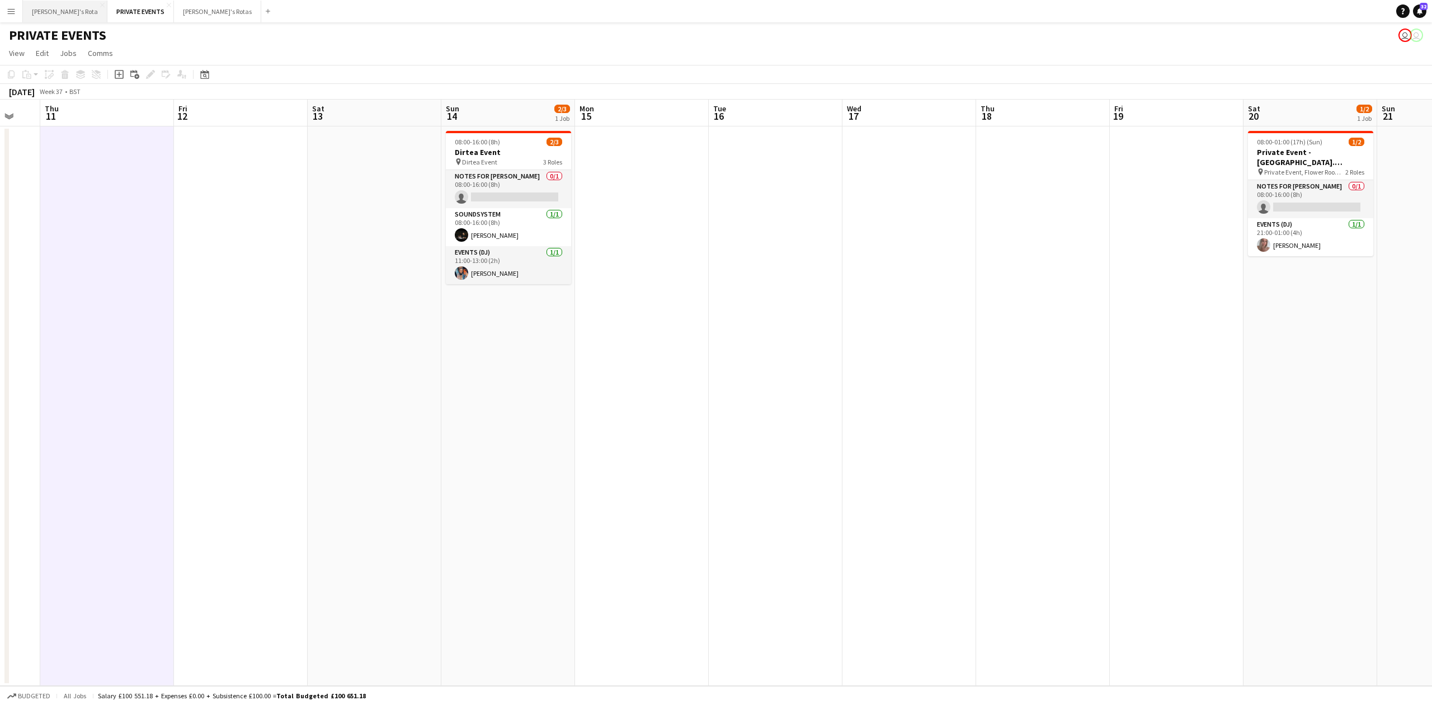
click at [50, 11] on button "[PERSON_NAME]'s Rota Close" at bounding box center [65, 12] width 84 height 22
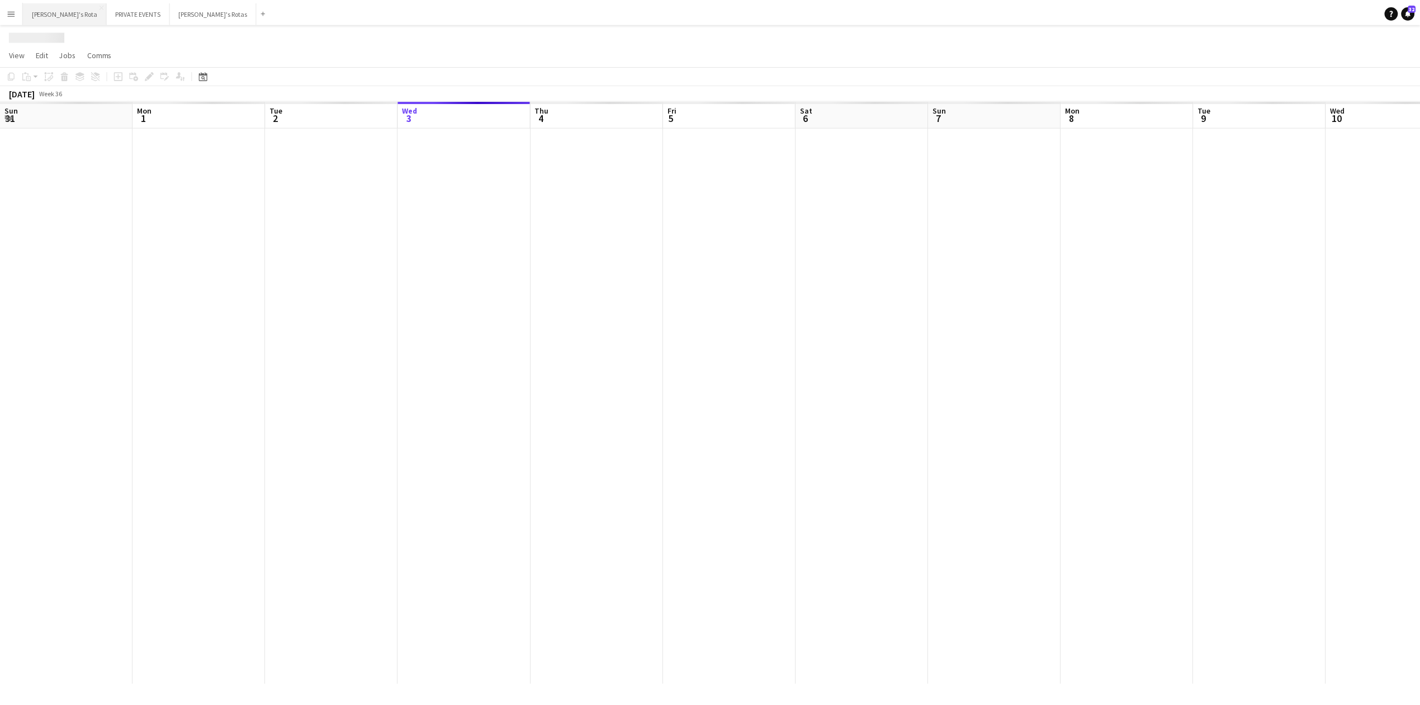
scroll to position [0, 267]
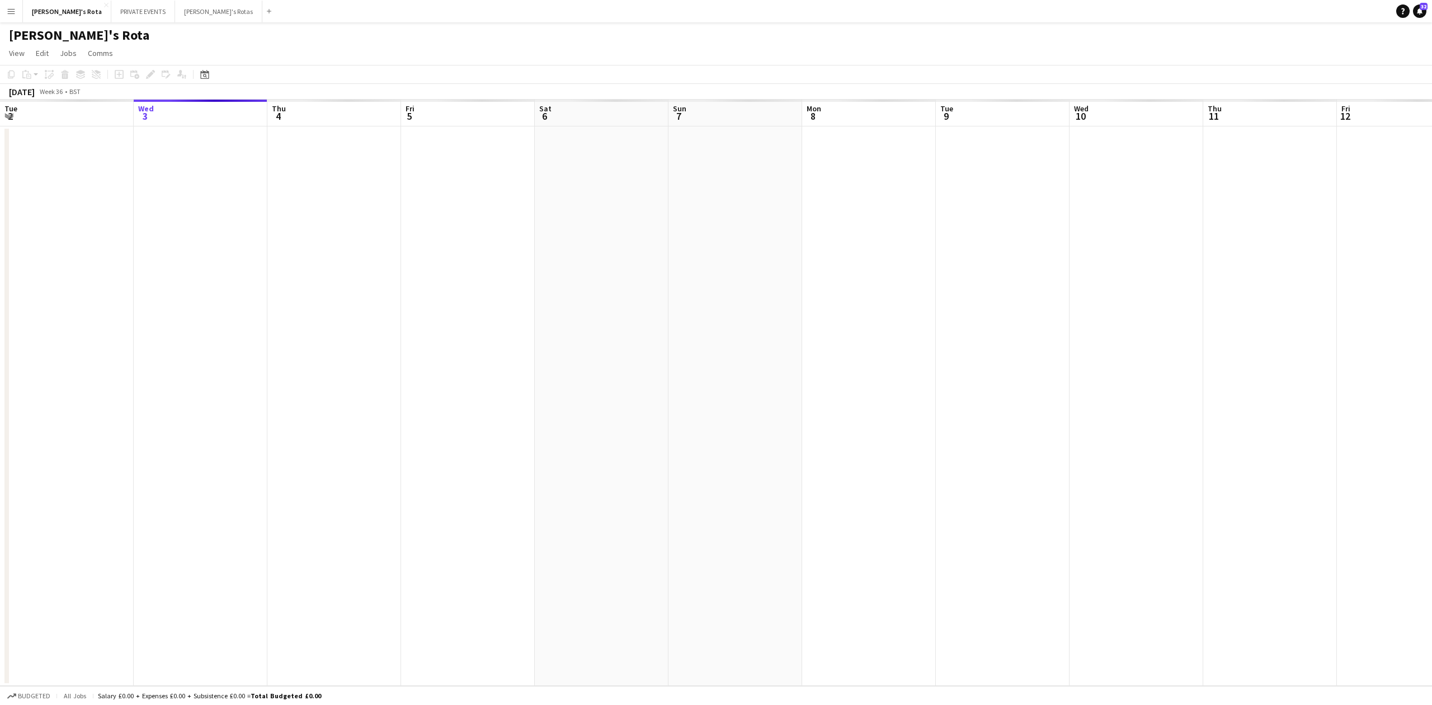
click at [240, 366] on app-calendar-viewport "Sun 31 Mon 1 Tue 2 Wed 3 Thu 4 Fri 5 Sat 6 Sun 7 Mon 8 Tue 9 Wed 10 Thu 11 Fri …" at bounding box center [716, 393] width 1432 height 586
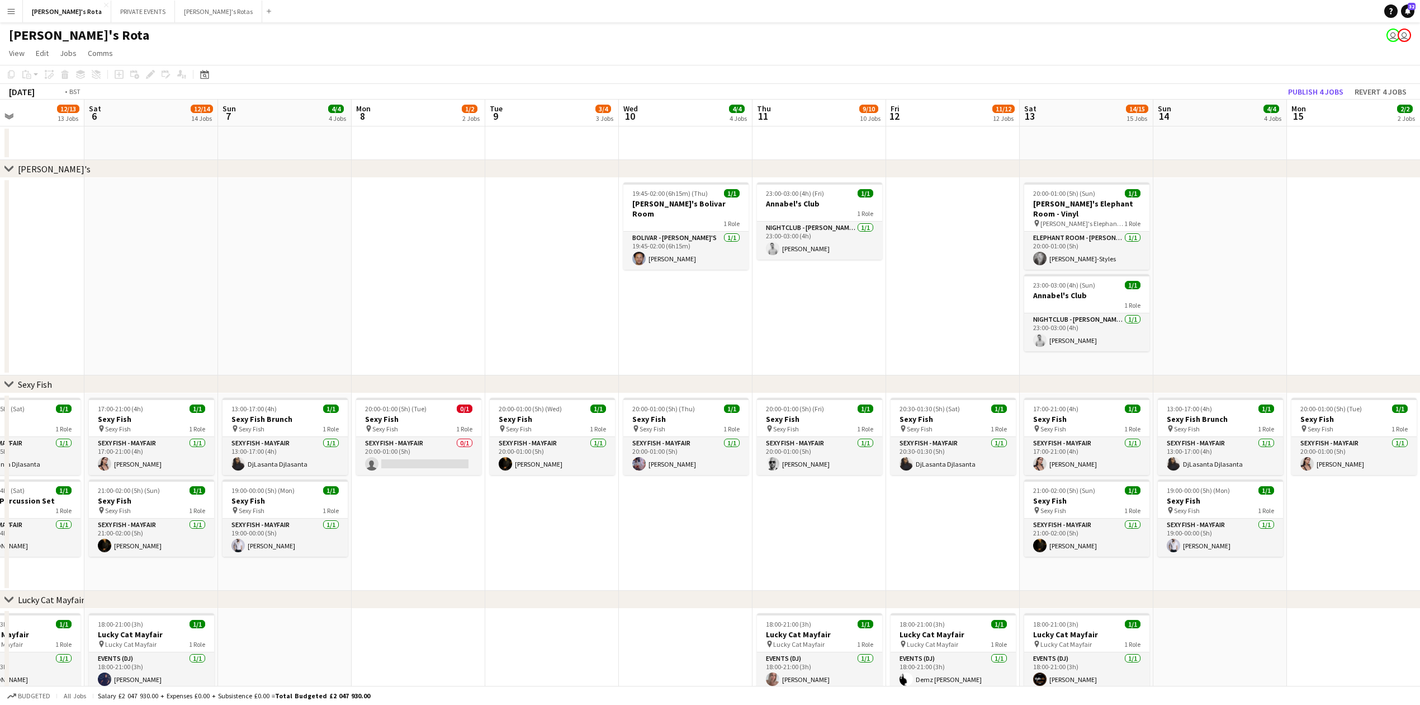
drag, startPoint x: 649, startPoint y: 356, endPoint x: 159, endPoint y: 369, distance: 490.6
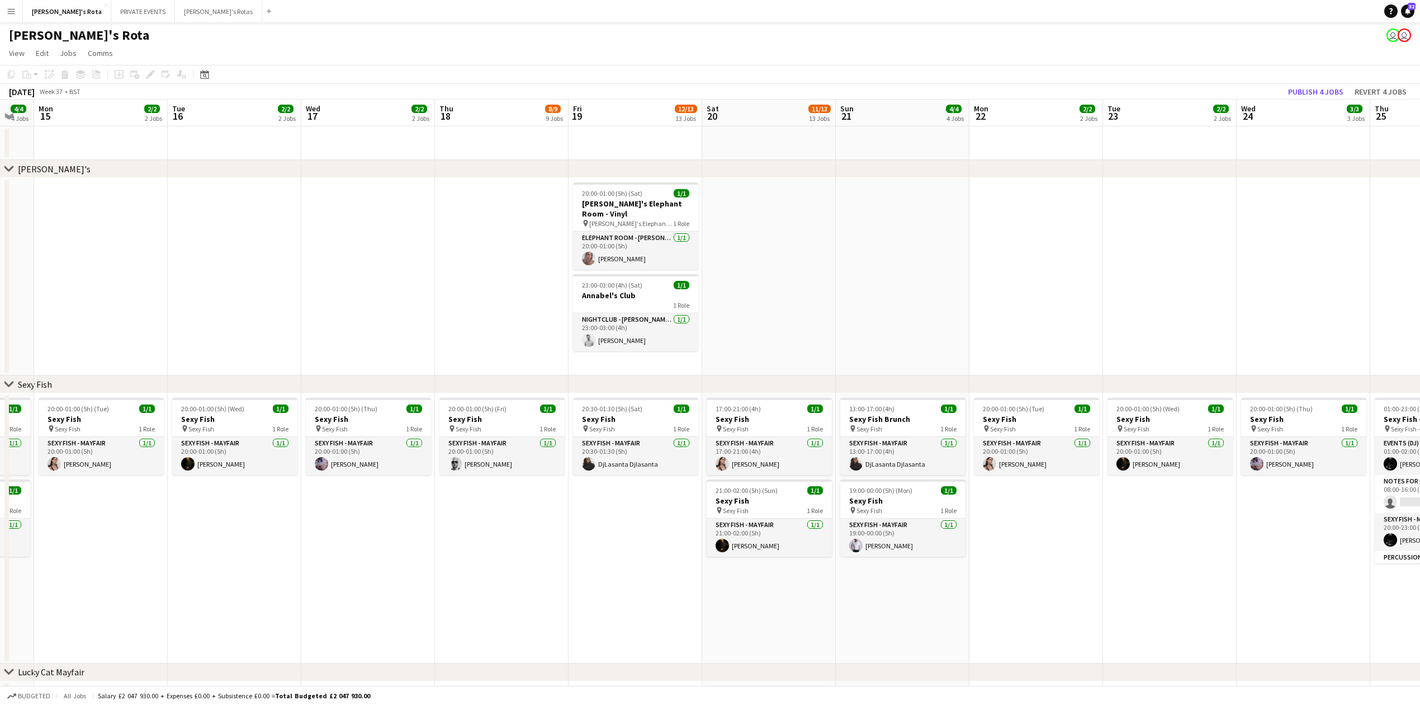
drag, startPoint x: 442, startPoint y: 323, endPoint x: 390, endPoint y: 328, distance: 52.2
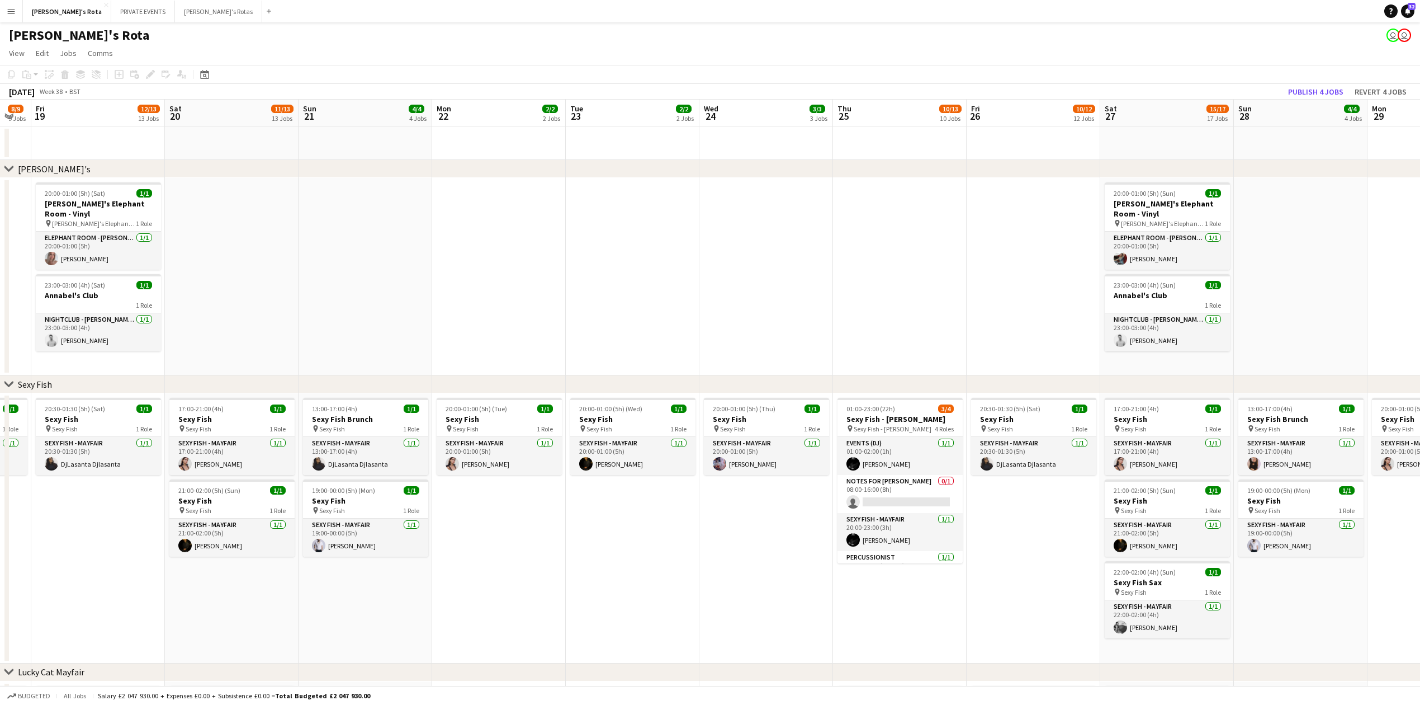
drag, startPoint x: 998, startPoint y: 238, endPoint x: 477, endPoint y: 276, distance: 522.0
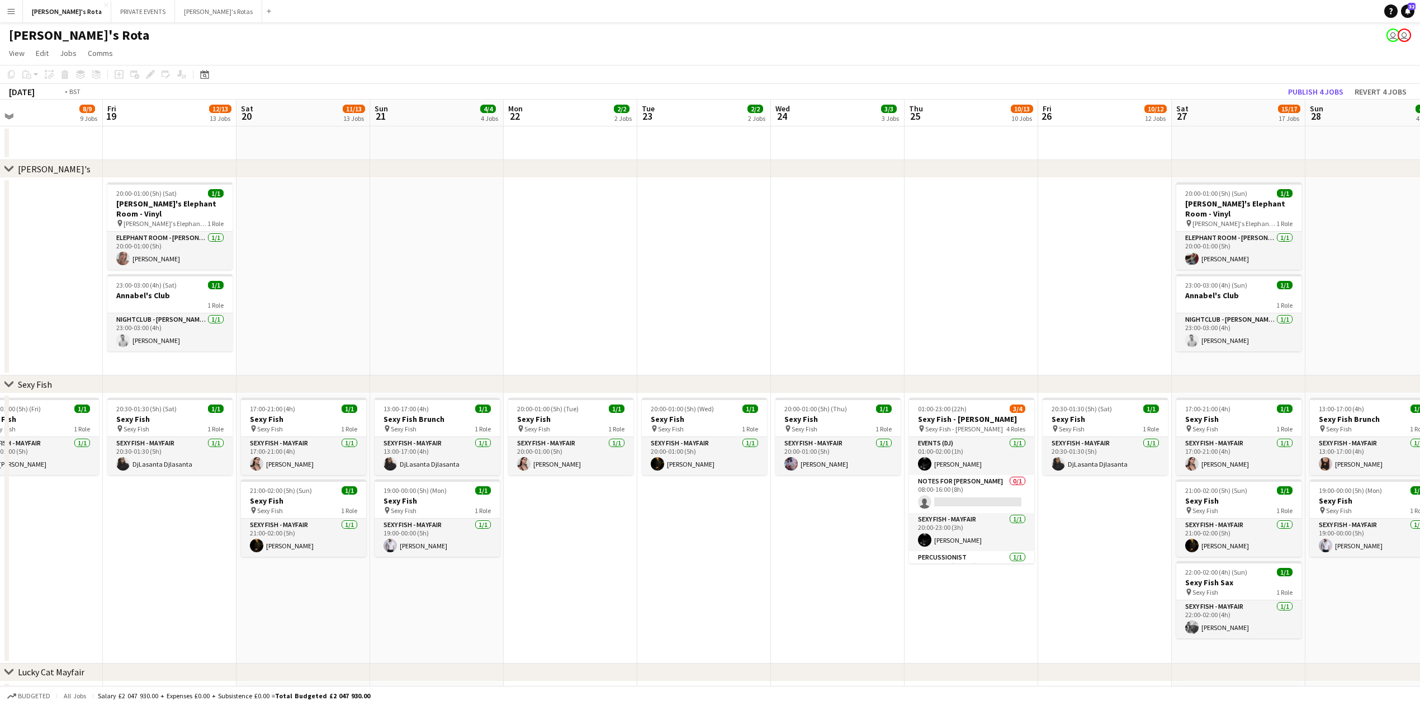
drag, startPoint x: 707, startPoint y: 257, endPoint x: 276, endPoint y: 287, distance: 432.2
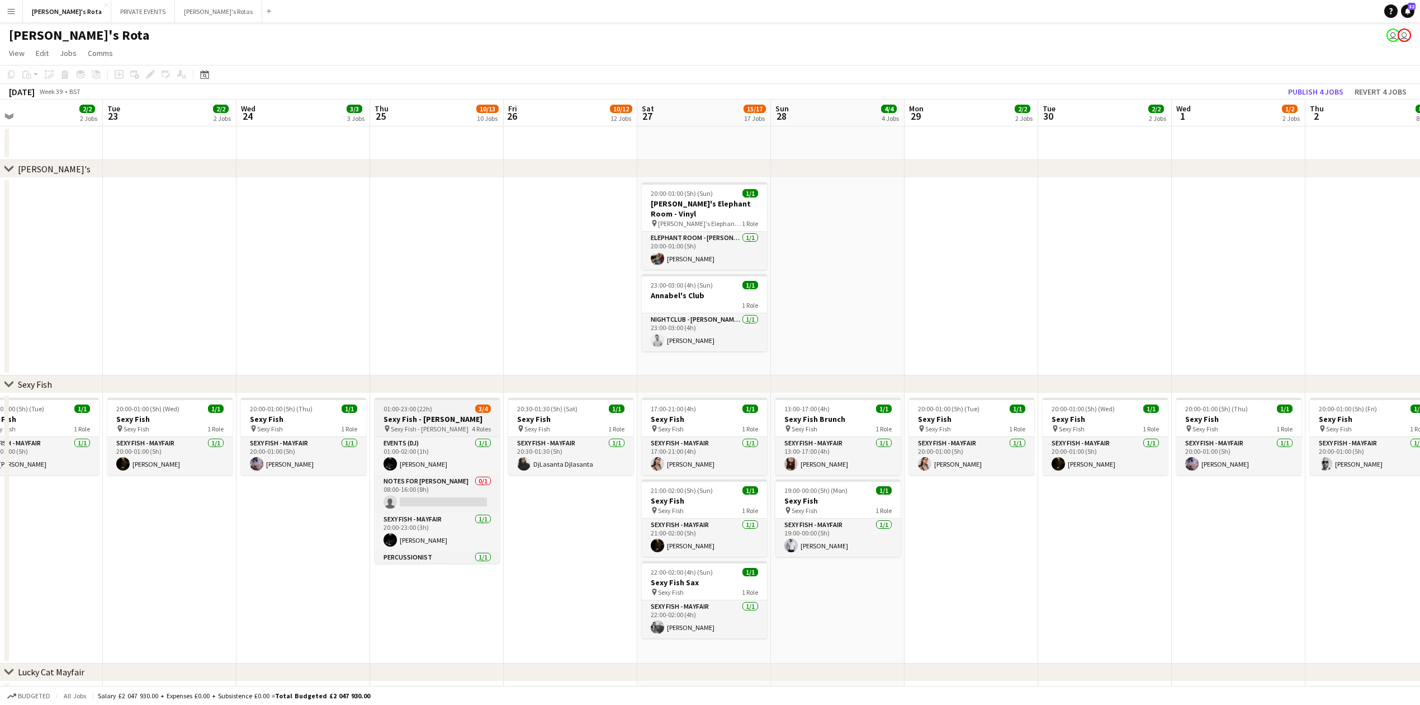
click at [415, 412] on span "01:00-23:00 (22h)" at bounding box center [408, 408] width 49 height 8
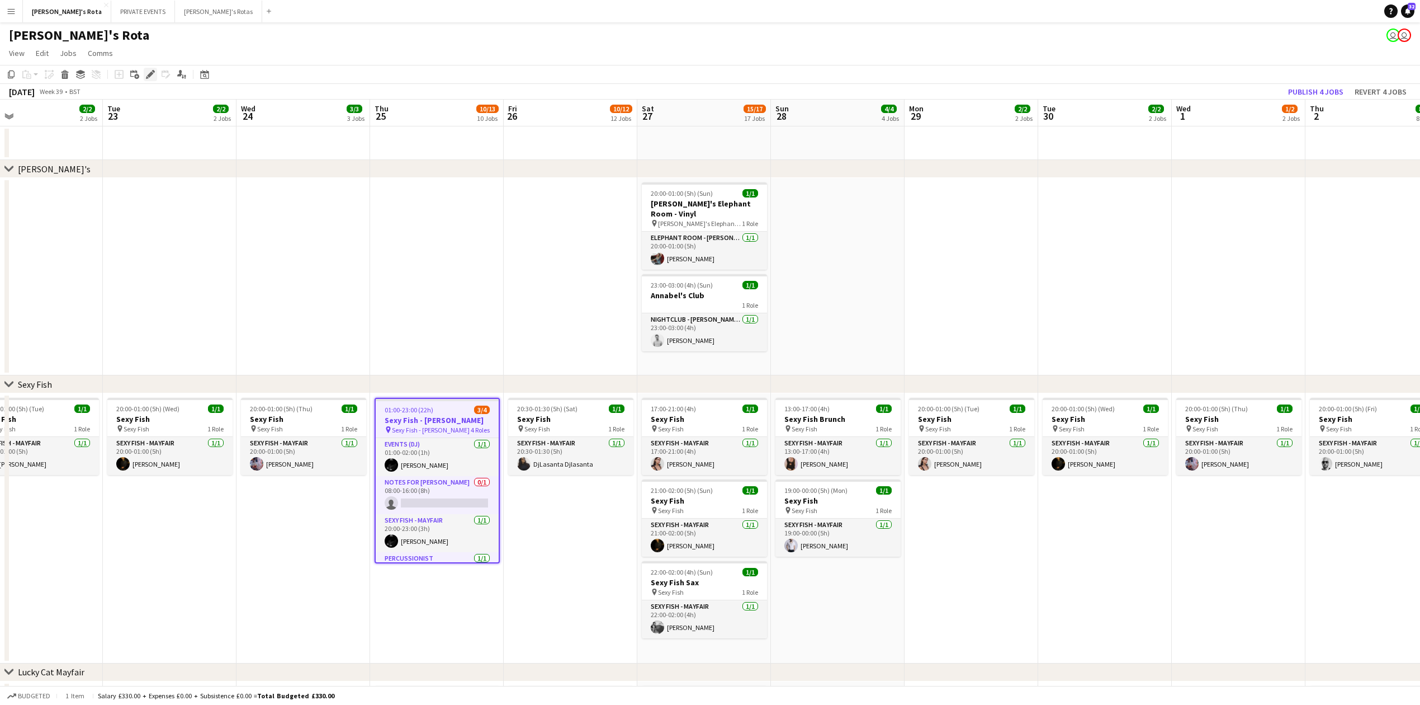
click at [149, 76] on icon at bounding box center [150, 75] width 6 height 6
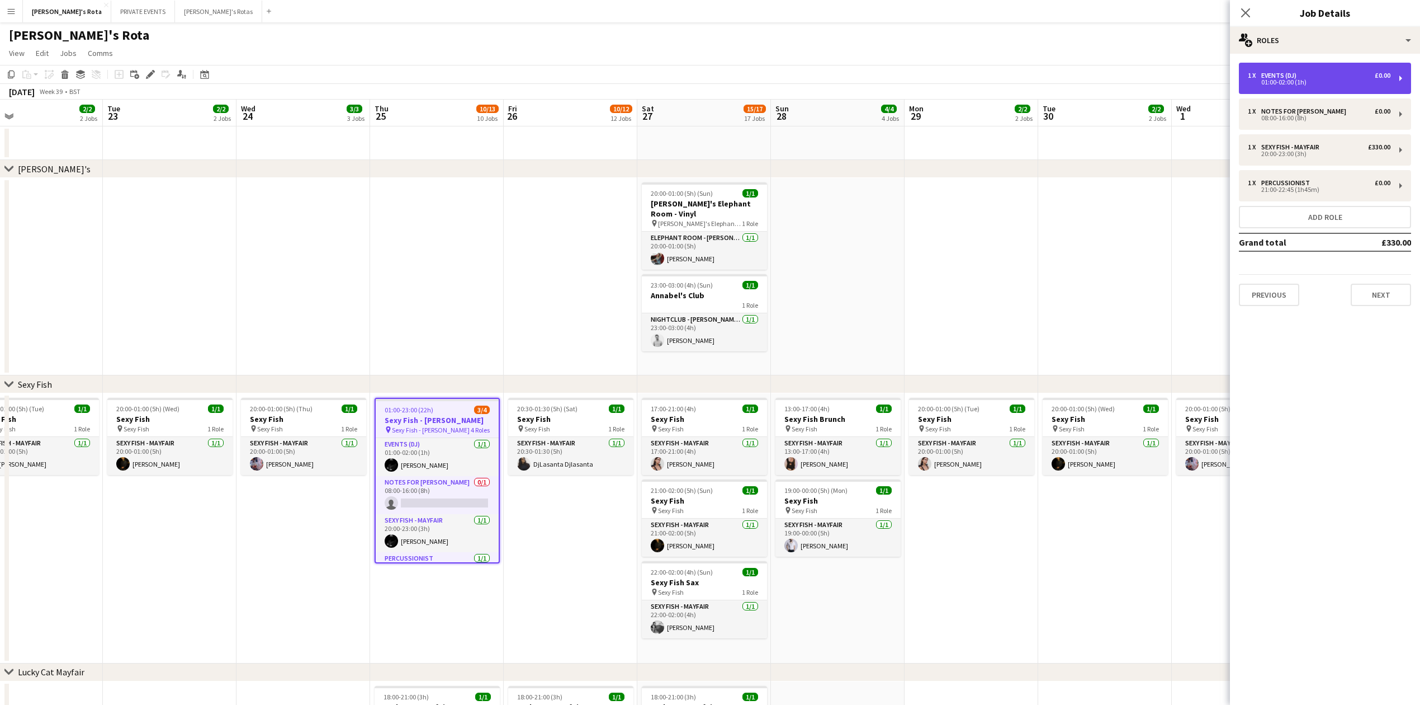
click at [1309, 82] on div "01:00-02:00 (1h)" at bounding box center [1319, 82] width 143 height 6
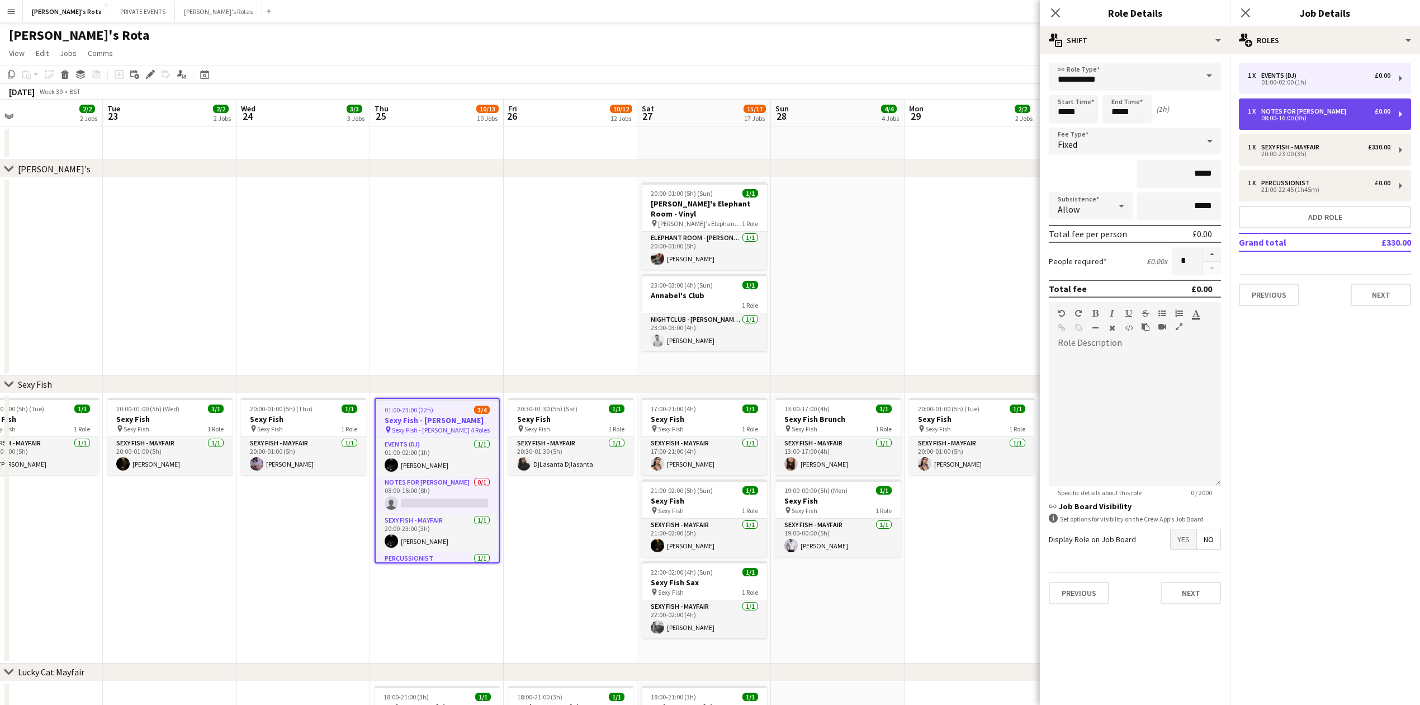
click at [1298, 120] on div "08:00-16:00 (8h)" at bounding box center [1319, 118] width 143 height 6
type input "**********"
type input "*****"
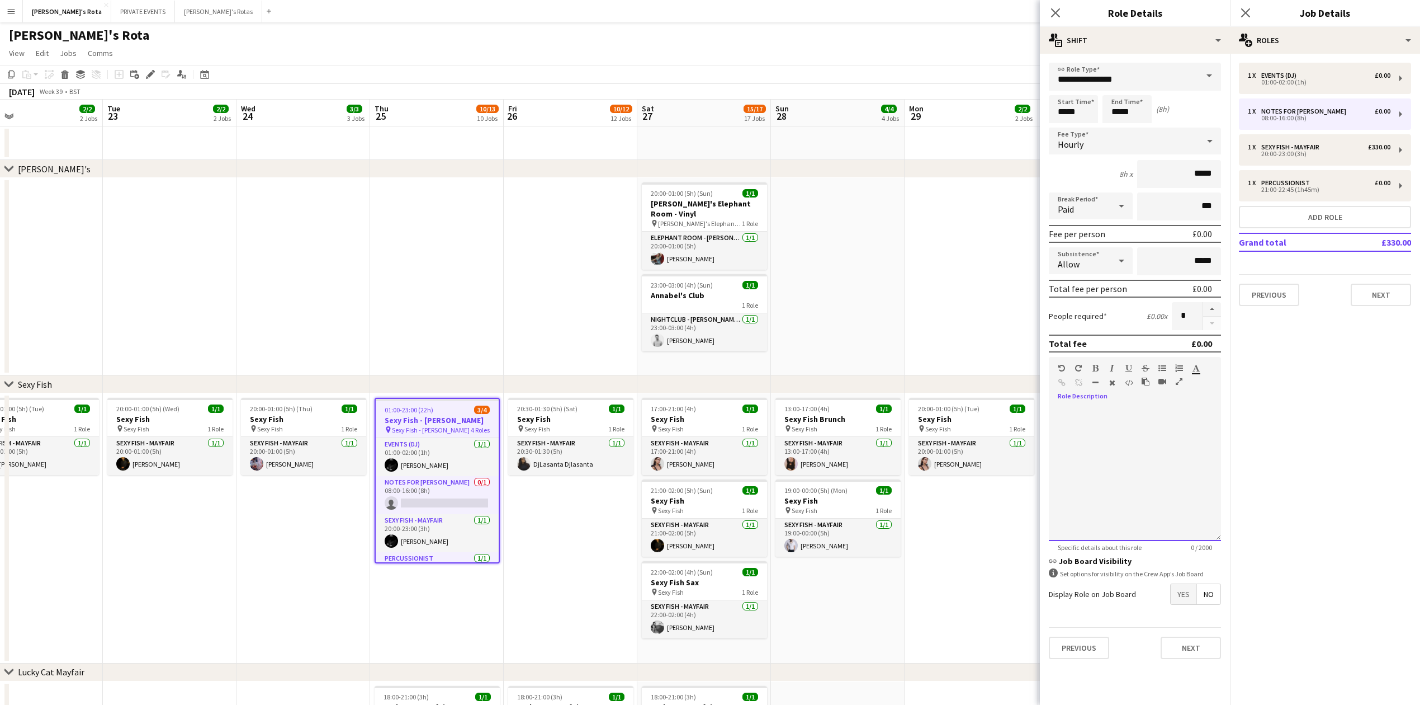
click at [1079, 400] on div at bounding box center [1135, 470] width 172 height 142
paste div
click at [1378, 296] on button "Next" at bounding box center [1381, 295] width 60 height 22
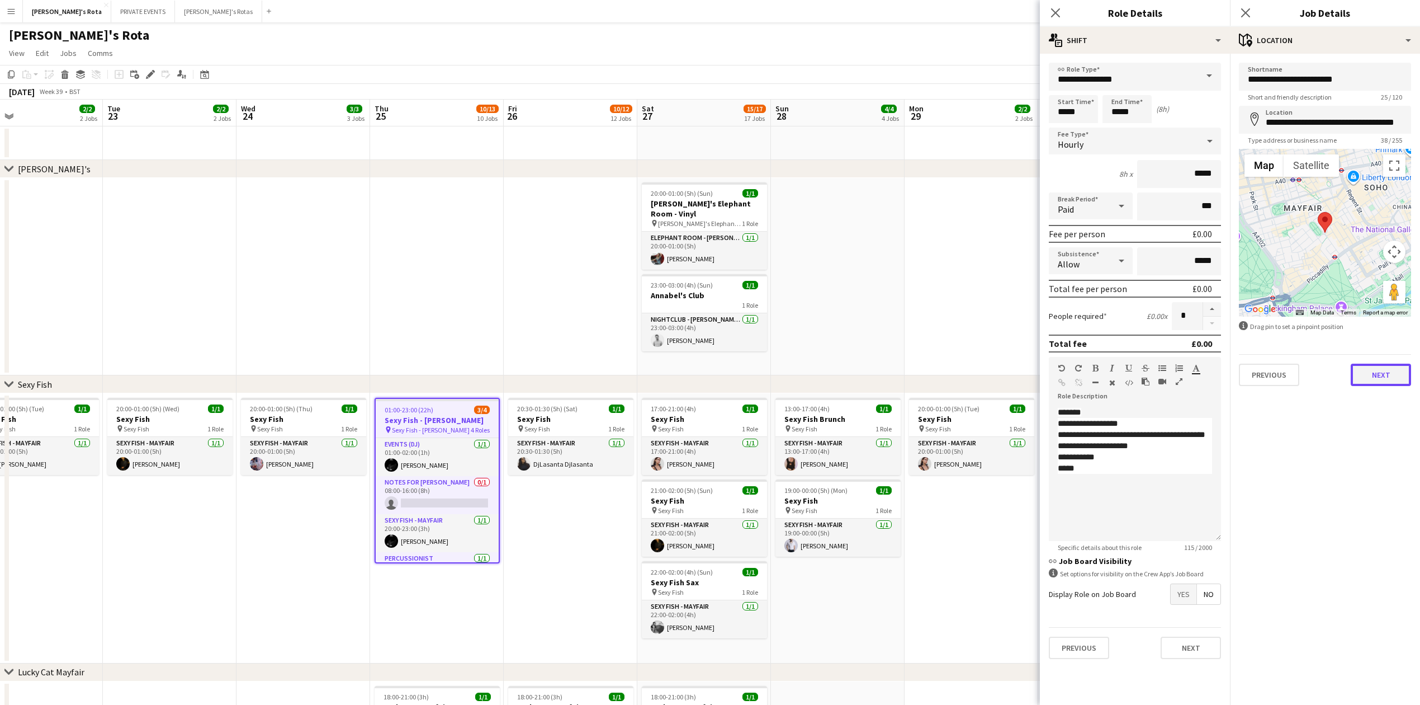
click at [1382, 372] on button "Next" at bounding box center [1381, 374] width 60 height 22
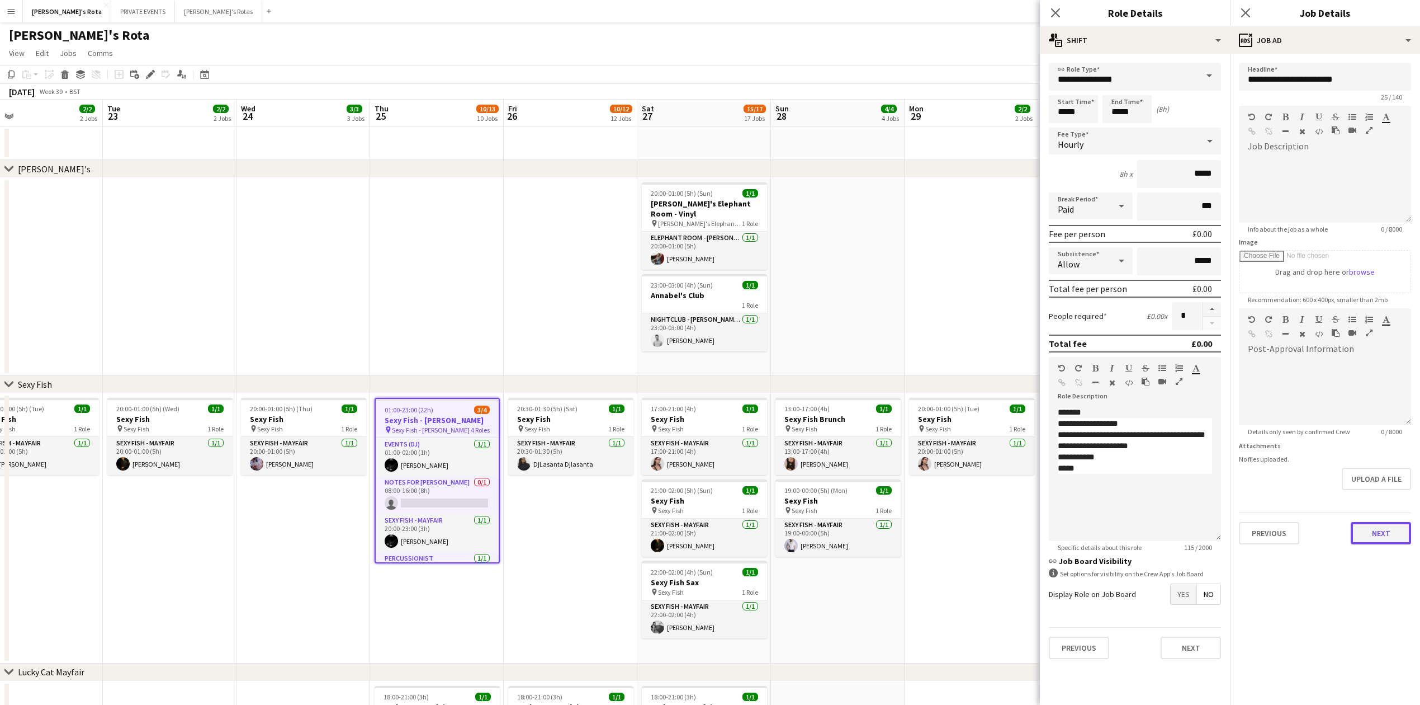
click at [1383, 537] on button "Next" at bounding box center [1381, 533] width 60 height 22
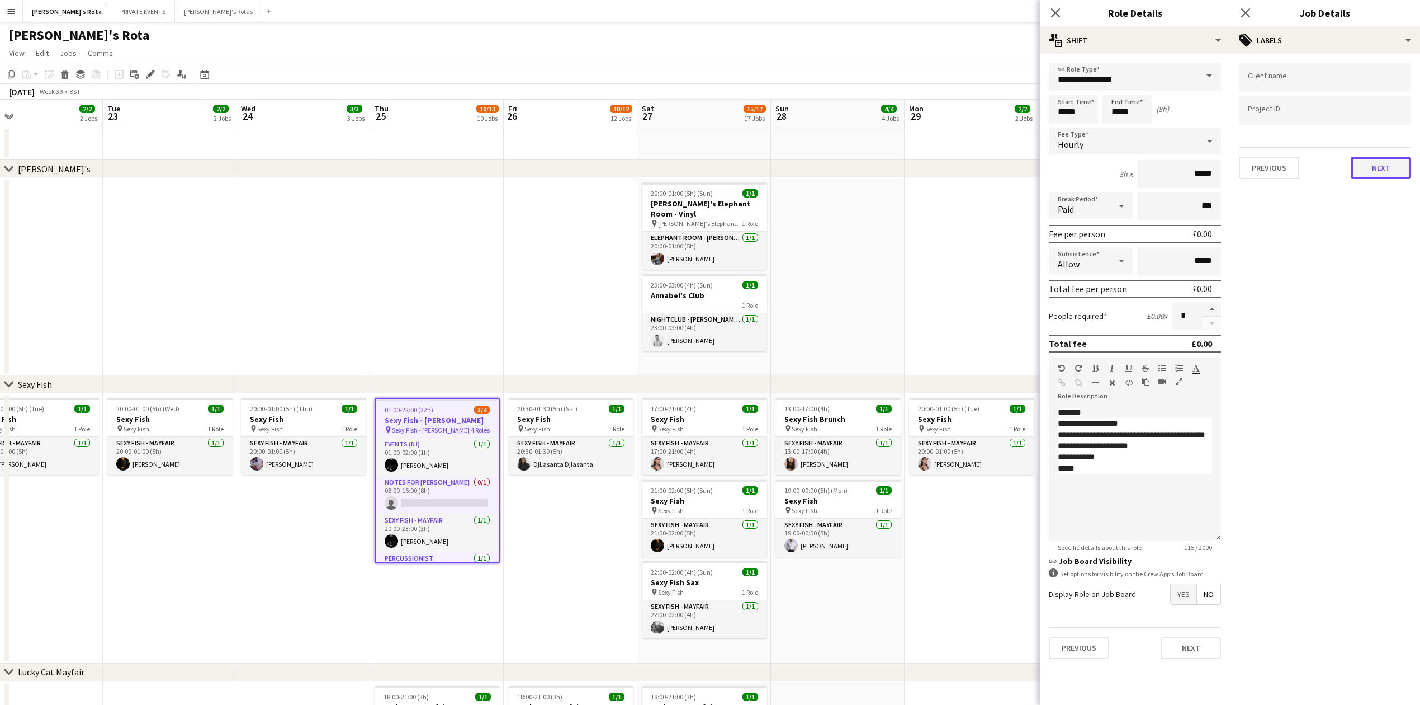
click at [1392, 160] on button "Next" at bounding box center [1381, 168] width 60 height 22
click at [1381, 198] on div "Previous Next" at bounding box center [1325, 211] width 172 height 32
click at [1383, 209] on button "Next" at bounding box center [1381, 216] width 60 height 22
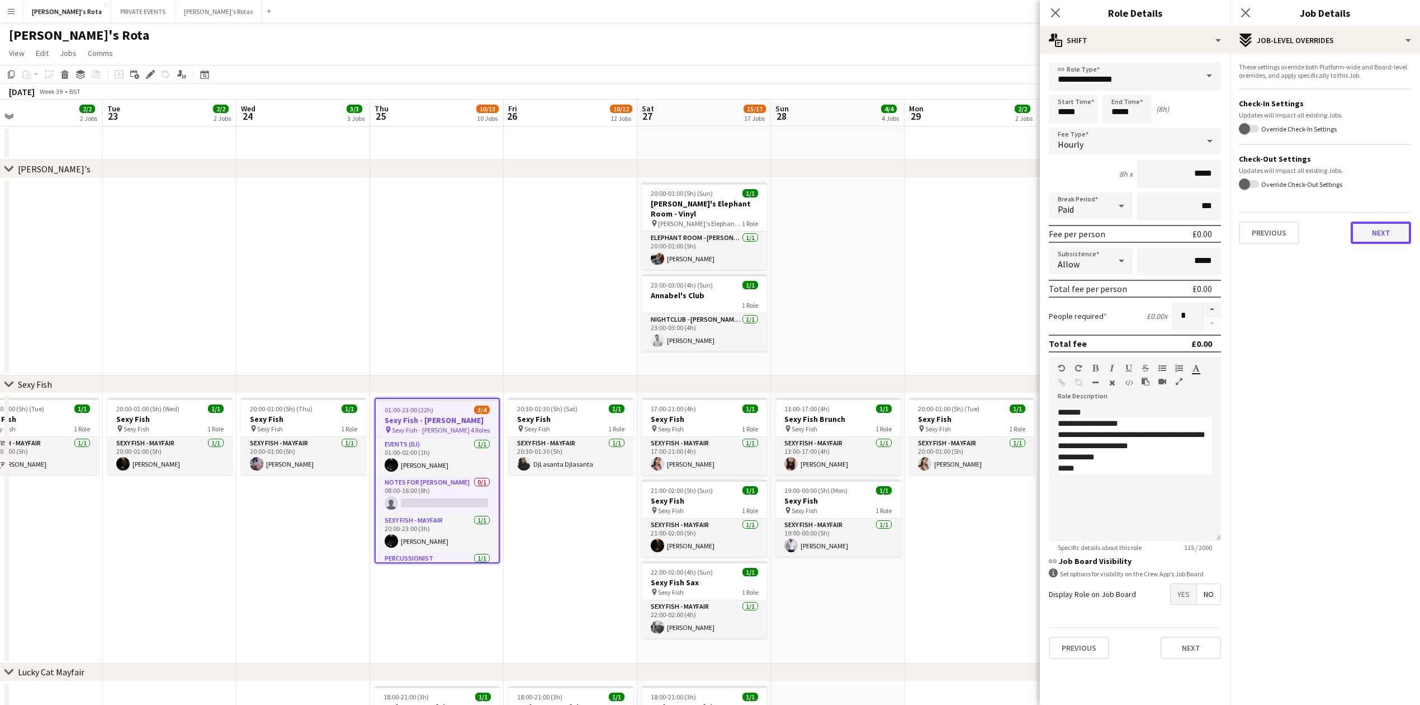
click at [1381, 237] on button "Next" at bounding box center [1381, 232] width 60 height 22
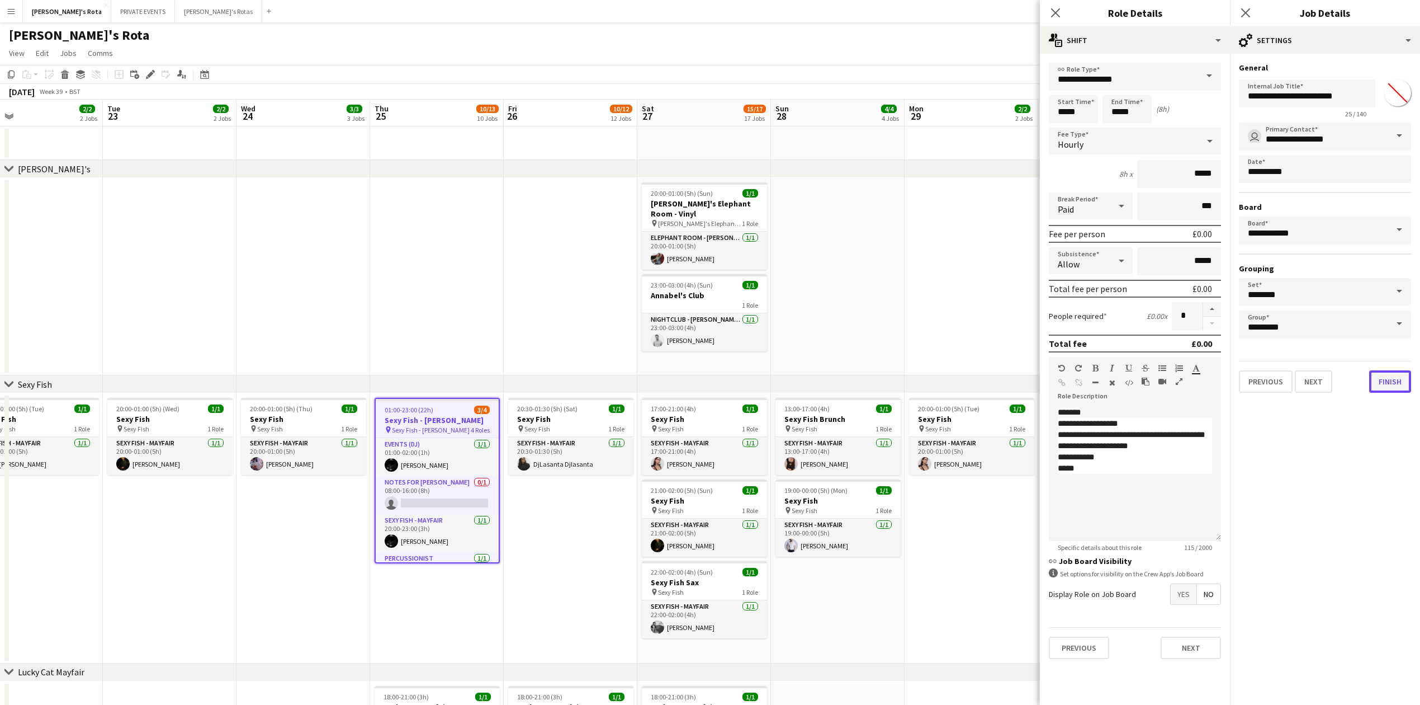
click at [1386, 376] on button "Finish" at bounding box center [1390, 381] width 42 height 22
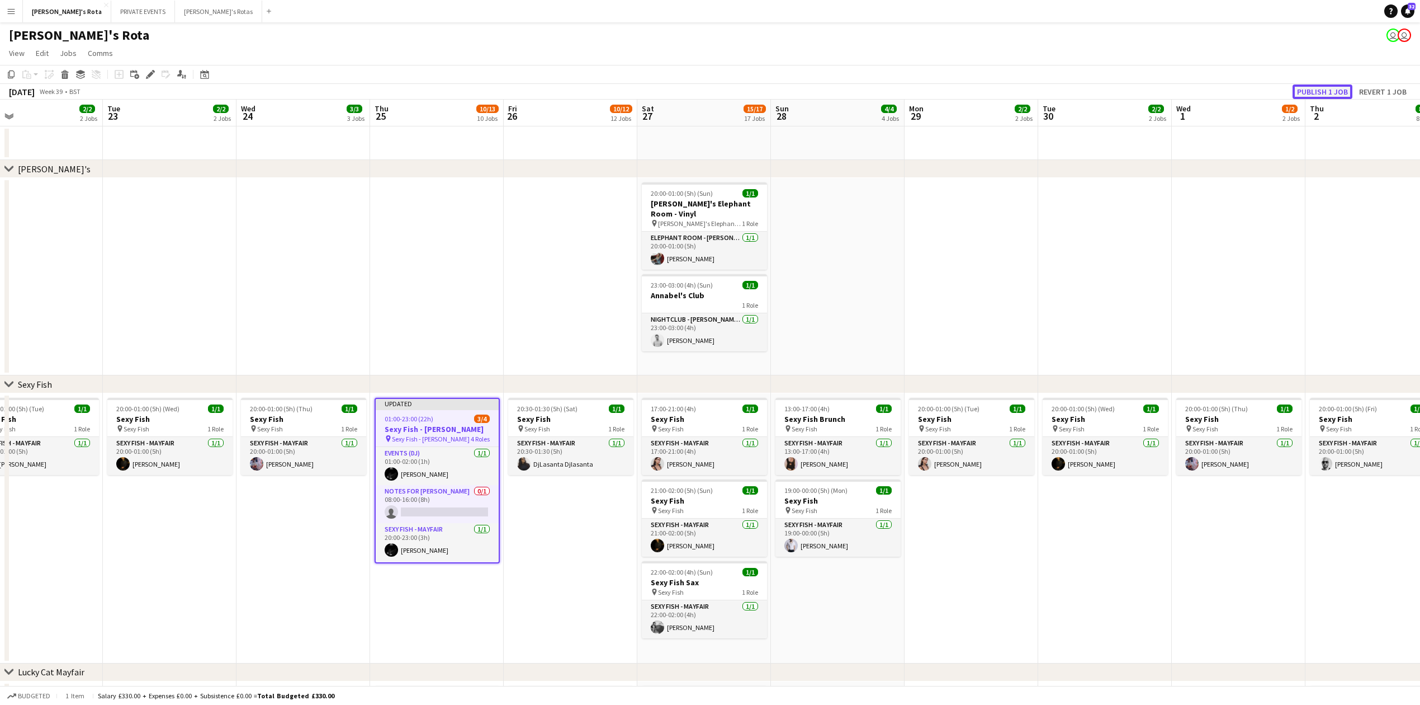
click at [1320, 90] on button "Publish 1 job" at bounding box center [1323, 91] width 60 height 15
click at [446, 323] on app-date-cell at bounding box center [437, 276] width 134 height 197
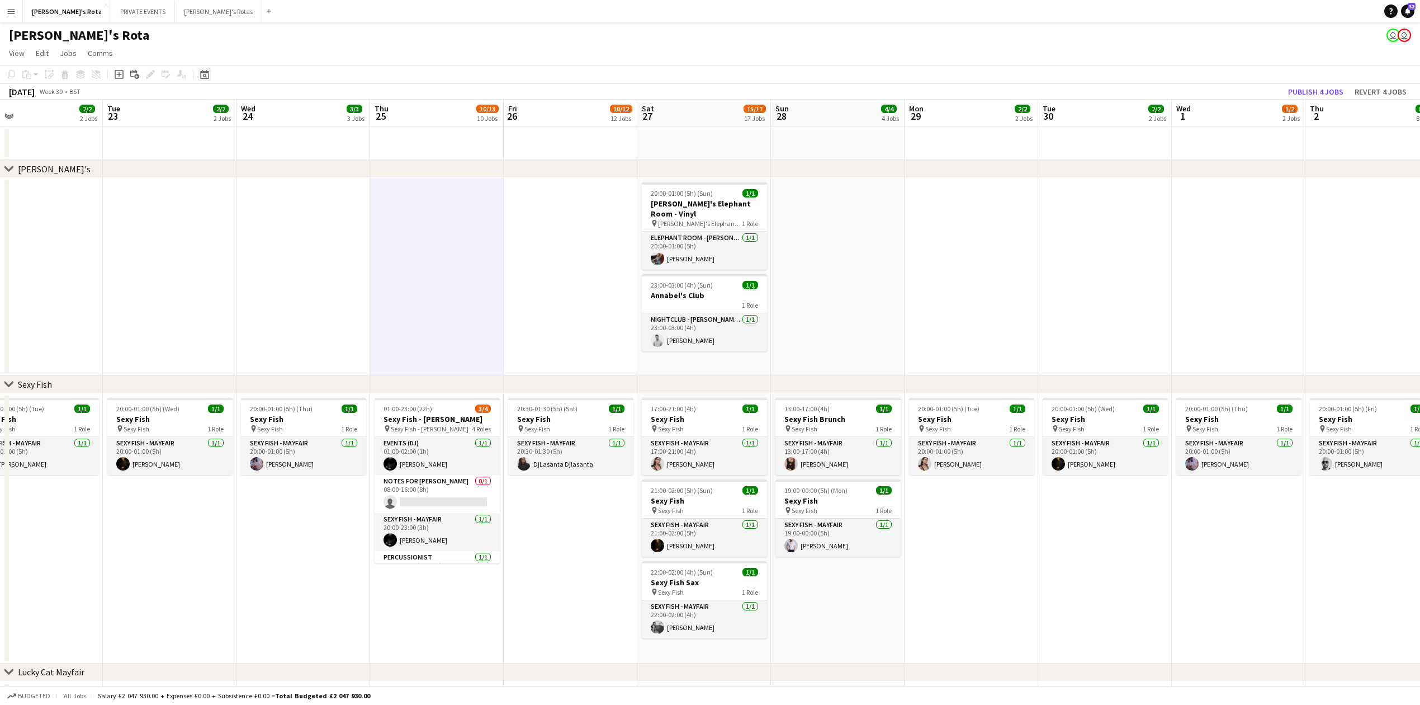
click at [211, 72] on div "Date picker" at bounding box center [204, 74] width 13 height 13
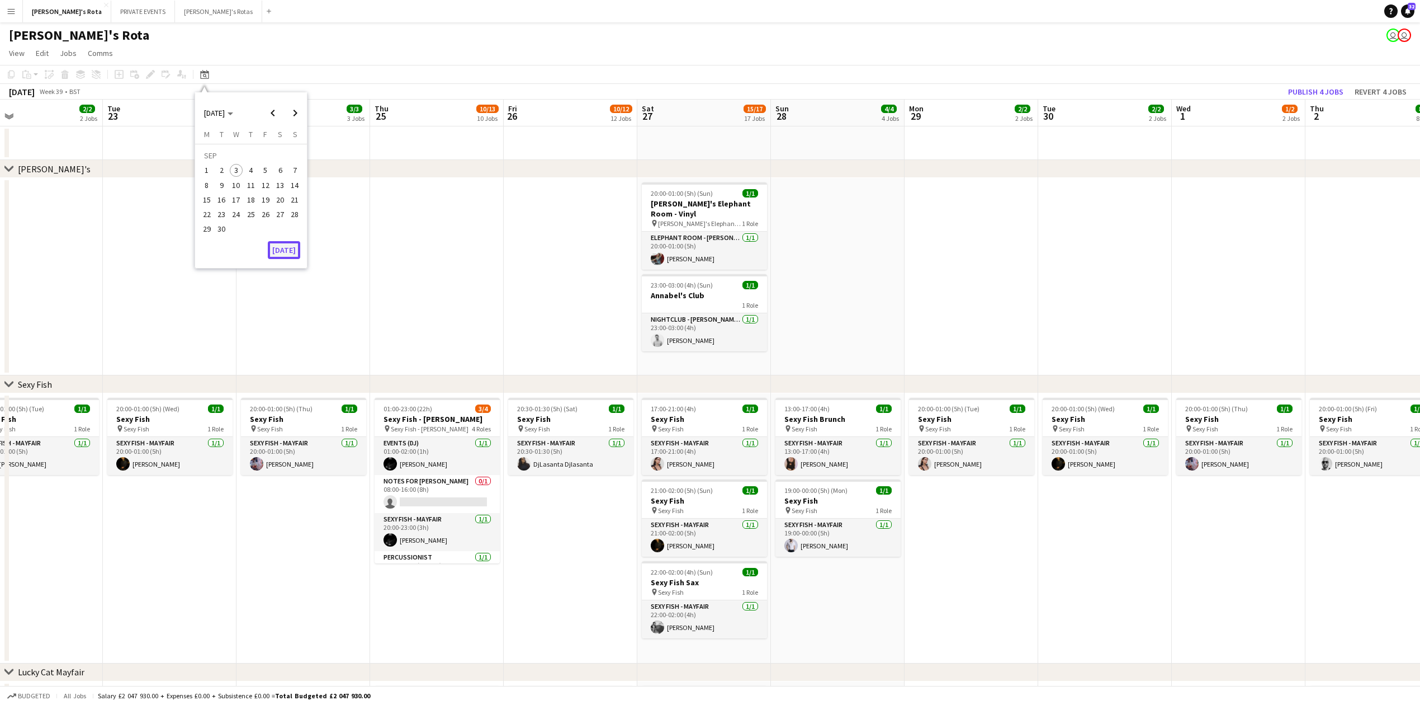
click at [285, 251] on button "[DATE]" at bounding box center [284, 250] width 32 height 18
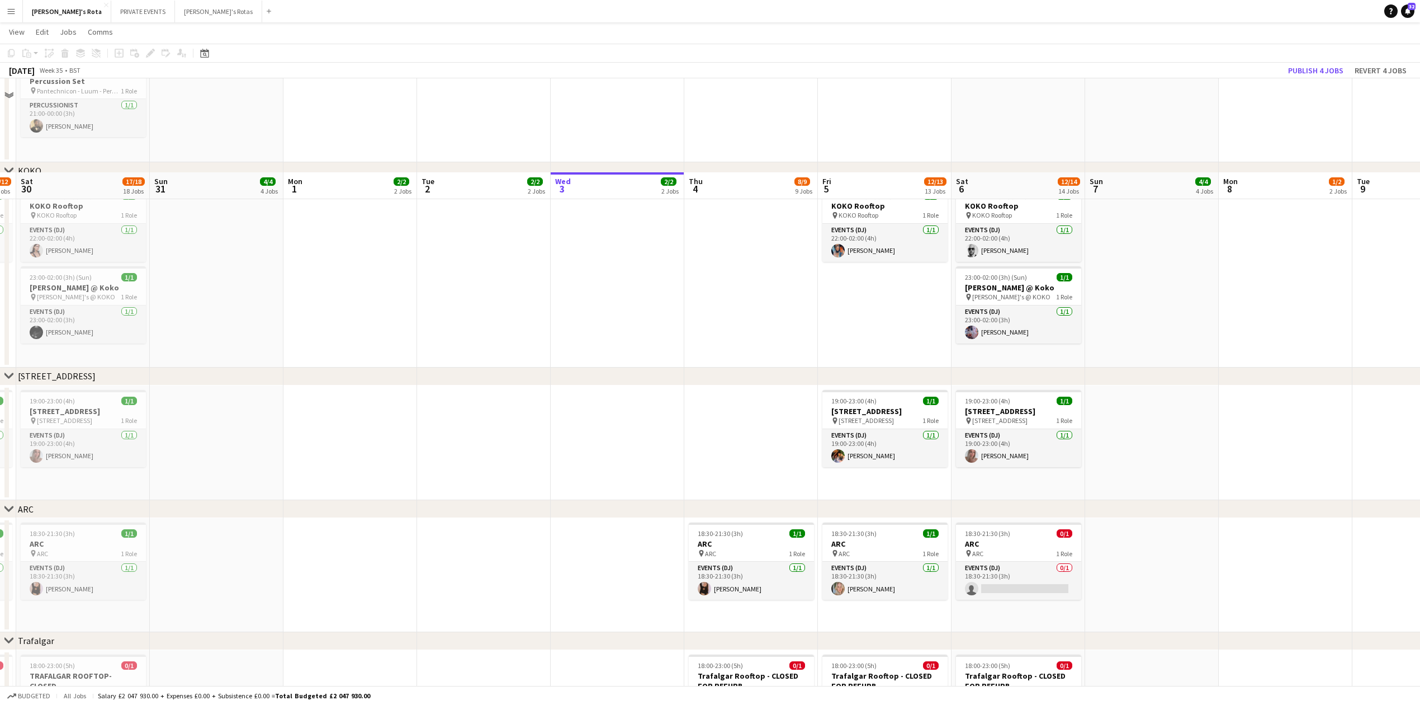
scroll to position [1640, 0]
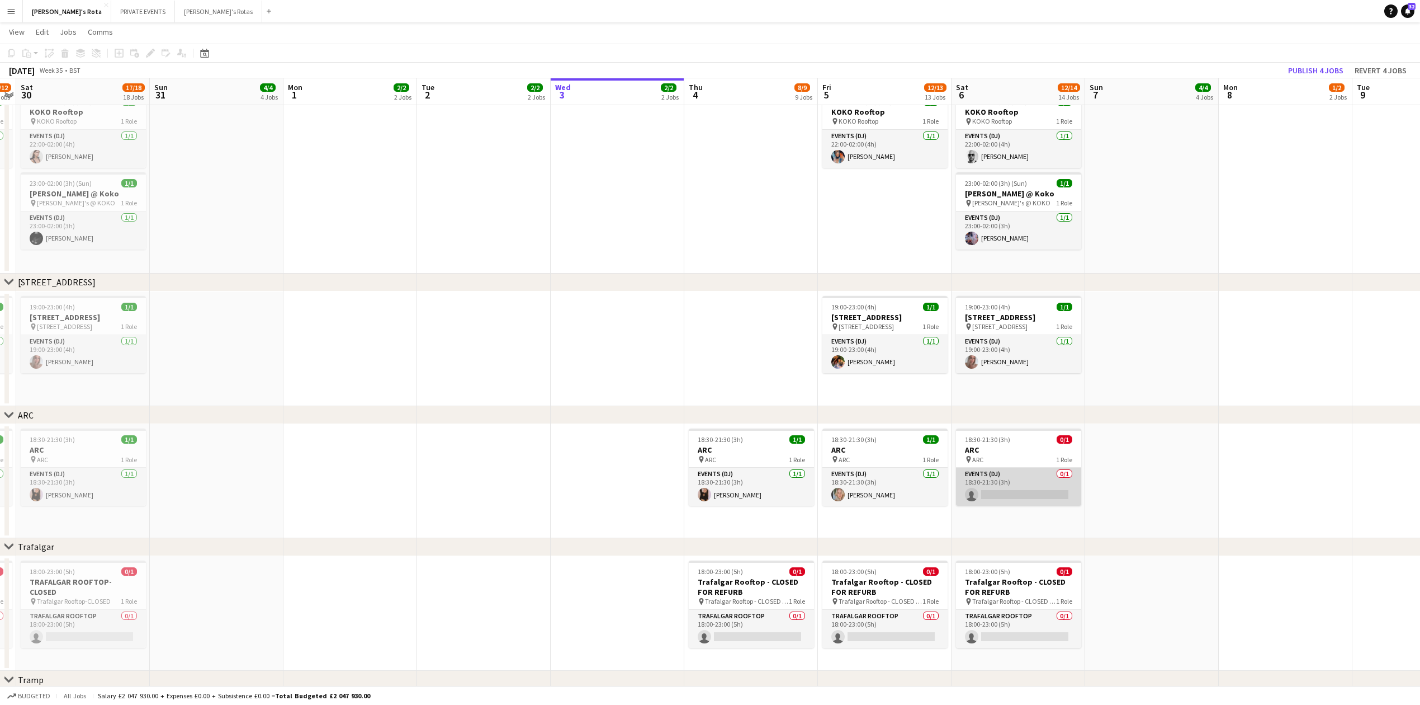
click at [998, 489] on app-card-role "Events (DJ) 0/1 18:30-21:30 (3h) single-neutral-actions" at bounding box center [1018, 486] width 125 height 38
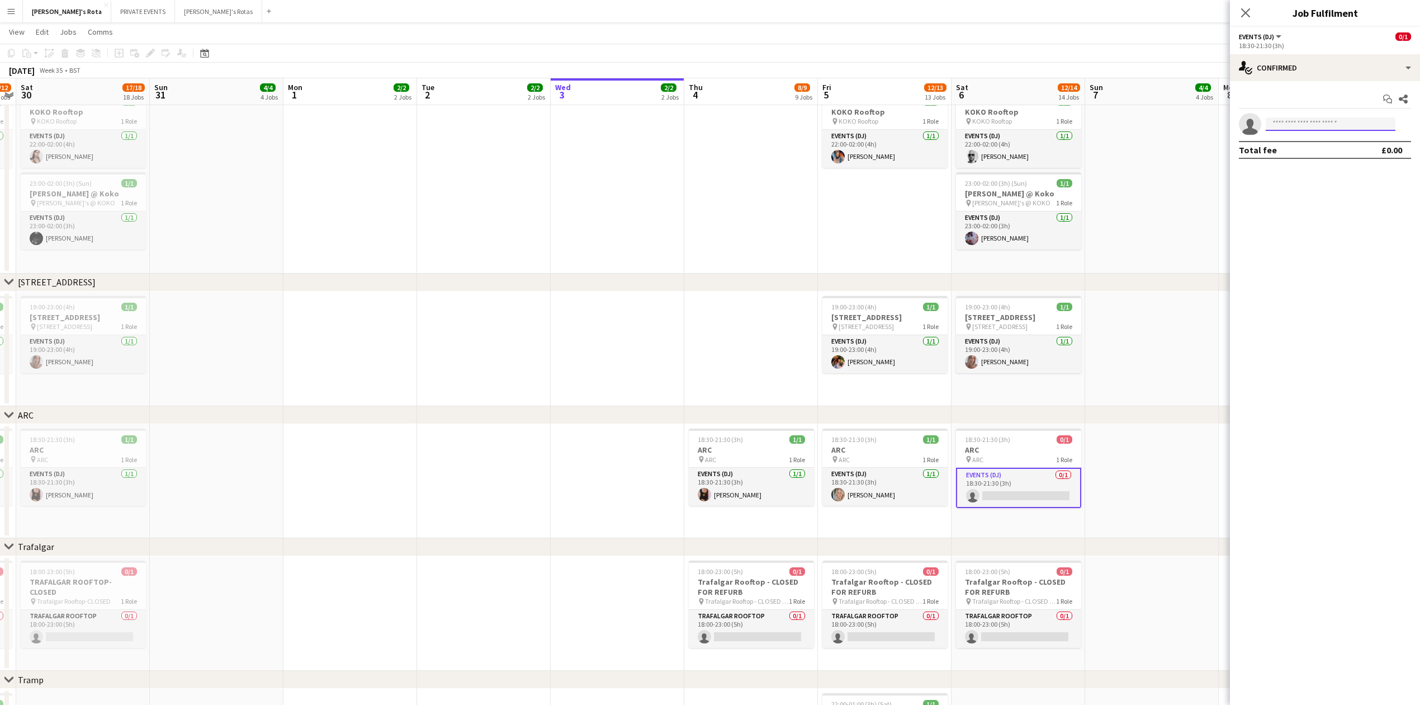
click at [1300, 121] on input at bounding box center [1331, 123] width 130 height 13
type input "***"
click at [499, 261] on app-date-cell at bounding box center [484, 179] width 134 height 187
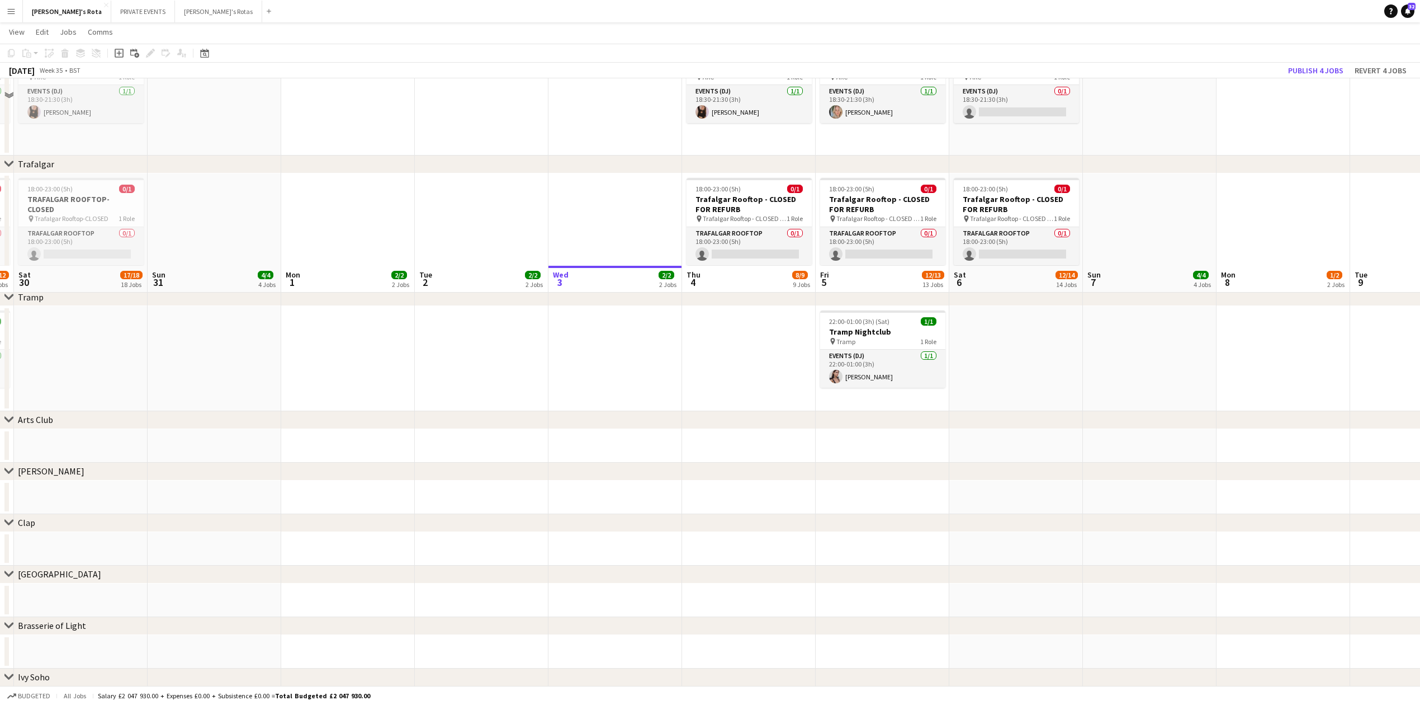
scroll to position [1789, 0]
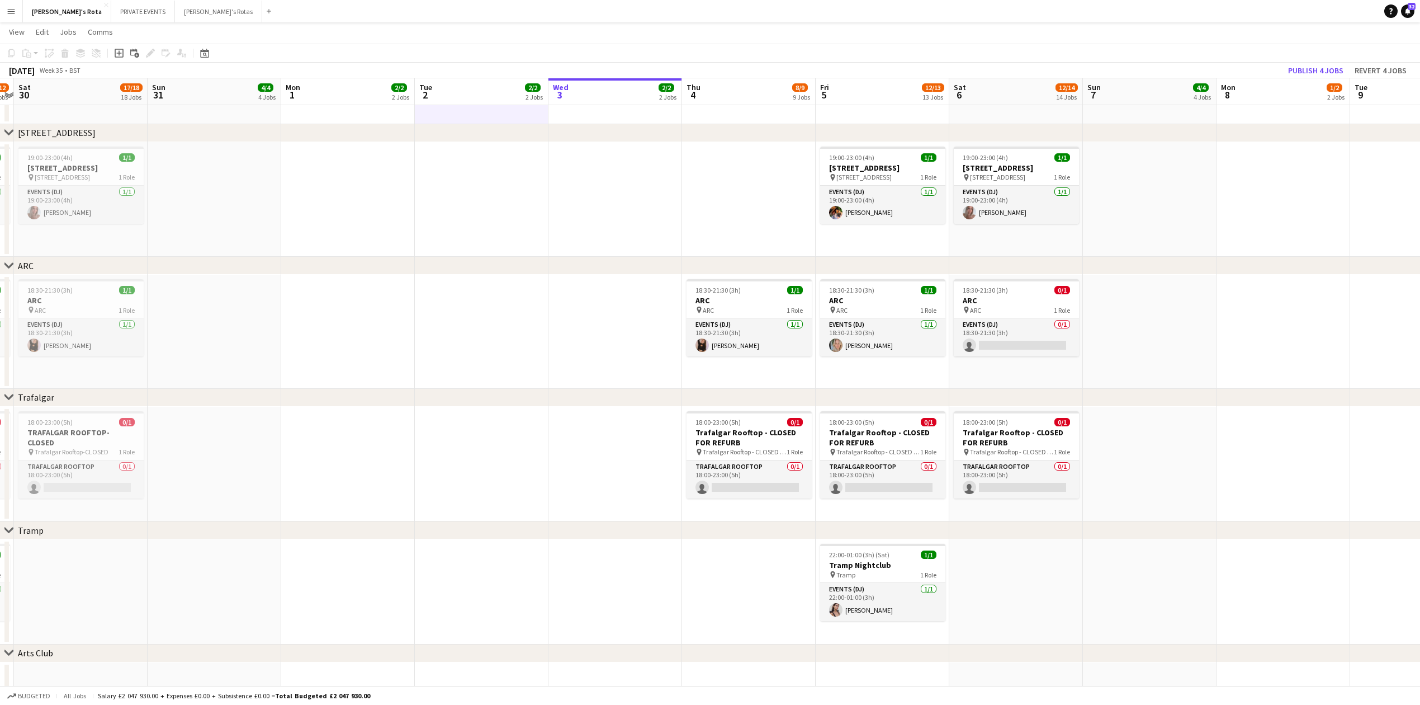
click at [374, 287] on app-date-cell at bounding box center [348, 332] width 134 height 114
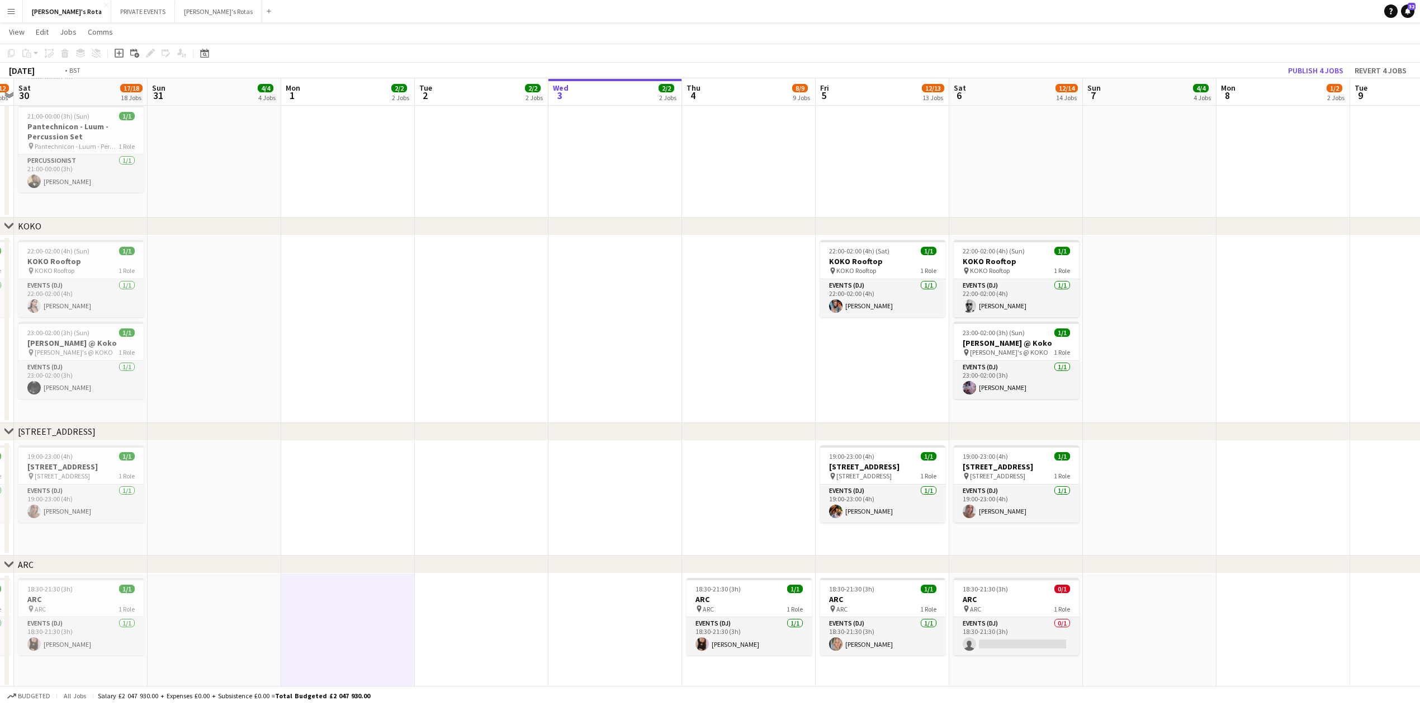
scroll to position [0, 367]
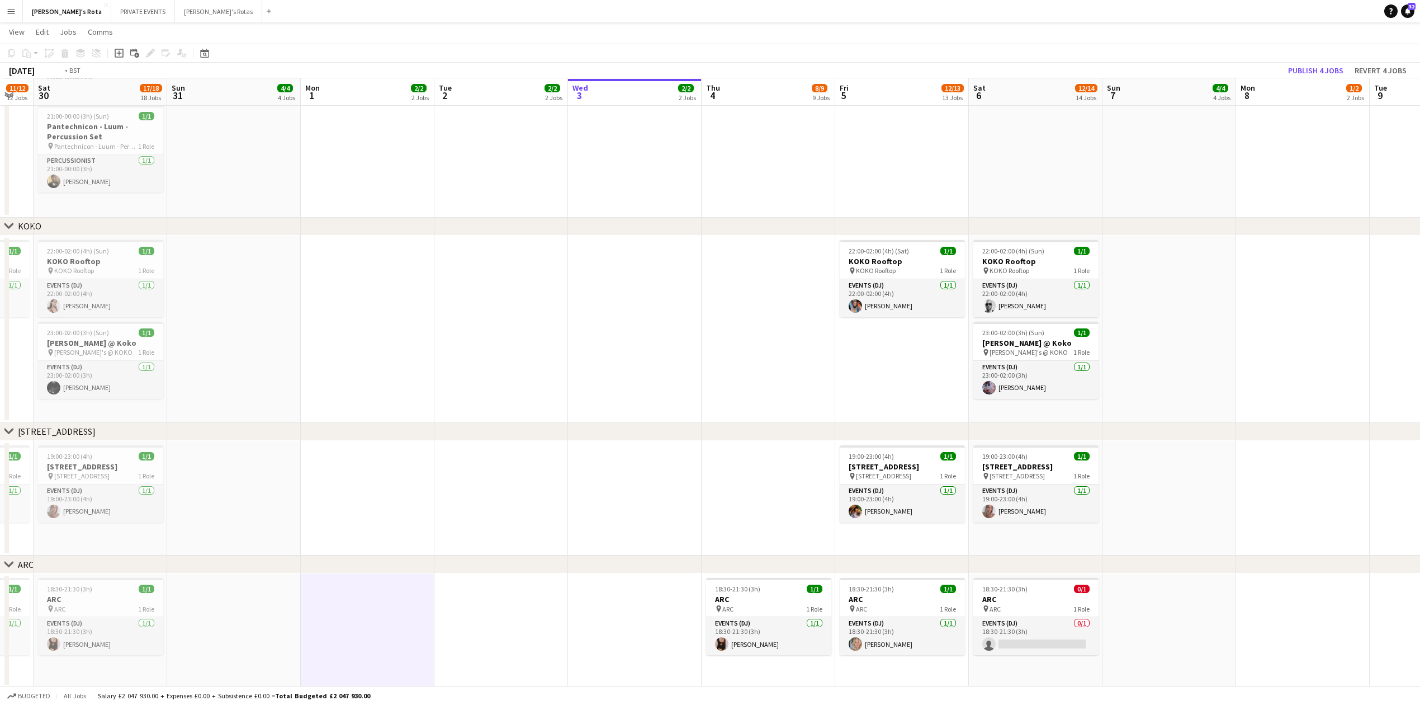
drag, startPoint x: 716, startPoint y: 379, endPoint x: 201, endPoint y: 403, distance: 515.6
click at [201, 403] on app-calendar-viewport "Wed 27 2/2 2 Jobs Thu 28 8/9 9 Jobs Fri 29 11/12 12 Jobs Sat 30 17/18 18 Jobs S…" at bounding box center [710, 134] width 1420 height 3162
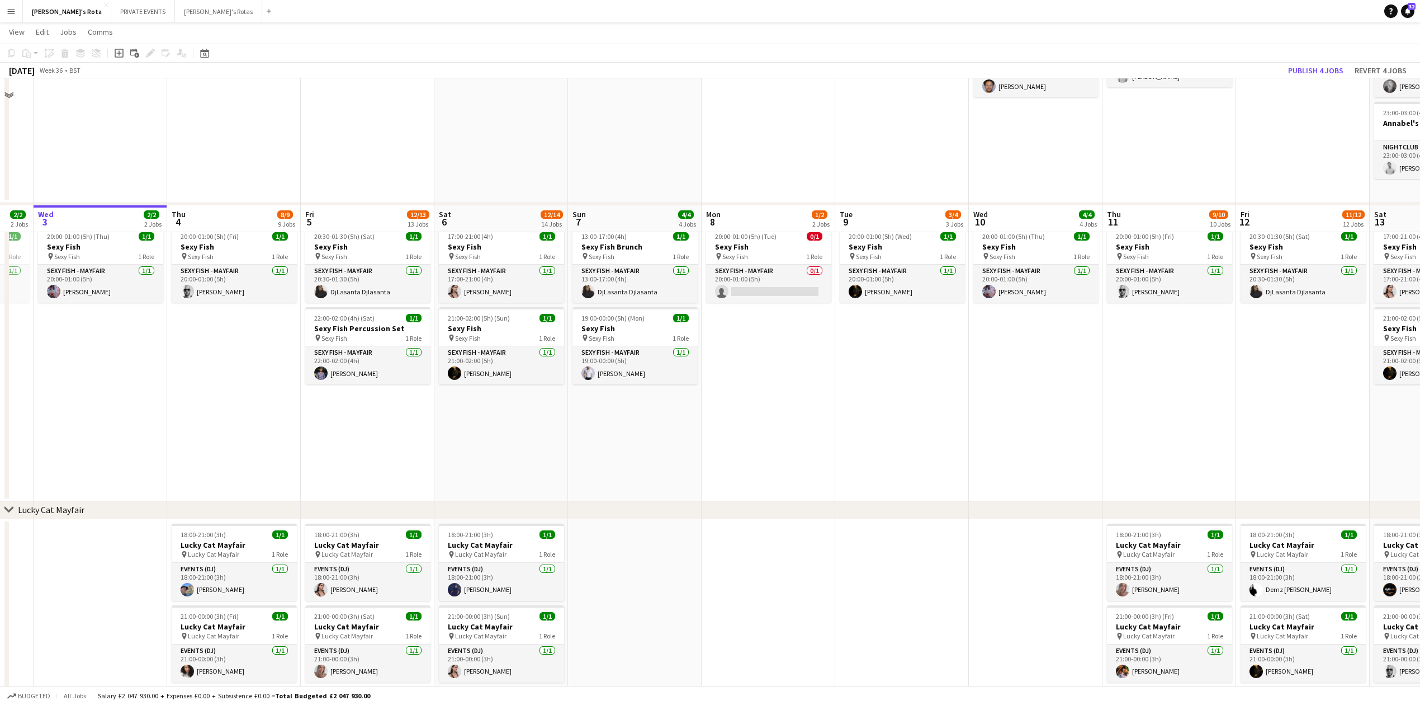
scroll to position [0, 0]
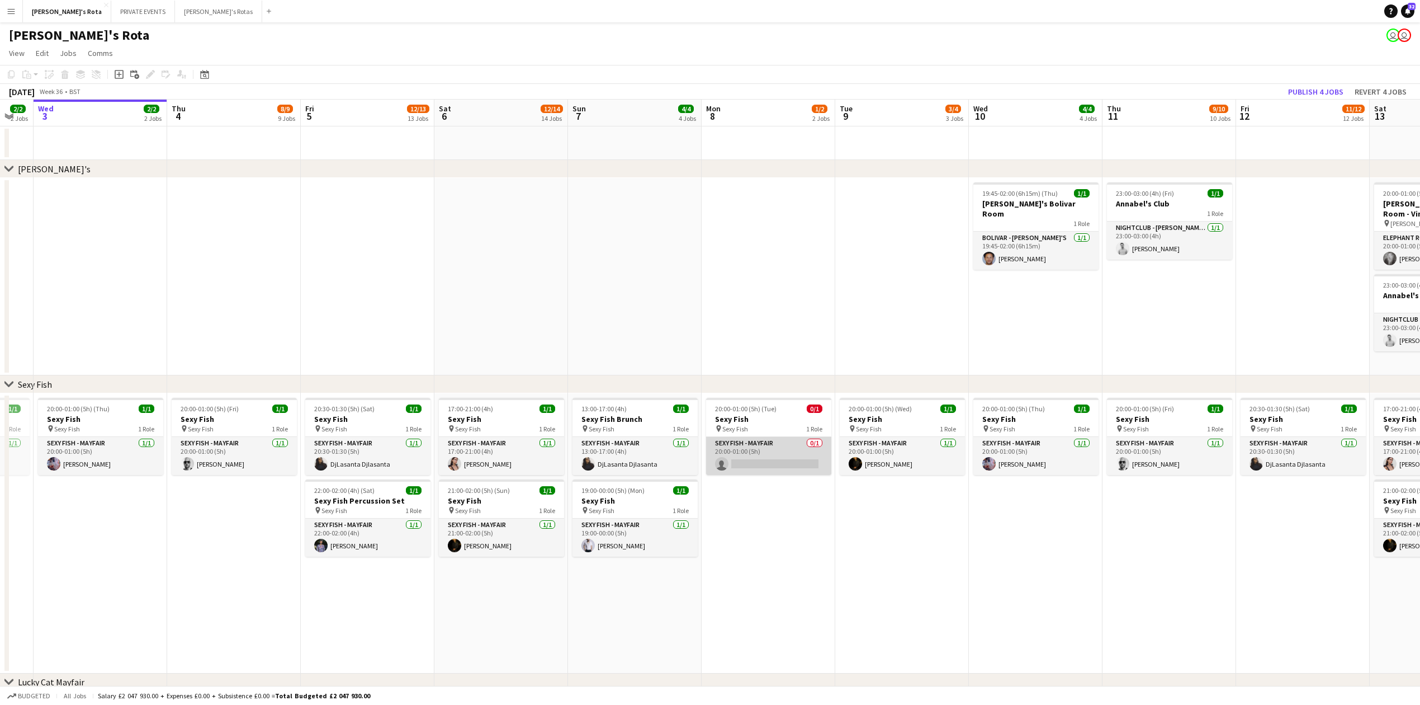
click at [761, 455] on app-card-role "SEXY FISH - MAYFAIR 0/1 20:00-01:00 (5h) single-neutral-actions" at bounding box center [768, 456] width 125 height 38
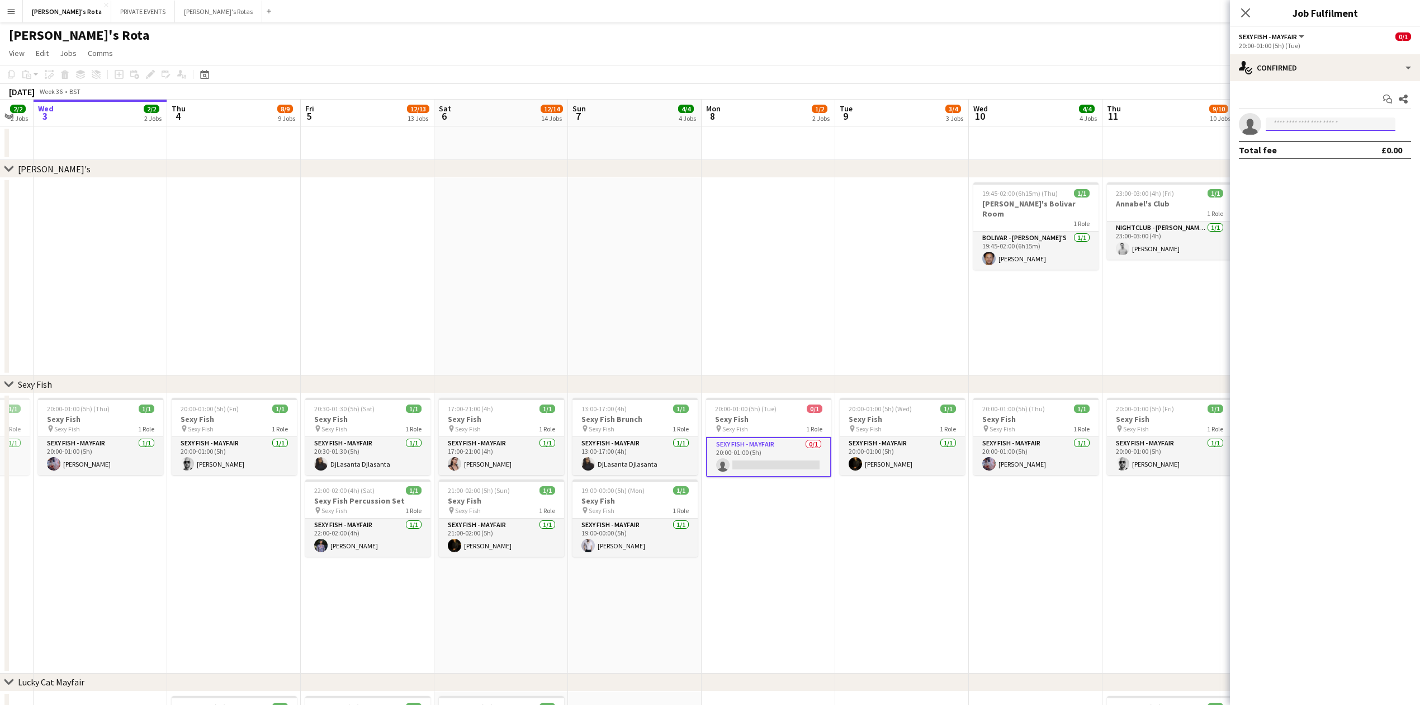
click at [1308, 126] on input at bounding box center [1331, 123] width 130 height 13
type input "***"
click at [1314, 155] on span "[PHONE_NUMBER]" at bounding box center [1331, 158] width 112 height 9
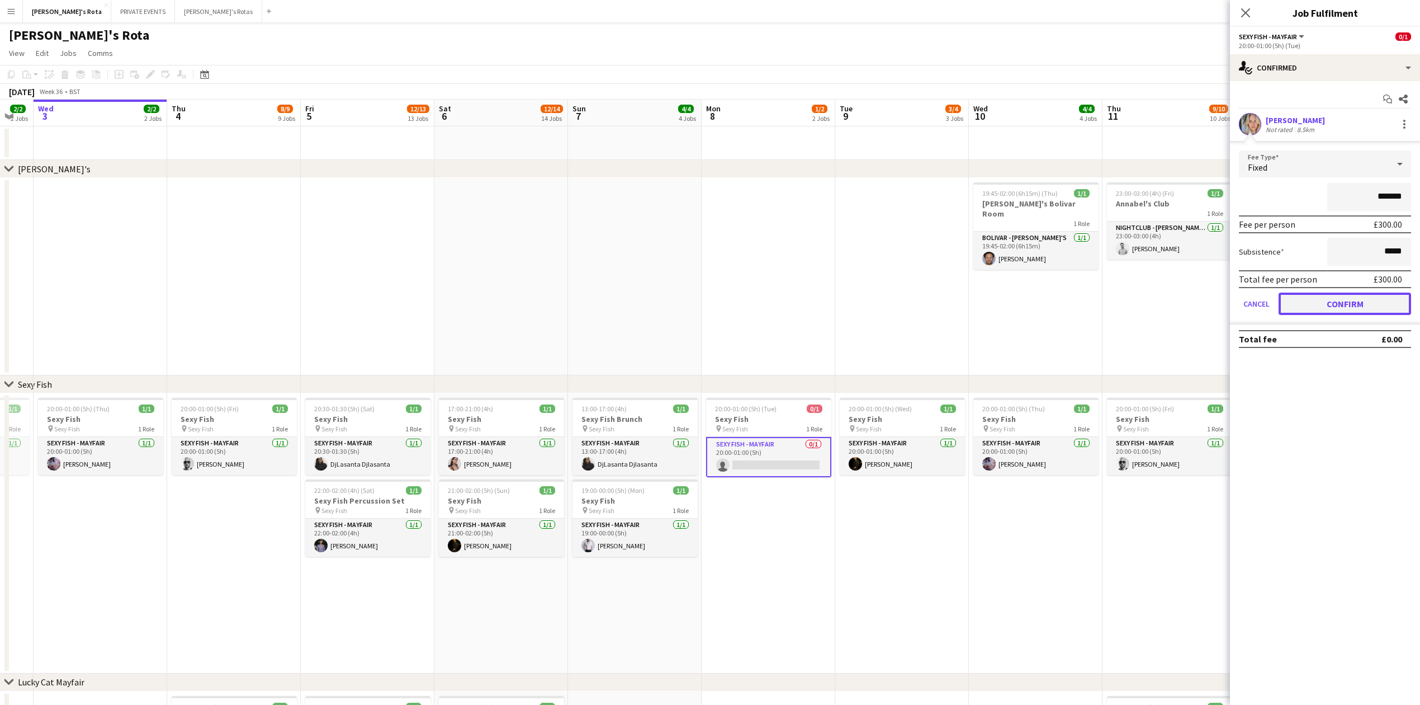
click at [1348, 300] on button "Confirm" at bounding box center [1345, 303] width 133 height 22
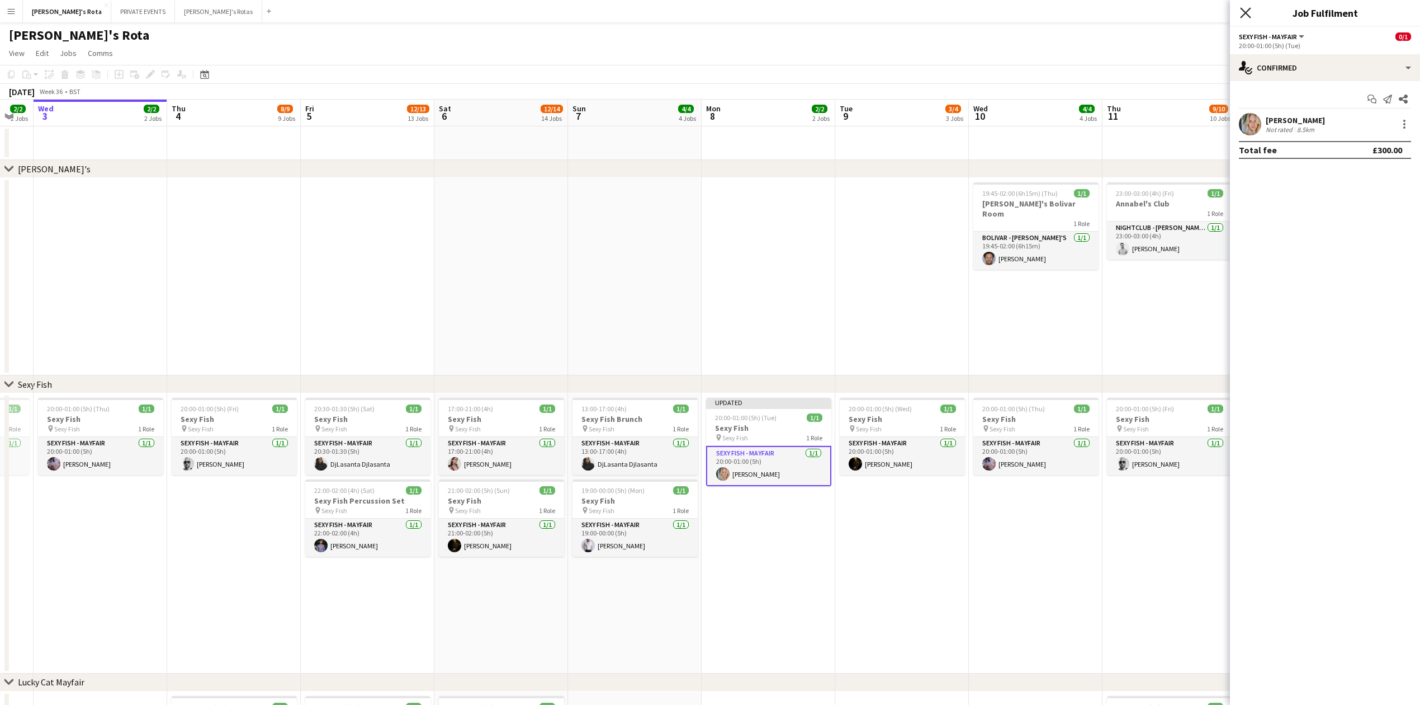
click at [1244, 12] on icon at bounding box center [1245, 12] width 11 height 11
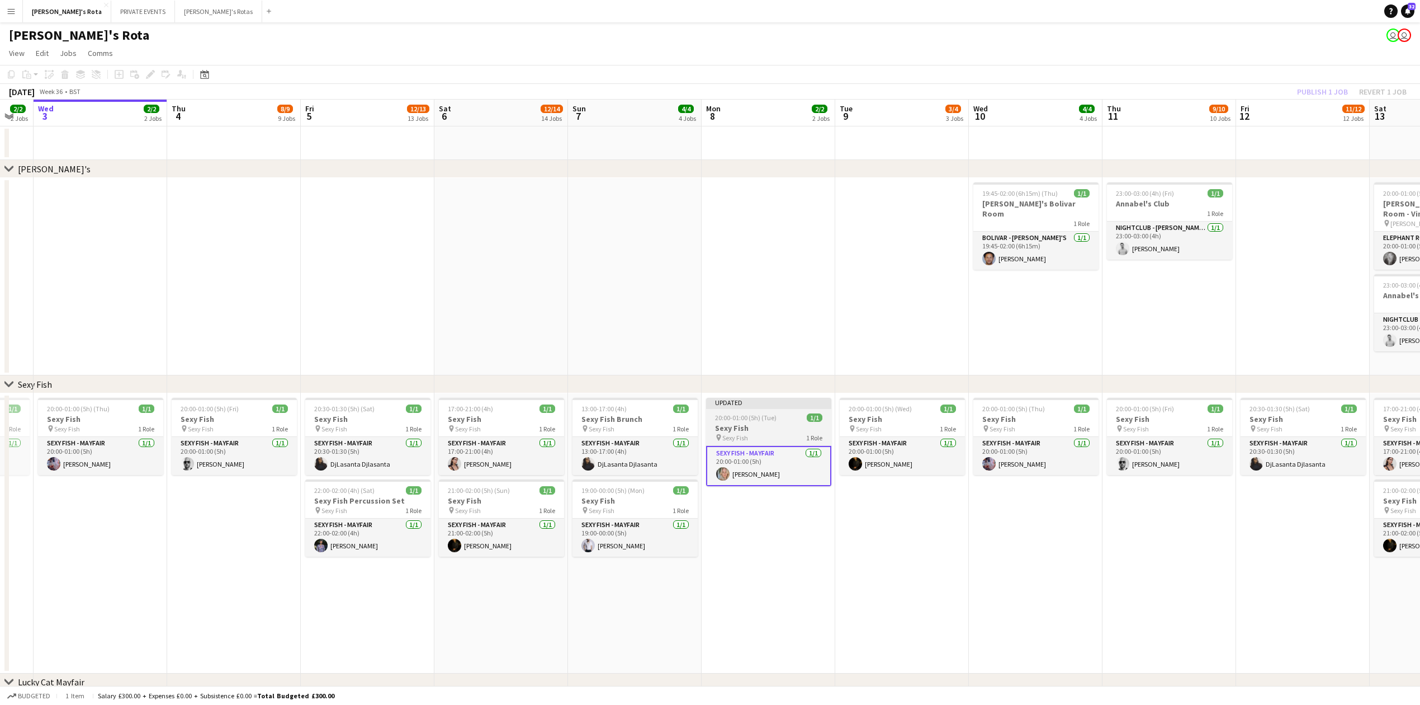
click at [748, 428] on h3 "Sexy Fish" at bounding box center [768, 428] width 125 height 10
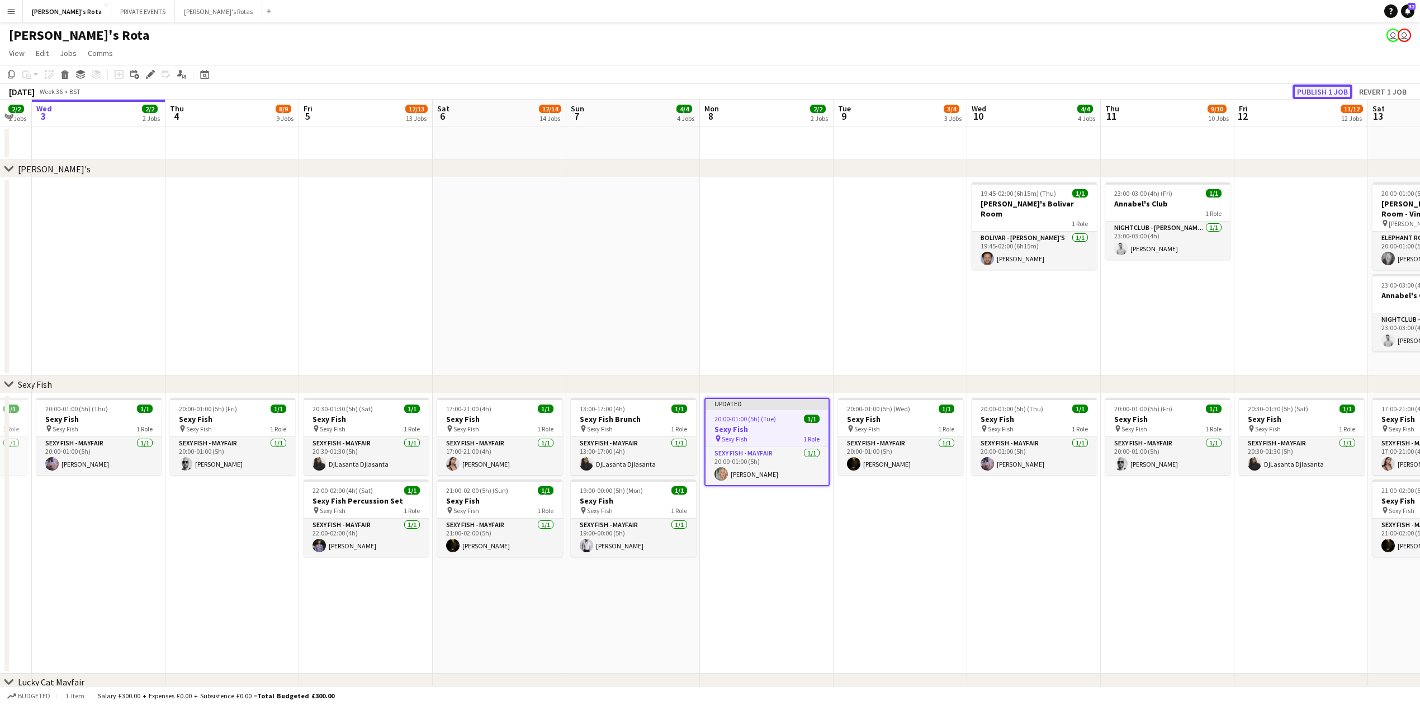
click at [1325, 91] on button "Publish 1 job" at bounding box center [1323, 91] width 60 height 15
click at [459, 215] on app-date-cell at bounding box center [500, 276] width 134 height 197
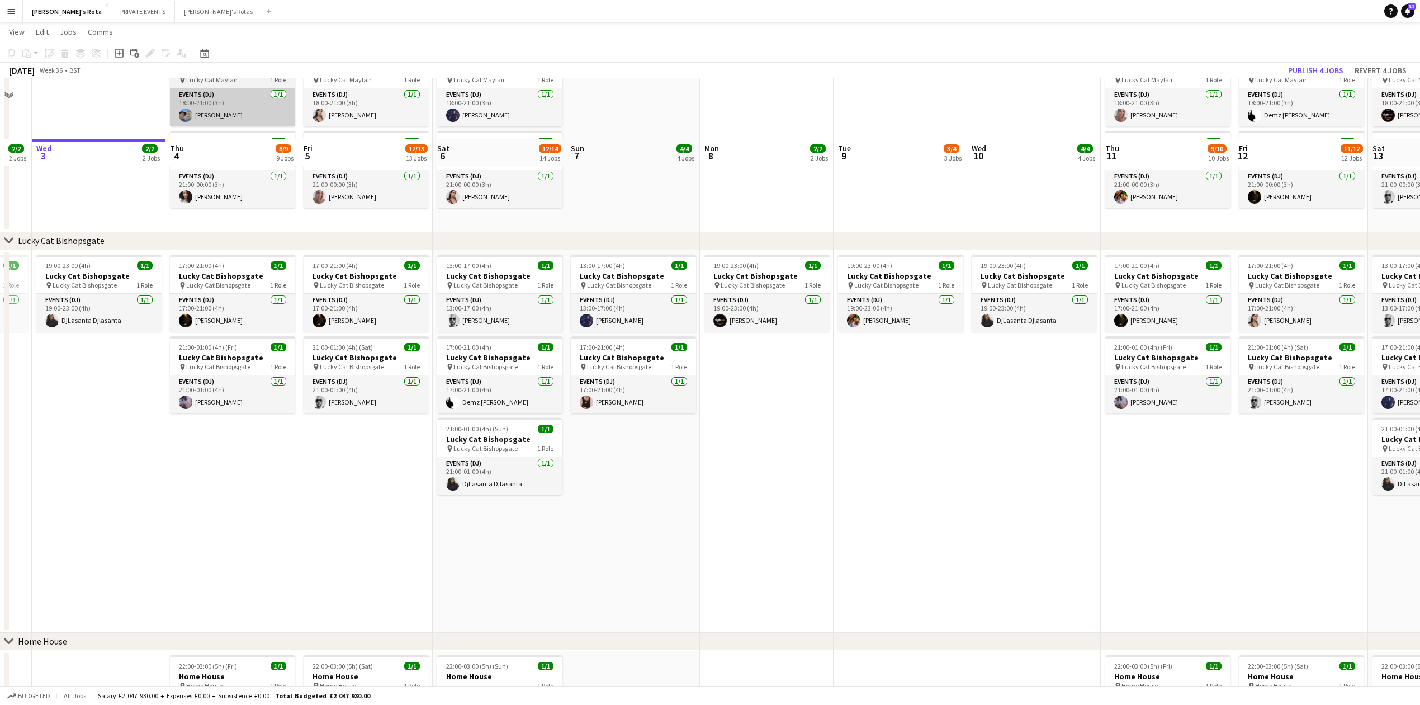
scroll to position [820, 0]
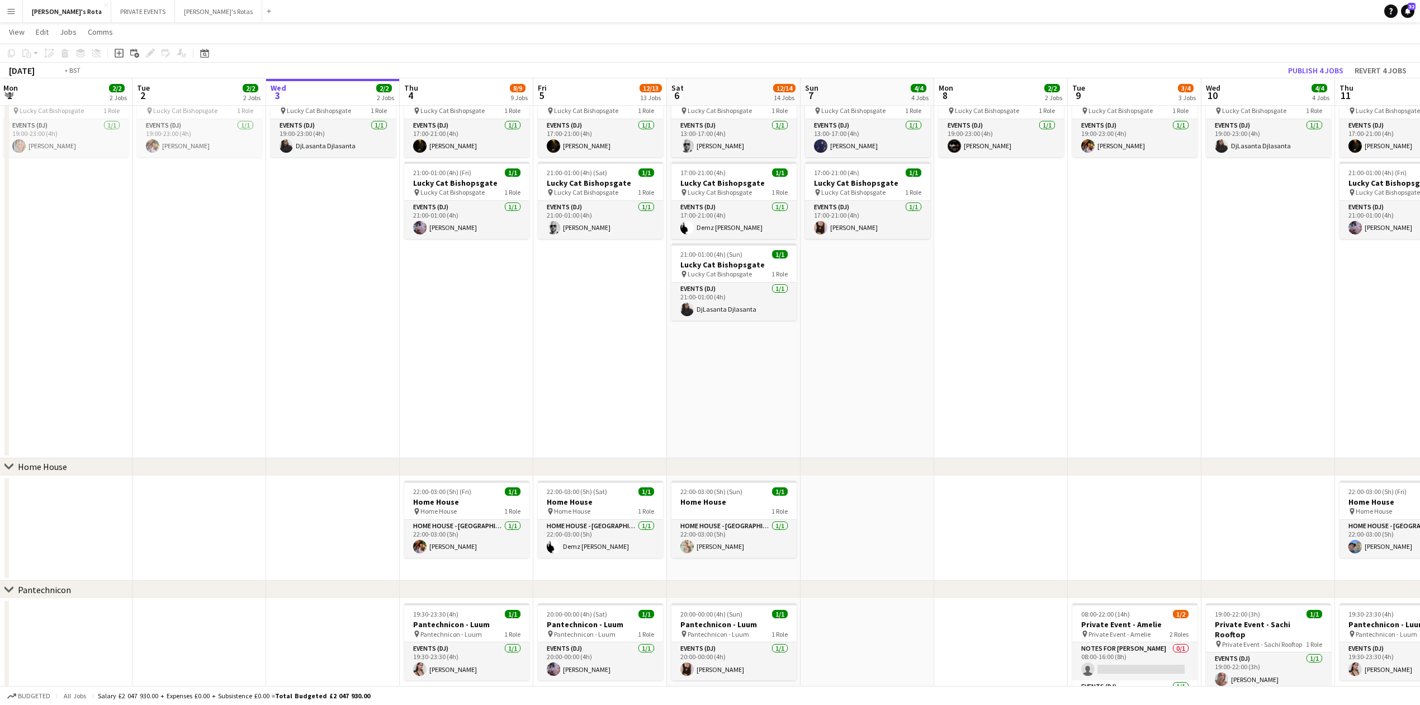
drag, startPoint x: 124, startPoint y: 385, endPoint x: 492, endPoint y: 396, distance: 368.1
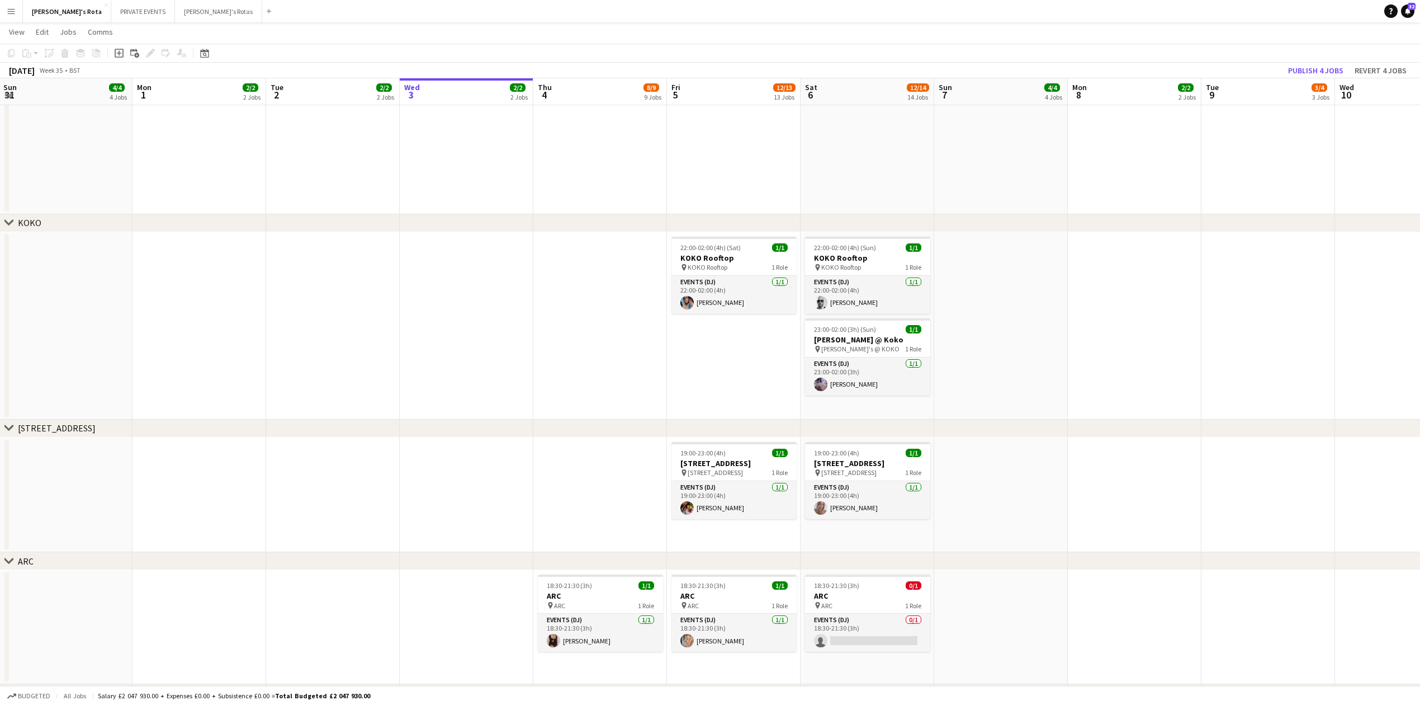
scroll to position [1714, 0]
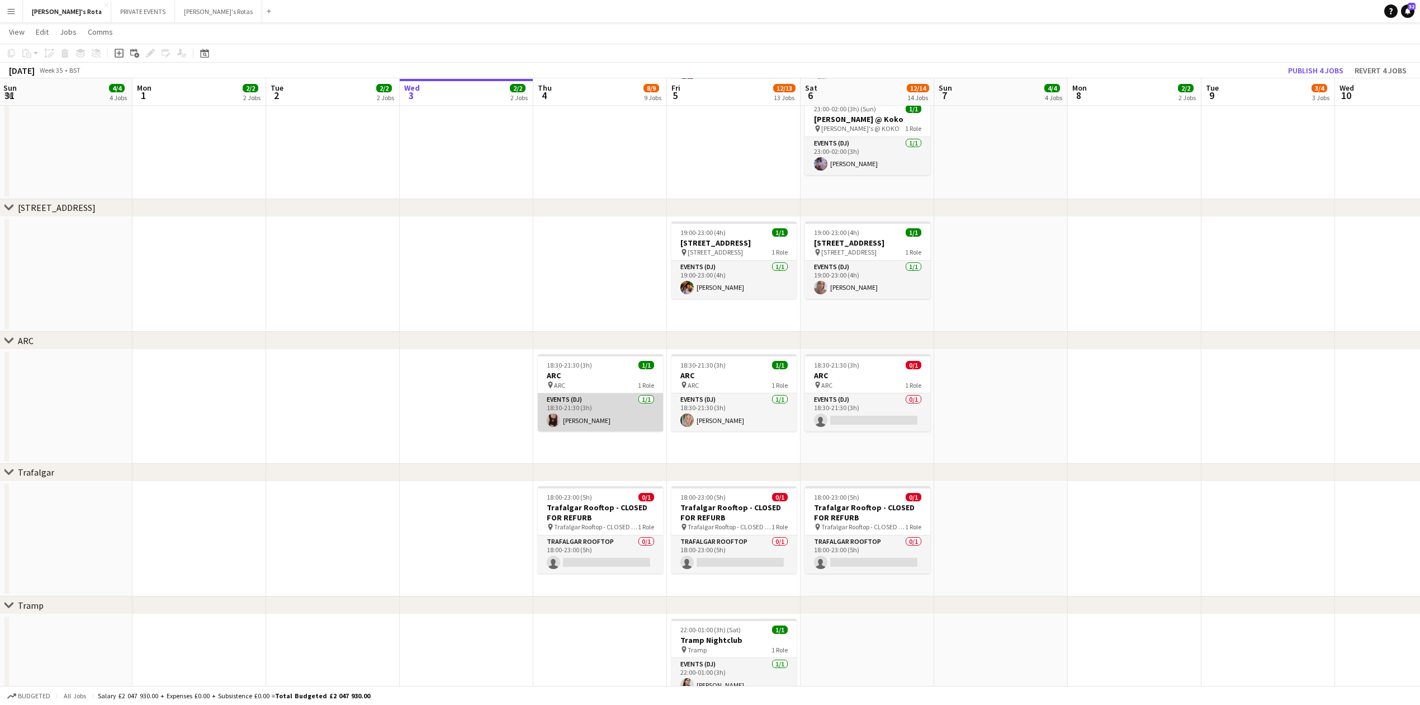
click at [586, 418] on app-card-role "Events (DJ) [DATE] 18:30-21:30 (3h) [PERSON_NAME]" at bounding box center [600, 412] width 125 height 38
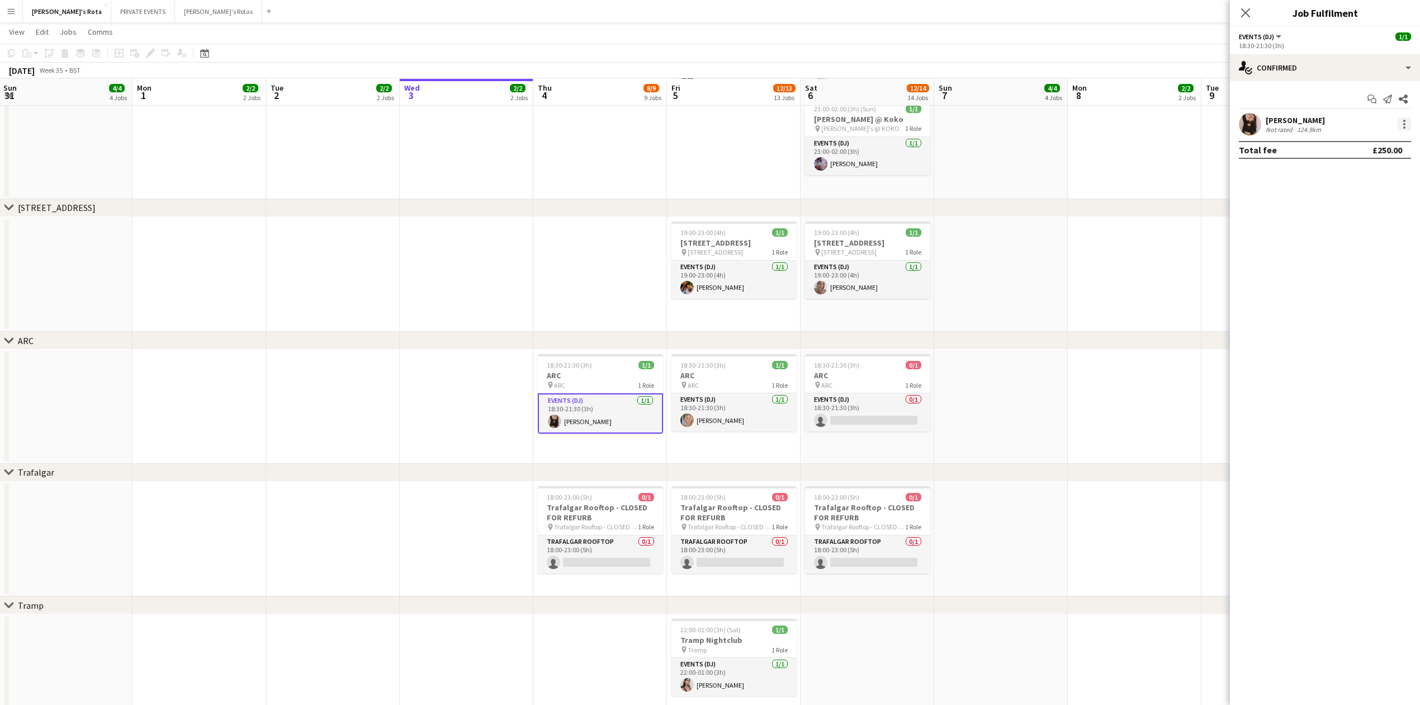
click at [1402, 126] on div at bounding box center [1404, 123] width 13 height 13
click at [1359, 253] on span "Remove" at bounding box center [1350, 252] width 34 height 10
click at [1248, 7] on icon "Close pop-in" at bounding box center [1245, 12] width 11 height 11
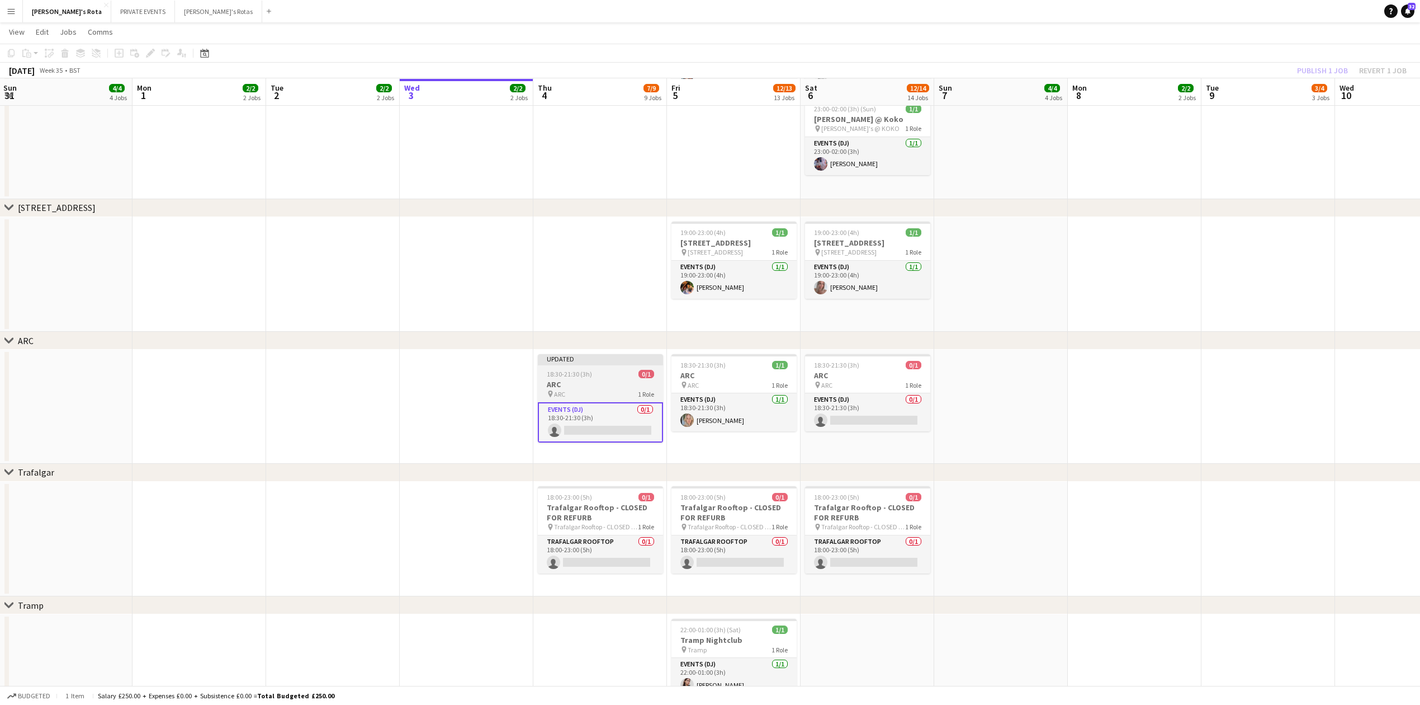
drag, startPoint x: 604, startPoint y: 384, endPoint x: 616, endPoint y: 378, distance: 13.5
click at [604, 384] on h3 "ARC" at bounding box center [600, 384] width 125 height 10
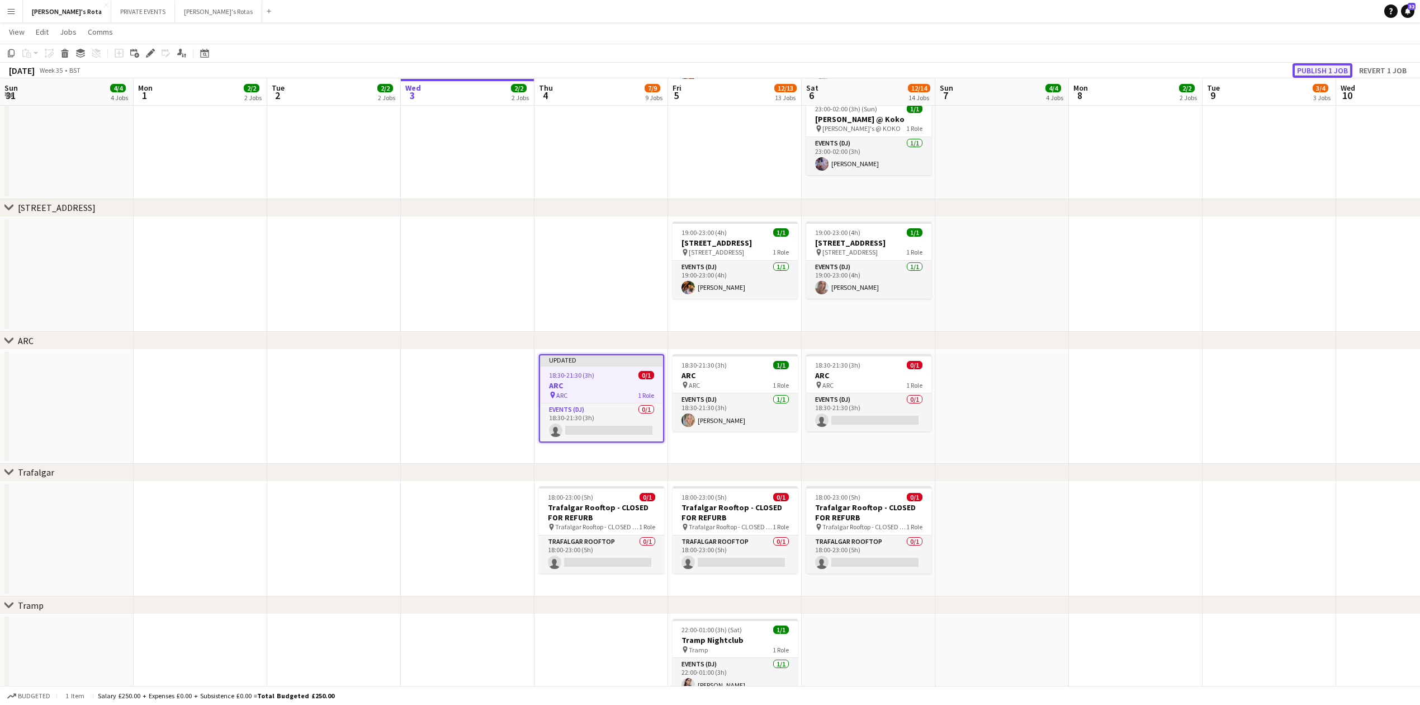
click at [1320, 63] on button "Publish 1 job" at bounding box center [1323, 70] width 60 height 15
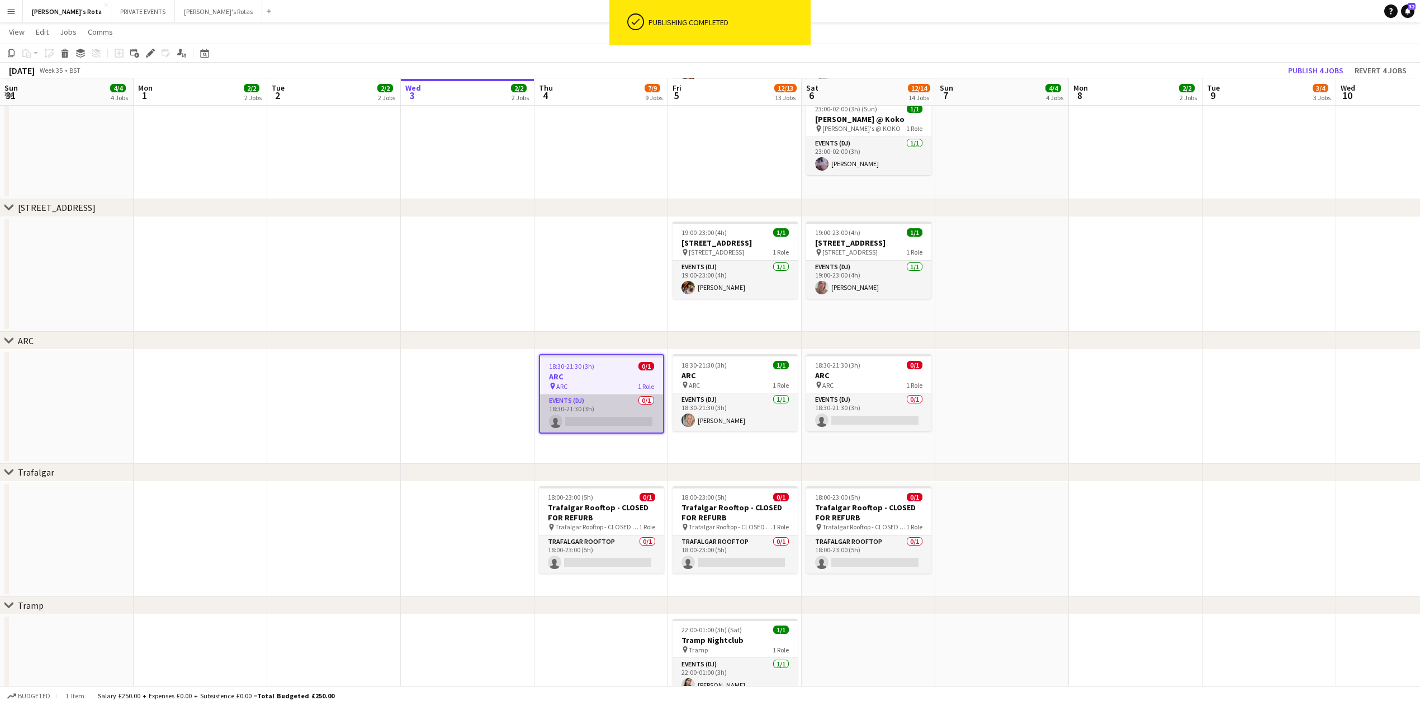
click at [621, 429] on app-card-role "Events (DJ) 0/1 18:30-21:30 (3h) single-neutral-actions" at bounding box center [601, 413] width 123 height 38
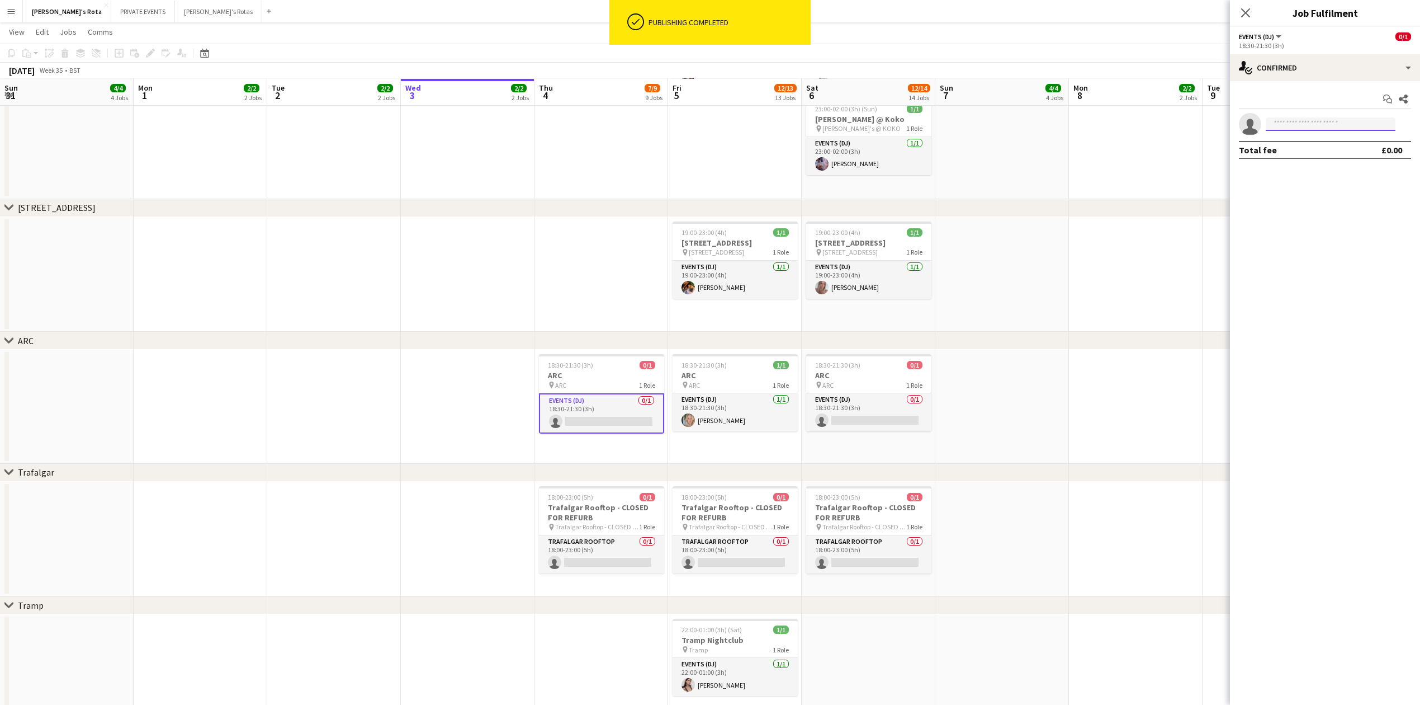
click at [1322, 130] on input at bounding box center [1331, 123] width 130 height 13
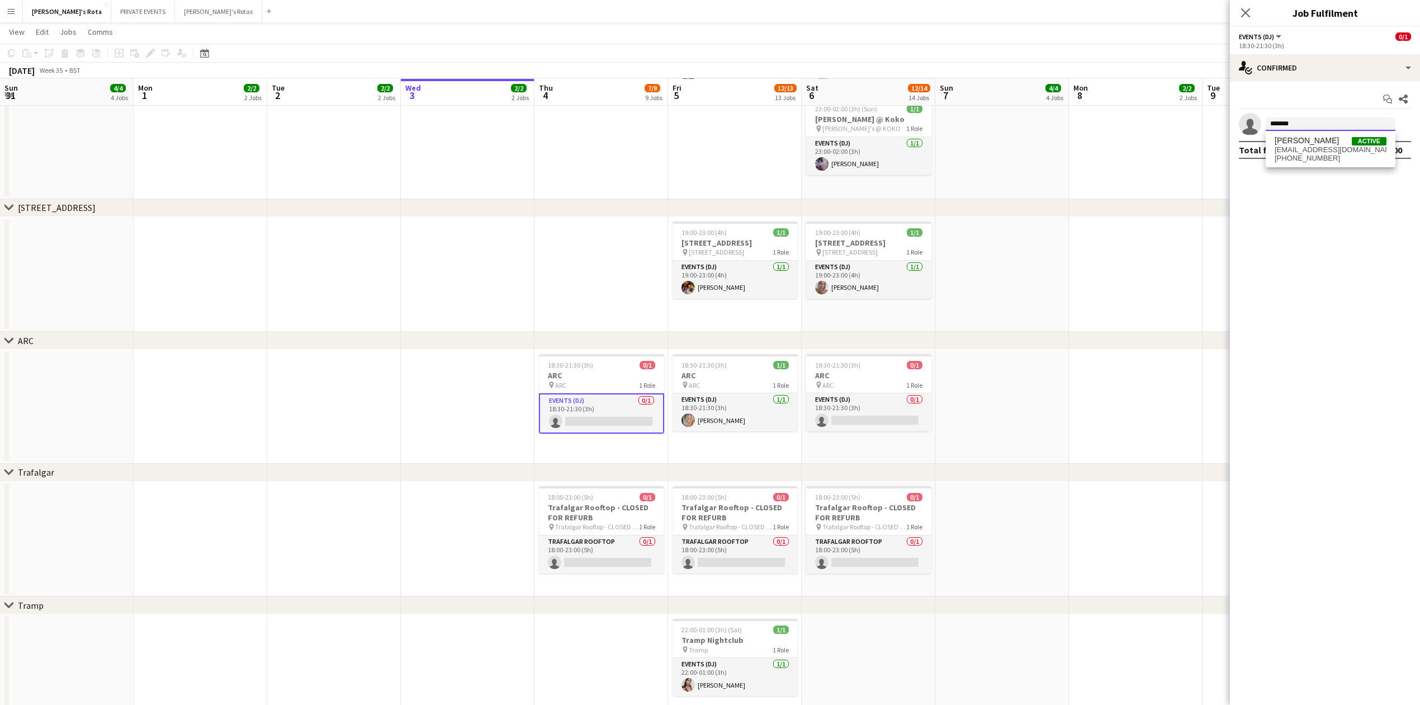
type input "*******"
click at [1327, 141] on span "[PERSON_NAME] Active" at bounding box center [1331, 141] width 112 height 10
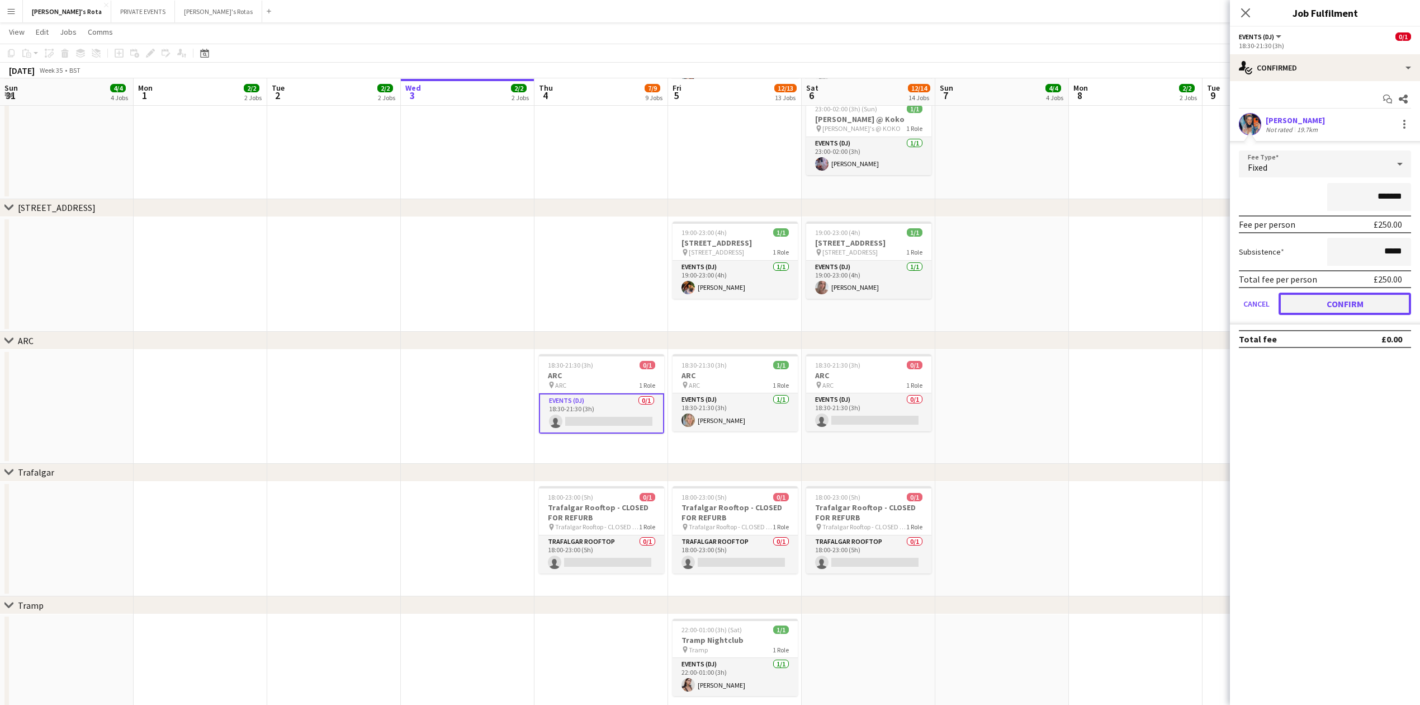
click at [1338, 295] on button "Confirm" at bounding box center [1345, 303] width 133 height 22
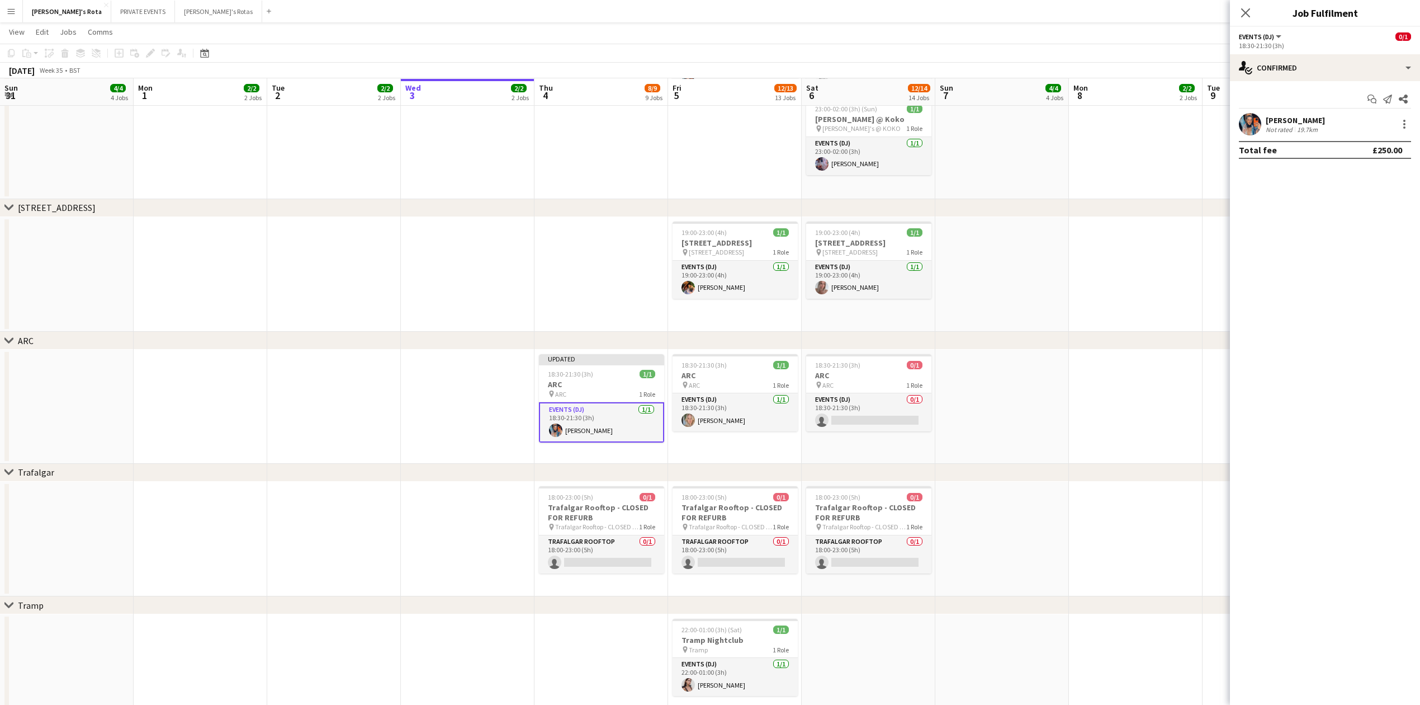
click at [1247, 12] on icon at bounding box center [1245, 12] width 9 height 9
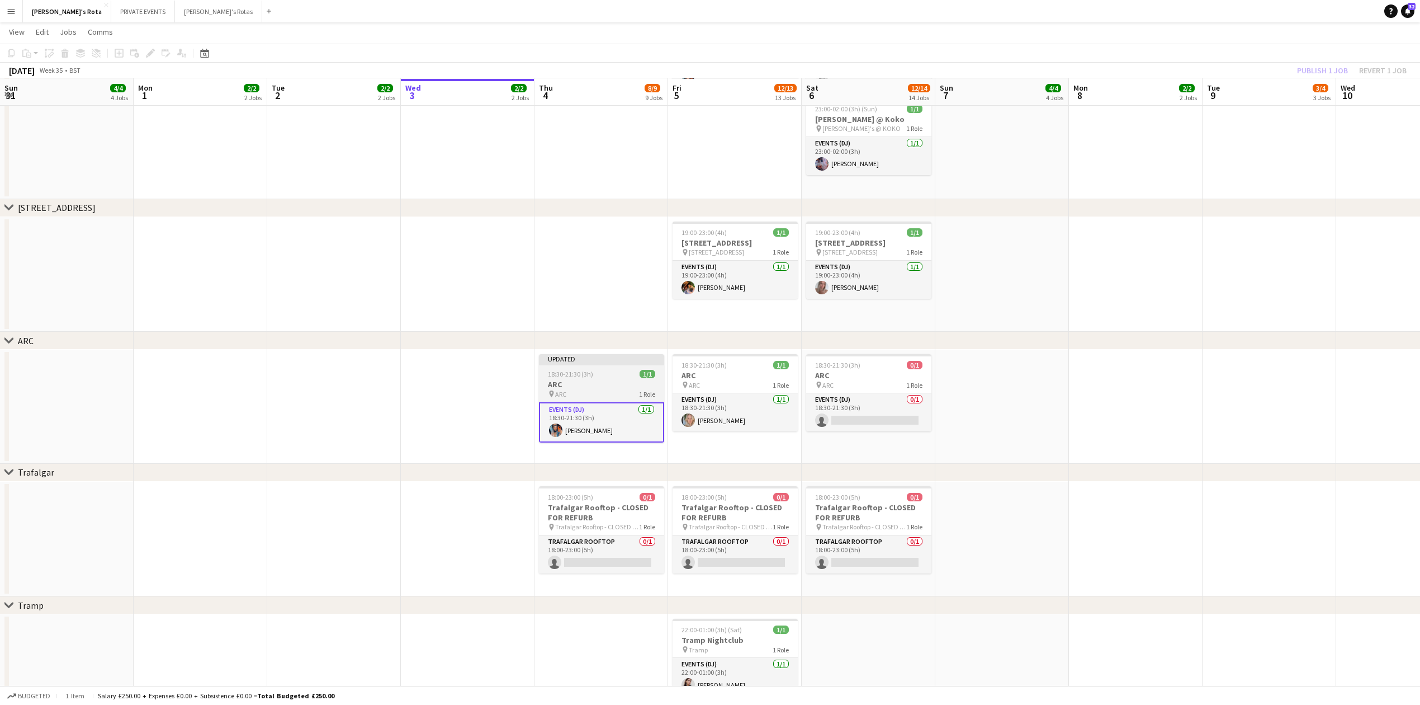
drag, startPoint x: 607, startPoint y: 385, endPoint x: 620, endPoint y: 380, distance: 14.3
click at [610, 385] on h3 "ARC" at bounding box center [601, 384] width 125 height 10
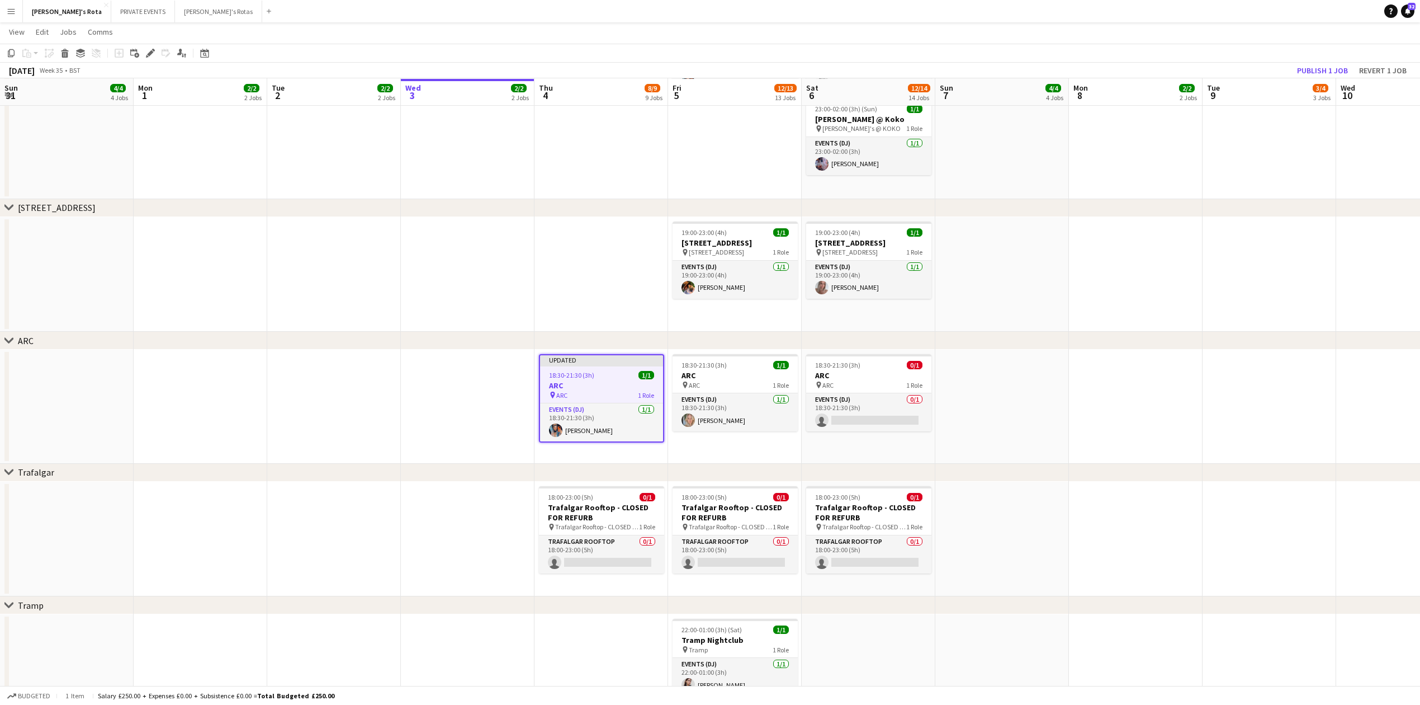
scroll to position [0, 264]
click at [1321, 73] on button "Publish 1 job" at bounding box center [1323, 70] width 60 height 15
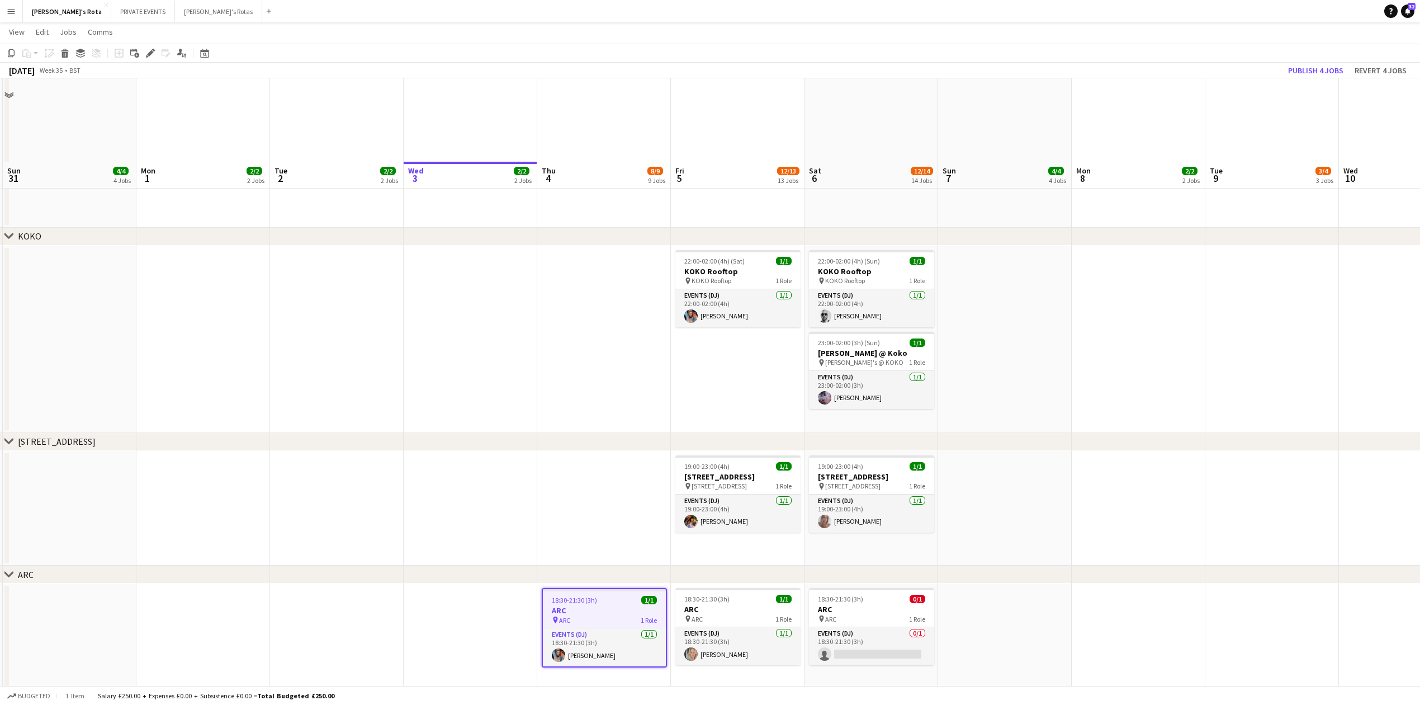
scroll to position [1566, 0]
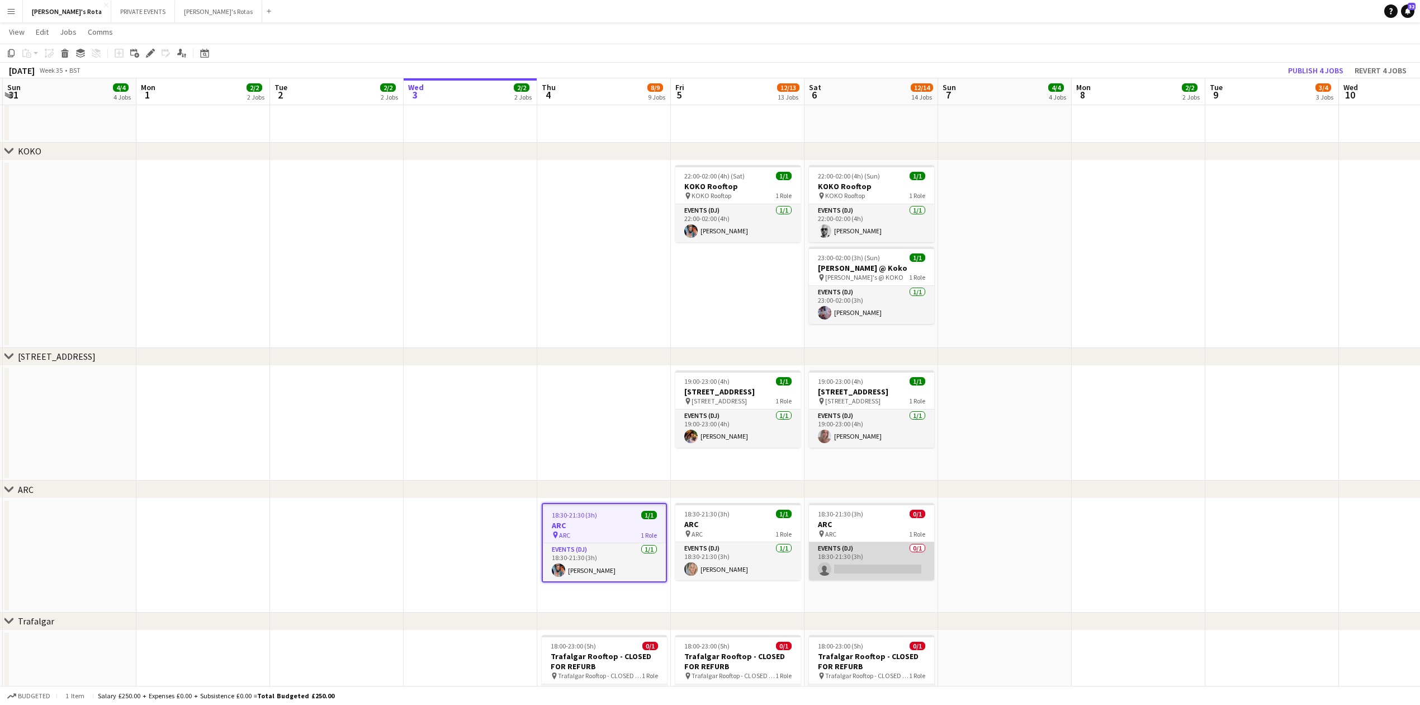
click at [875, 560] on app-card-role "Events (DJ) 0/1 18:30-21:30 (3h) single-neutral-actions" at bounding box center [871, 561] width 125 height 38
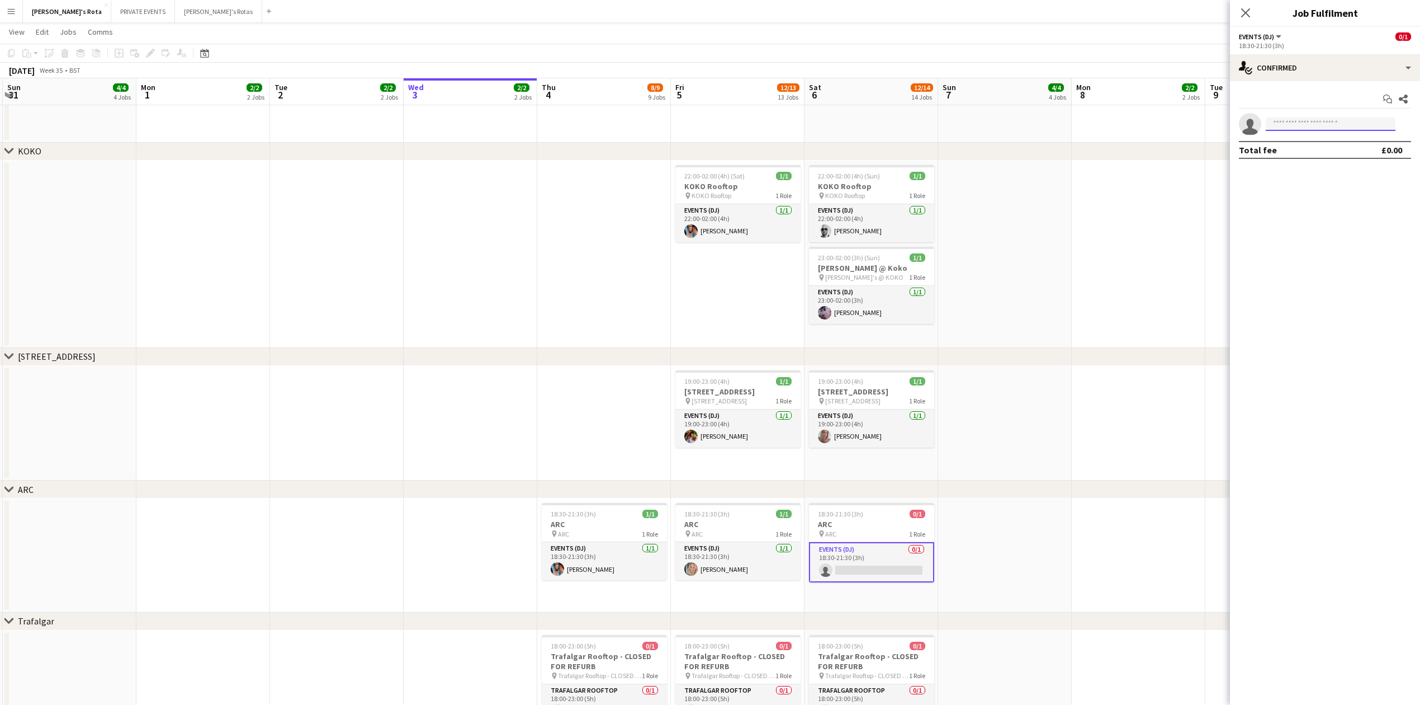
click at [1307, 119] on input at bounding box center [1331, 123] width 130 height 13
type input "*****"
click at [1305, 142] on span "[PERSON_NAME]" at bounding box center [1307, 141] width 64 height 10
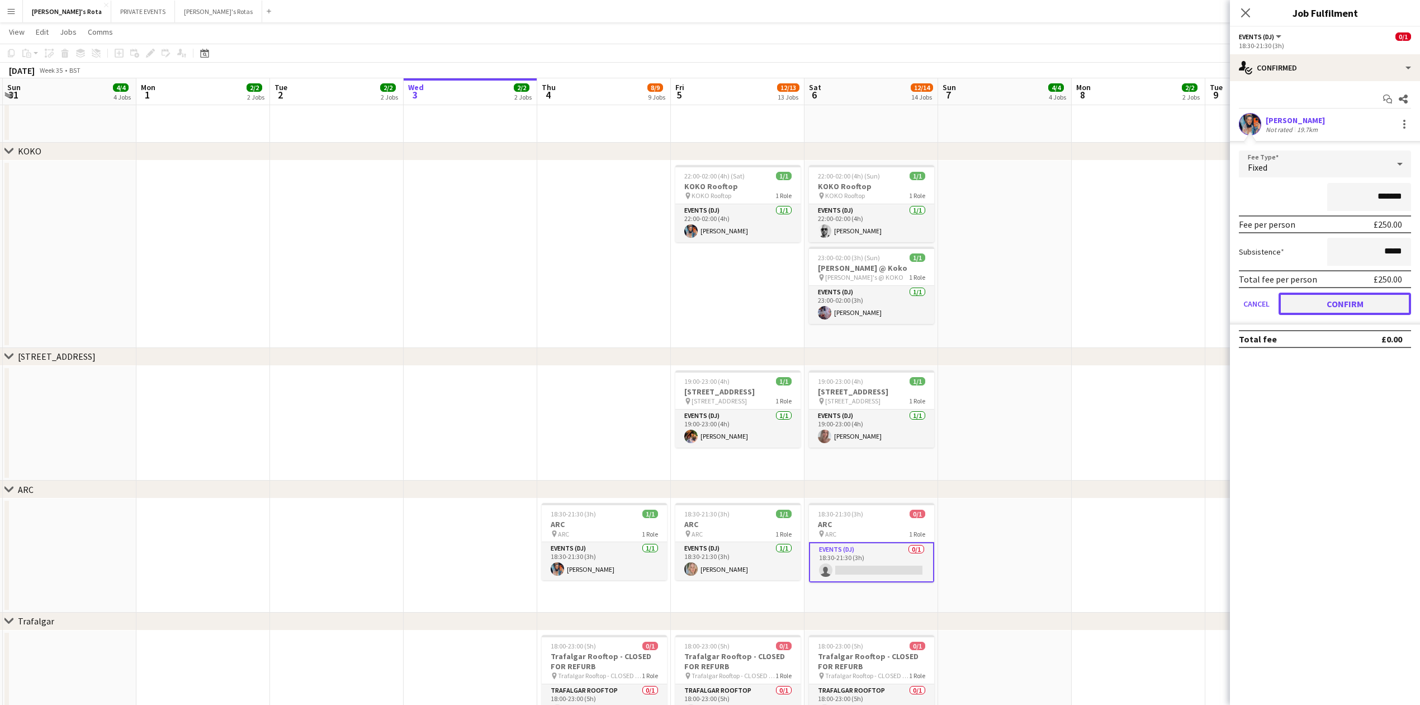
click at [1357, 303] on button "Confirm" at bounding box center [1345, 303] width 133 height 22
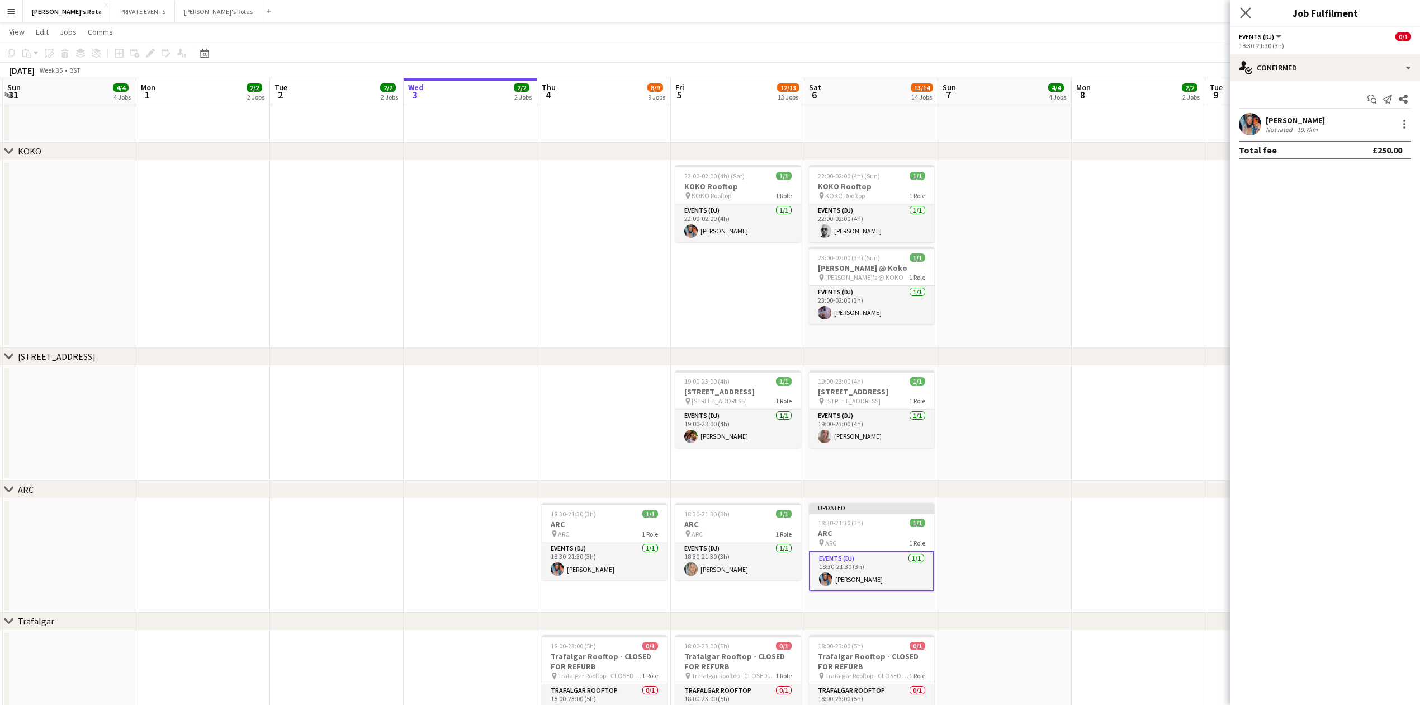
click at [1240, 9] on icon "Close pop-in" at bounding box center [1245, 12] width 11 height 11
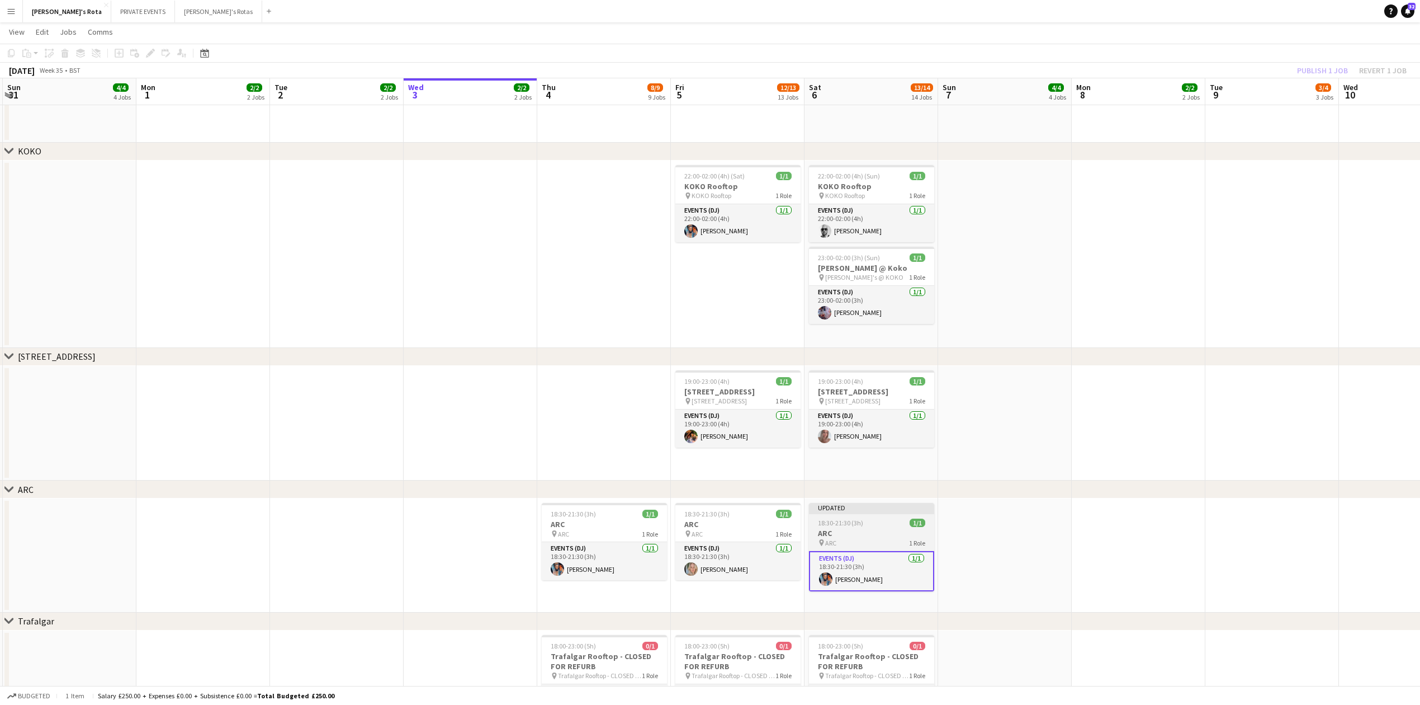
drag, startPoint x: 873, startPoint y: 526, endPoint x: 873, endPoint y: 516, distance: 10.6
click at [873, 526] on div "18:30-21:30 (3h) 1/1" at bounding box center [871, 522] width 125 height 8
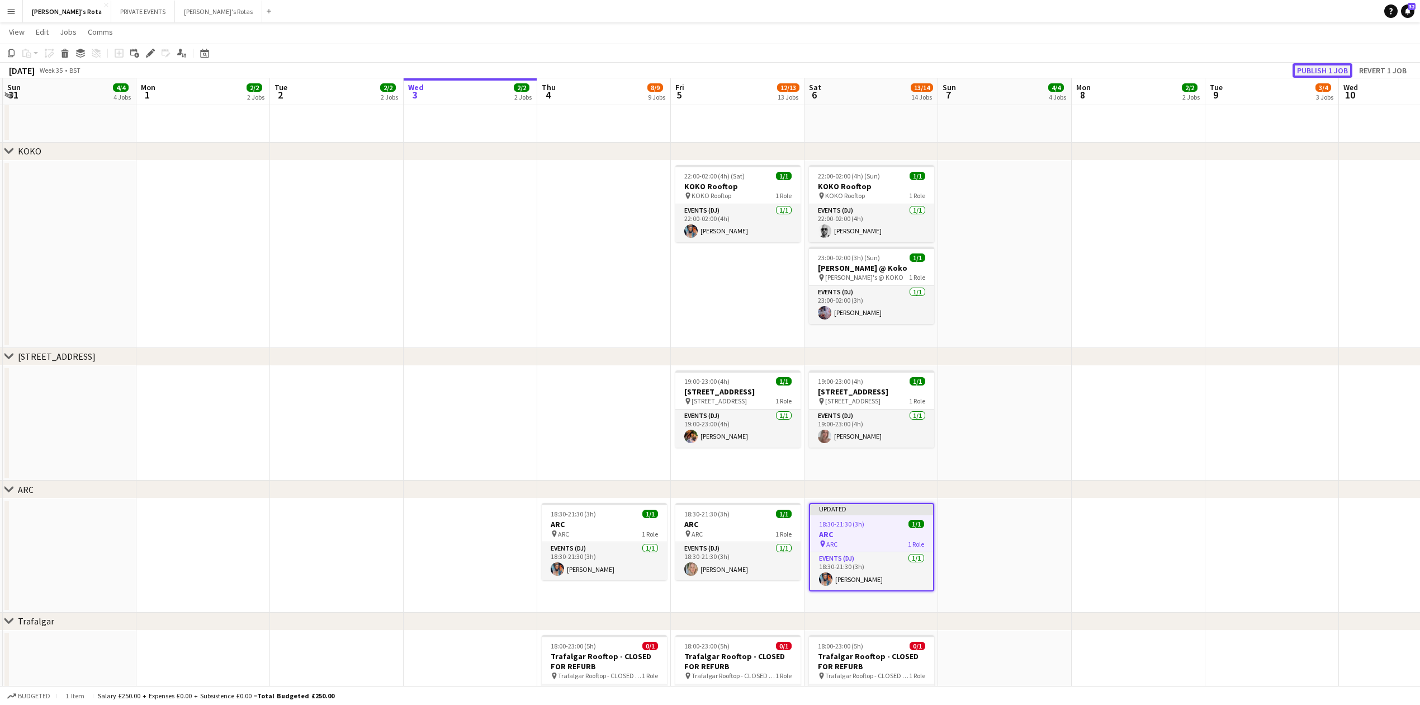
click at [1301, 65] on button "Publish 1 job" at bounding box center [1323, 70] width 60 height 15
